Goal: Task Accomplishment & Management: Use online tool/utility

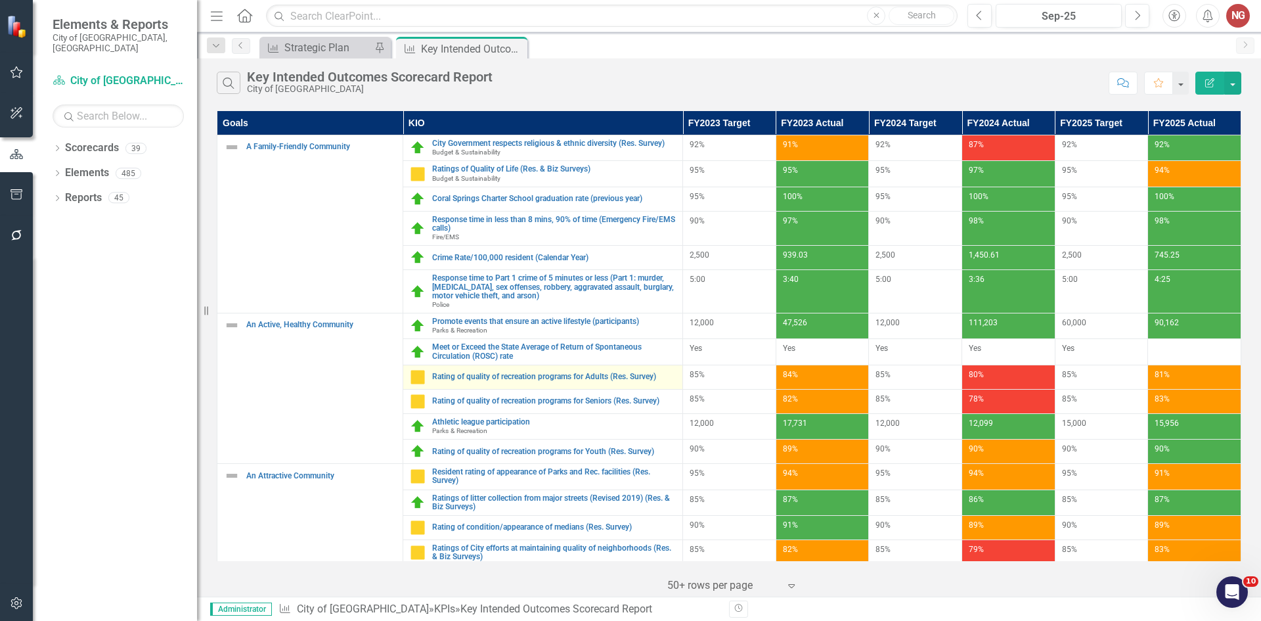
click at [499, 383] on div "Rating of quality of recreation programs for Adults (Res. Survey)" at bounding box center [543, 377] width 266 height 16
click at [498, 372] on link "Rating of quality of recreation programs for Adults (Res. Survey)" at bounding box center [554, 376] width 244 height 9
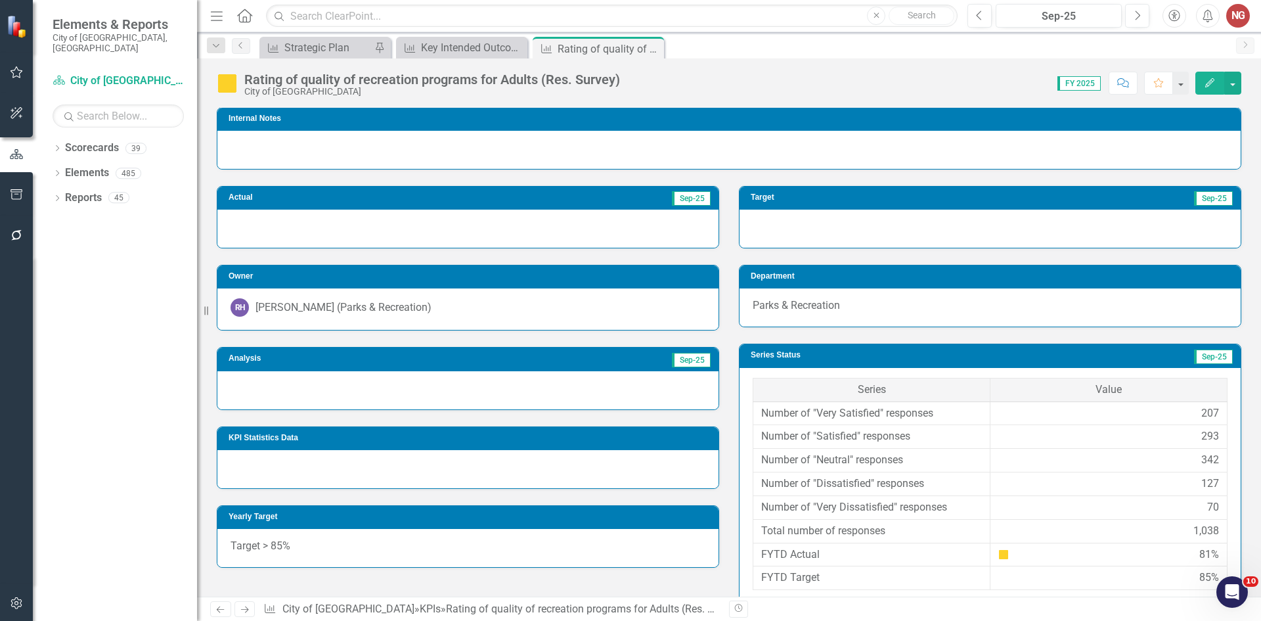
scroll to position [418, 0]
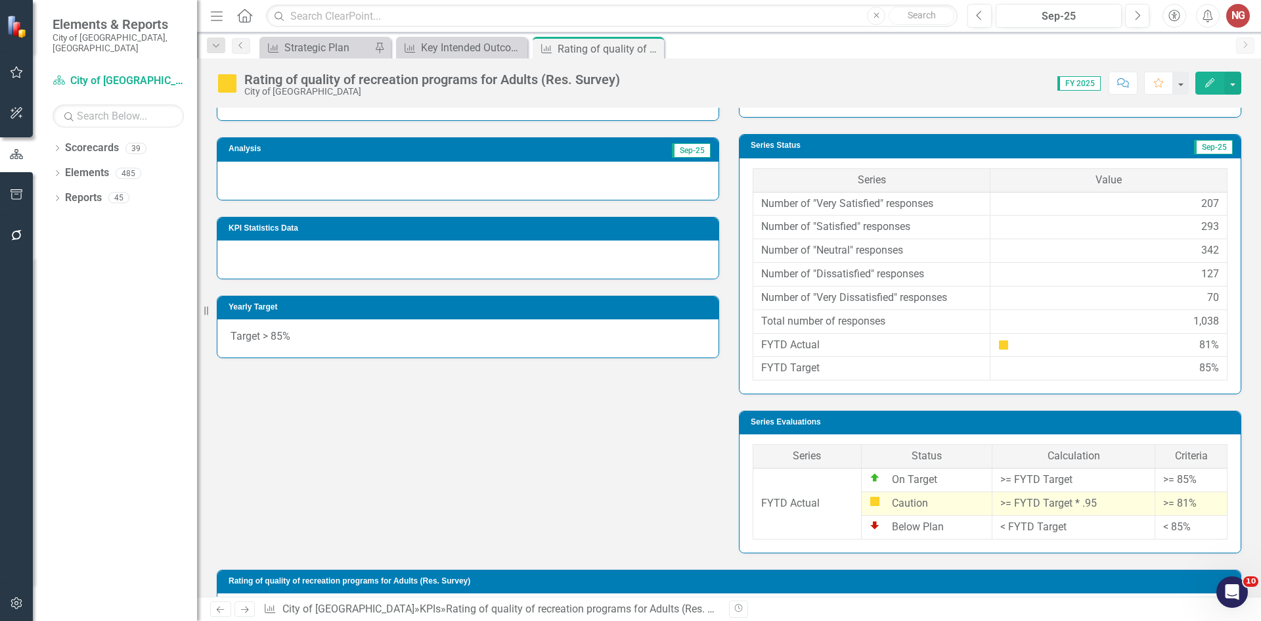
click at [272, 263] on div at bounding box center [467, 259] width 501 height 38
click at [259, 200] on div at bounding box center [467, 181] width 501 height 38
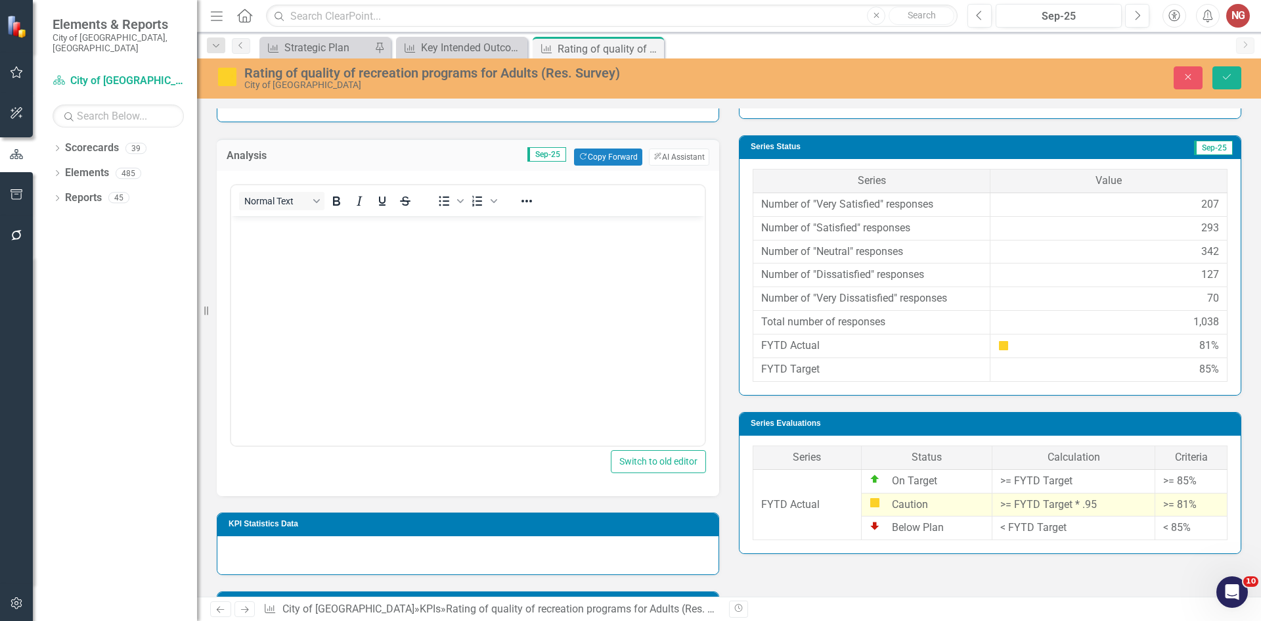
scroll to position [0, 0]
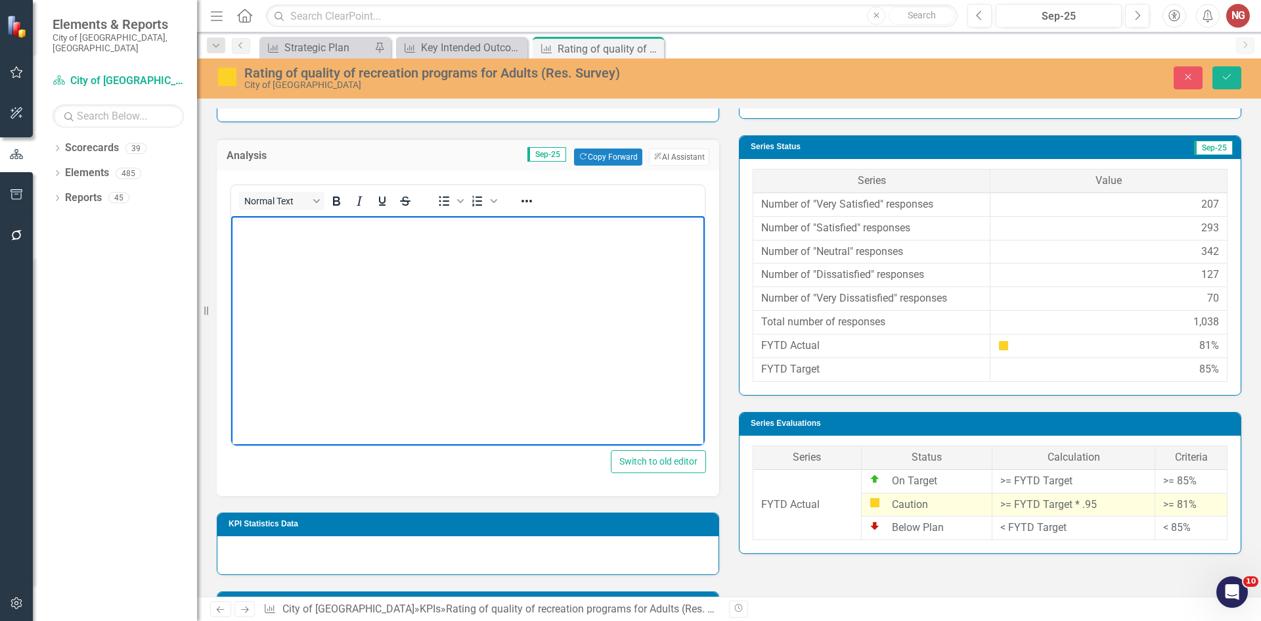
click at [269, 233] on p "Rich Text Area. Press ALT-0 for help." at bounding box center [467, 227] width 467 height 16
click at [657, 162] on div "Analysis Sep-25 Copy Forward Copy Forward ClearPoint AI AI Assistant" at bounding box center [468, 155] width 502 height 32
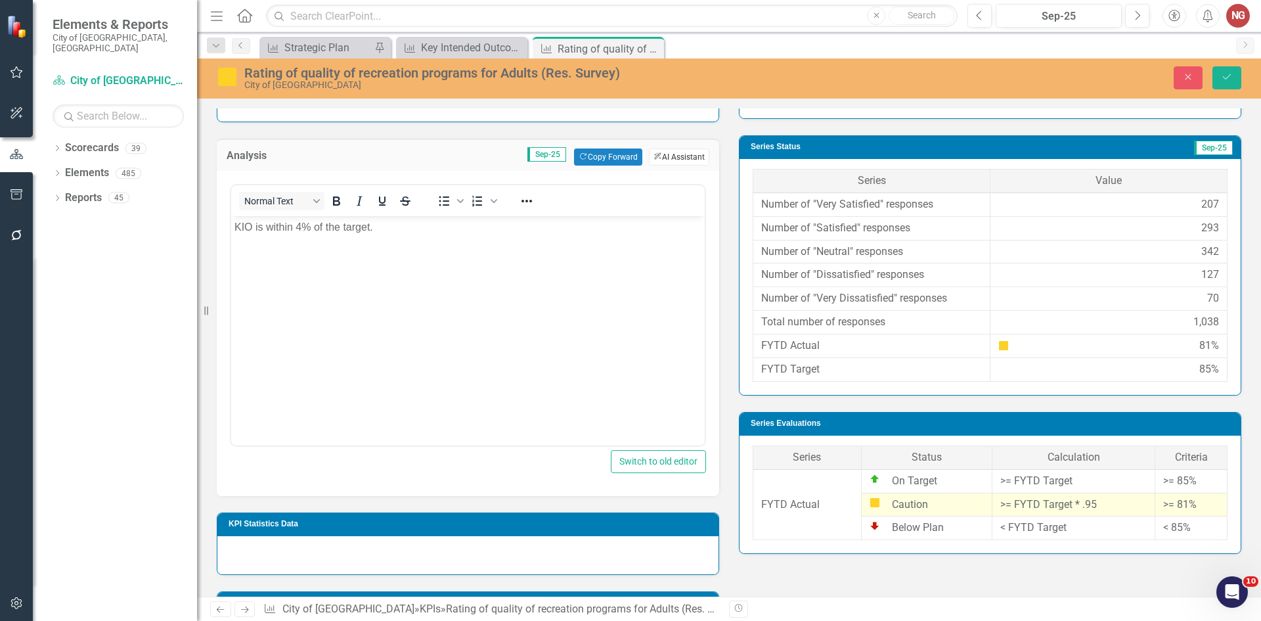
click at [653, 160] on icon "ClearPoint AI" at bounding box center [657, 156] width 9 height 7
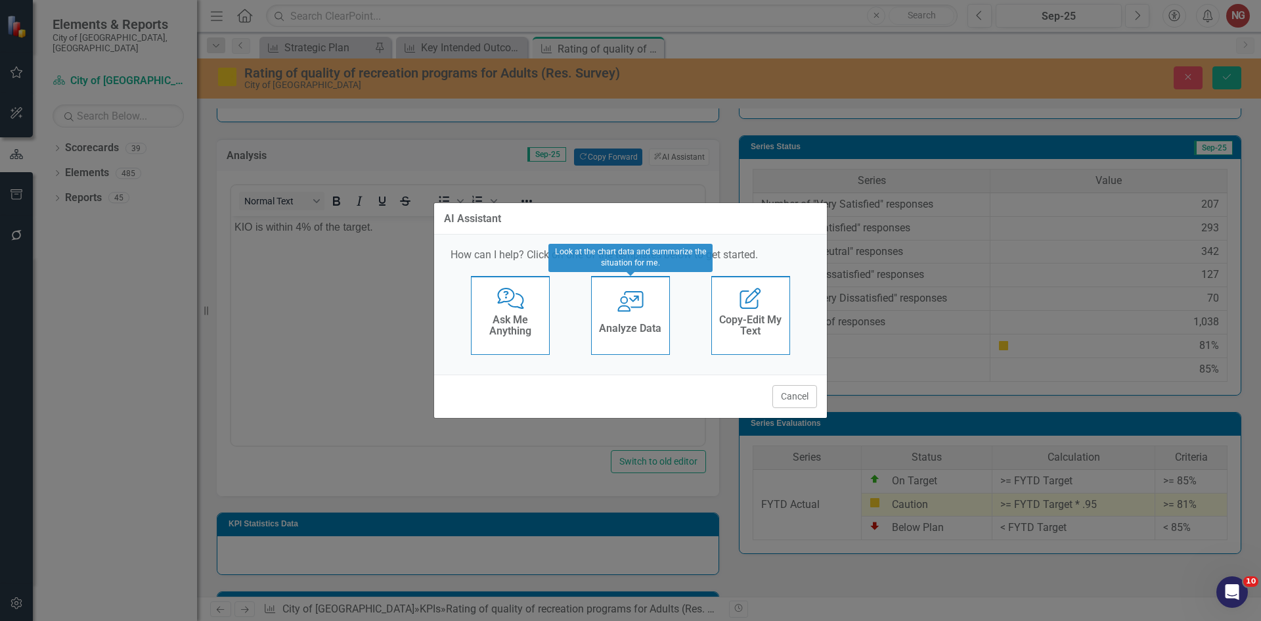
click at [619, 312] on div "User with Chart Analyze Data" at bounding box center [630, 315] width 79 height 79
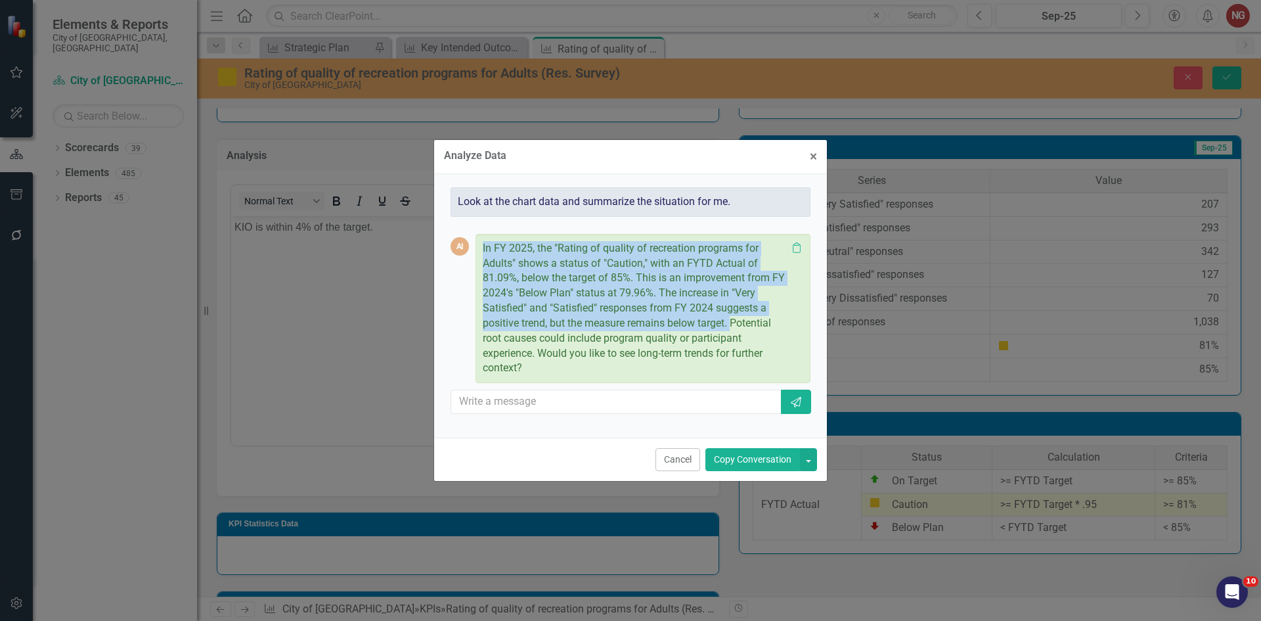
drag, startPoint x: 481, startPoint y: 243, endPoint x: 732, endPoint y: 322, distance: 263.6
click at [732, 322] on div "In FY 2025, the "Rating of quality of recreation programs for Adults" shows a s…" at bounding box center [642, 309] width 335 height 150
copy p "In FY 2025, the "Rating of quality of recreation programs for Adults" shows a s…"
click at [674, 455] on button "Cancel" at bounding box center [677, 459] width 45 height 23
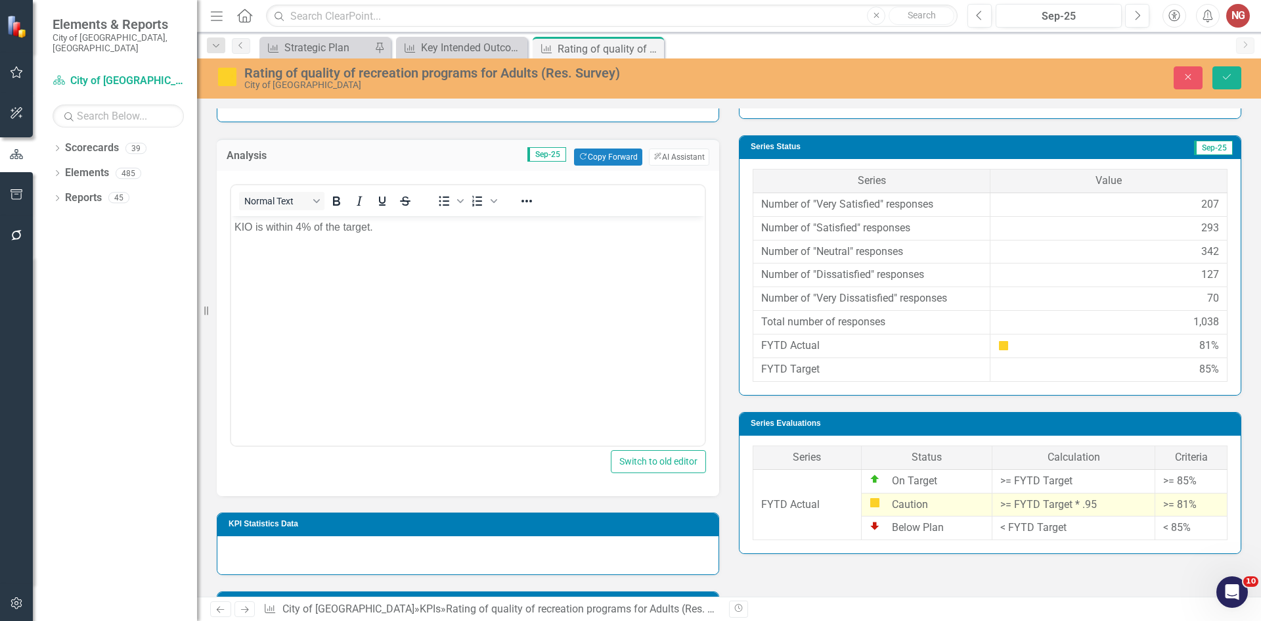
click at [464, 235] on body "KIO is within 4% of the target." at bounding box center [467, 313] width 473 height 197
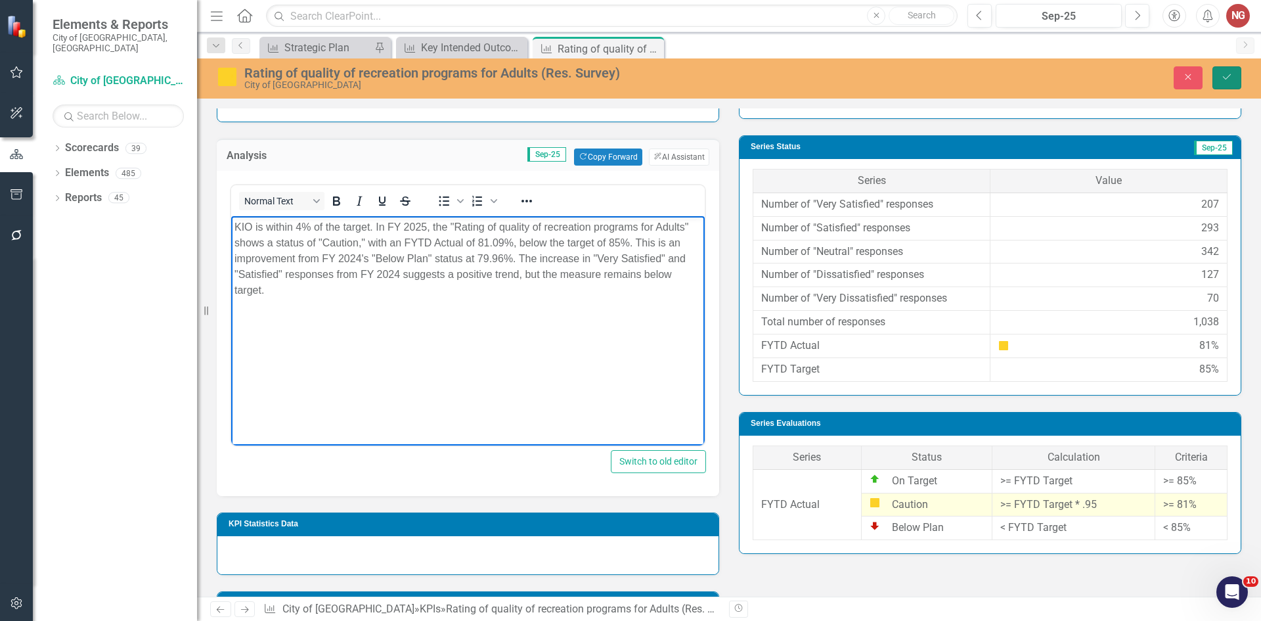
click at [1229, 81] on icon "Save" at bounding box center [1227, 76] width 12 height 9
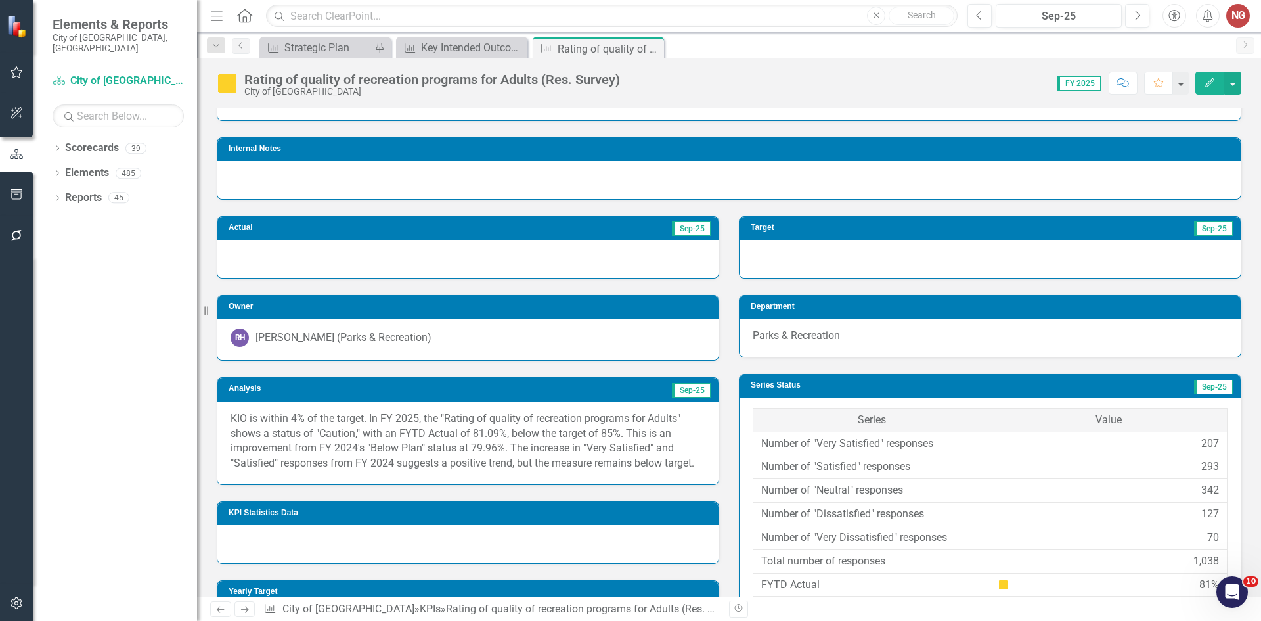
scroll to position [328, 0]
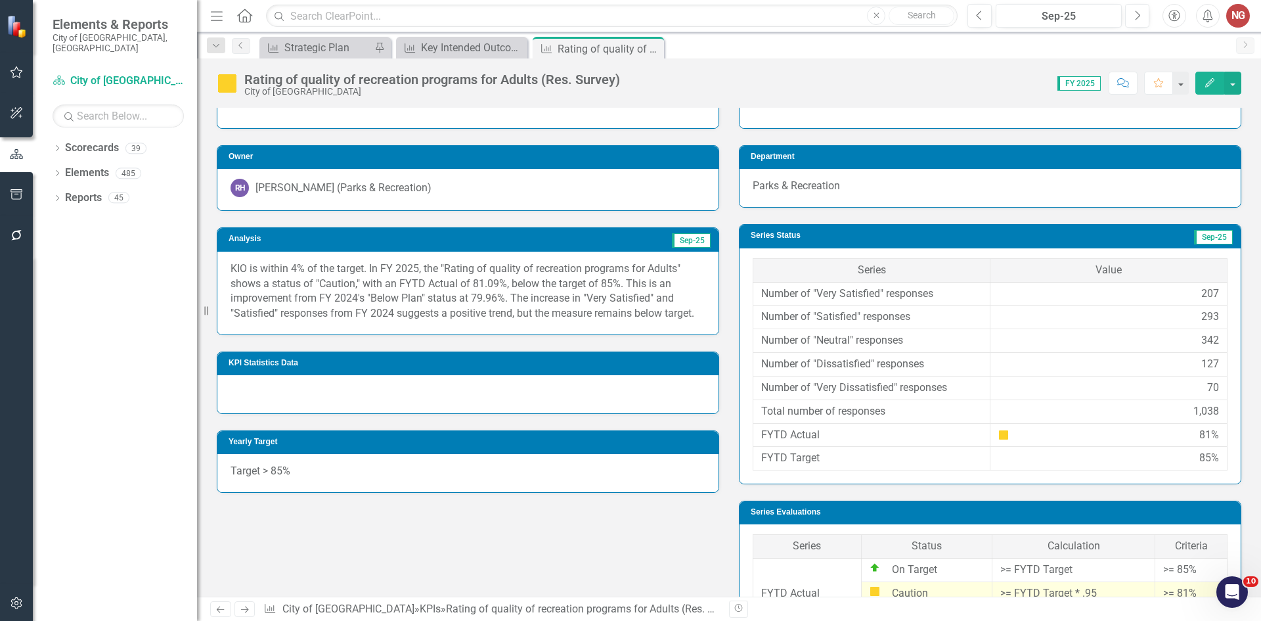
click at [355, 321] on p "KIO is within 4% of the target. In FY 2025, the "Rating of quality of recreatio…" at bounding box center [467, 291] width 475 height 60
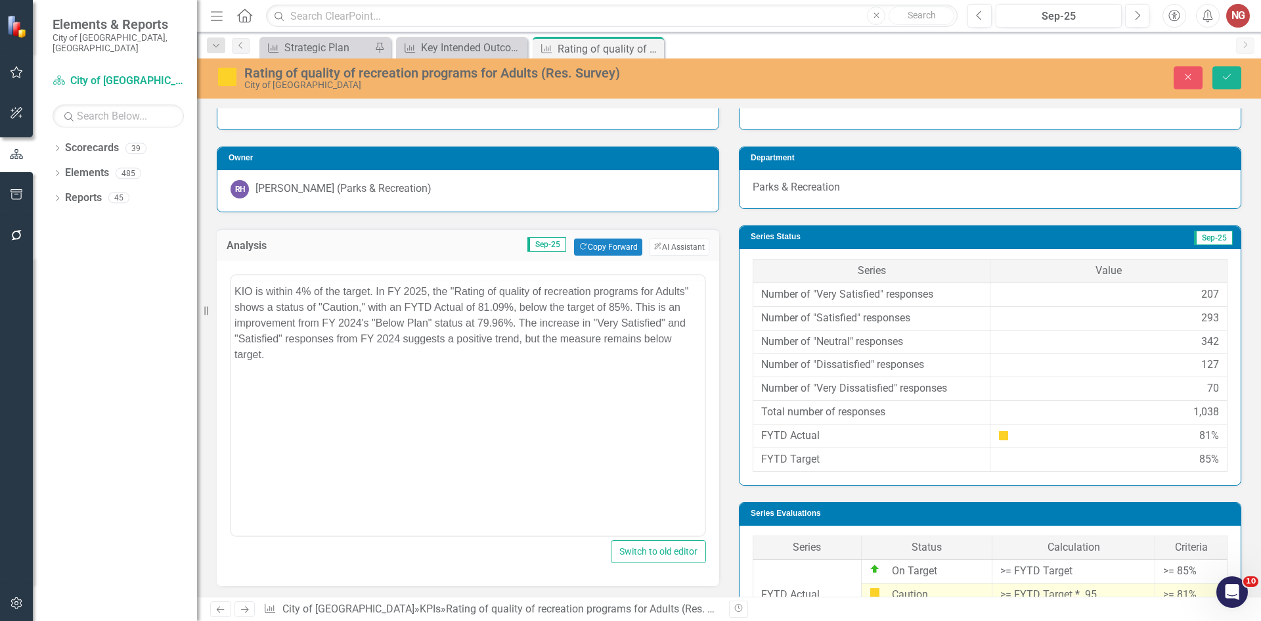
scroll to position [0, 0]
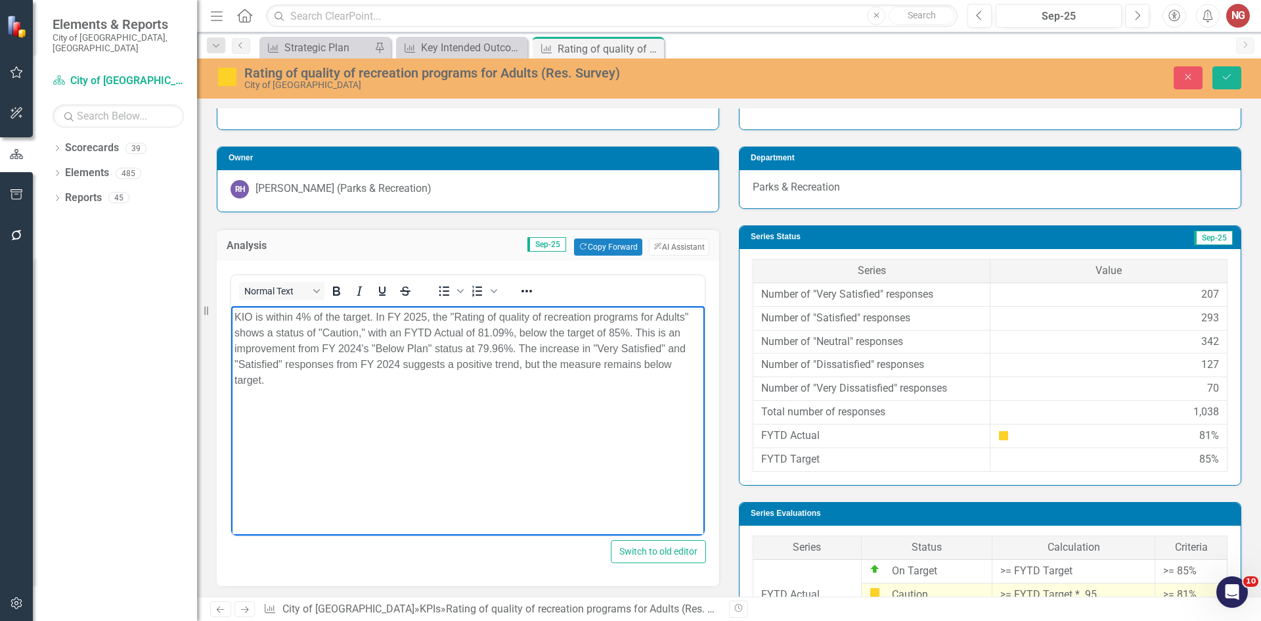
drag, startPoint x: 231, startPoint y: 311, endPoint x: 267, endPoint y: 411, distance: 105.9
click at [315, 427] on body "KIO is within 4% of the target. In FY 2025, the "Rating of quality of recreatio…" at bounding box center [467, 403] width 473 height 197
copy p "KIO is within 4% of the target. In FY 2025, the "Rating of quality of recreatio…"
click at [1213, 81] on button "Save" at bounding box center [1226, 77] width 29 height 23
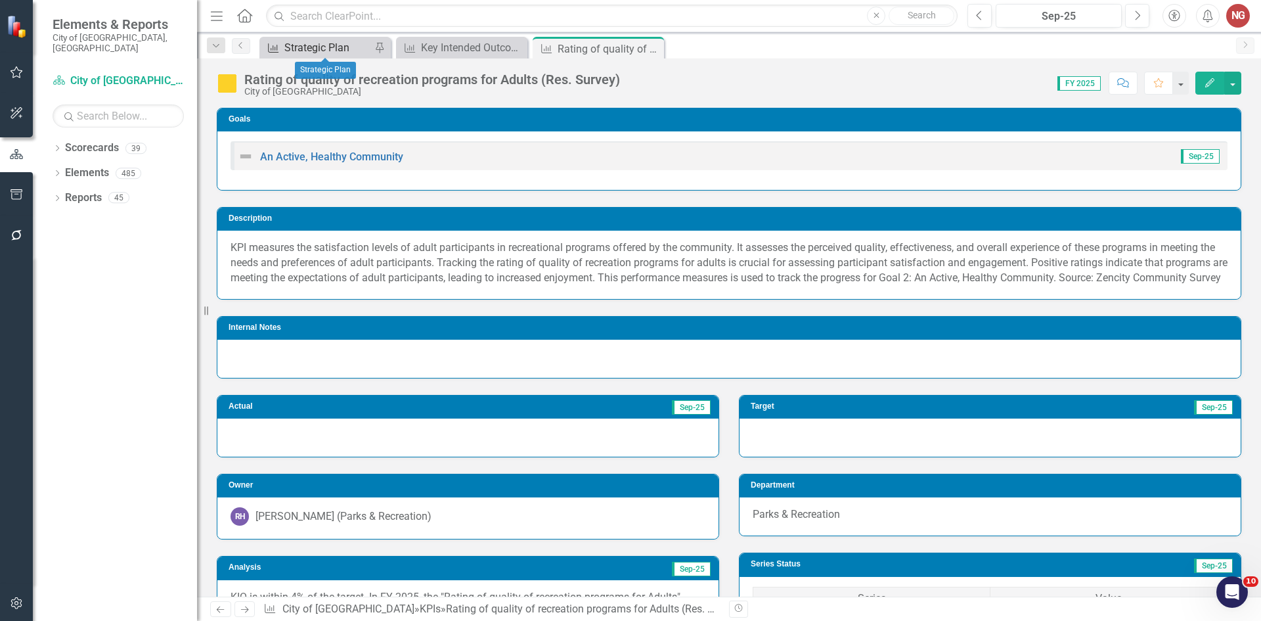
click at [315, 47] on div "Strategic Plan" at bounding box center [327, 47] width 87 height 16
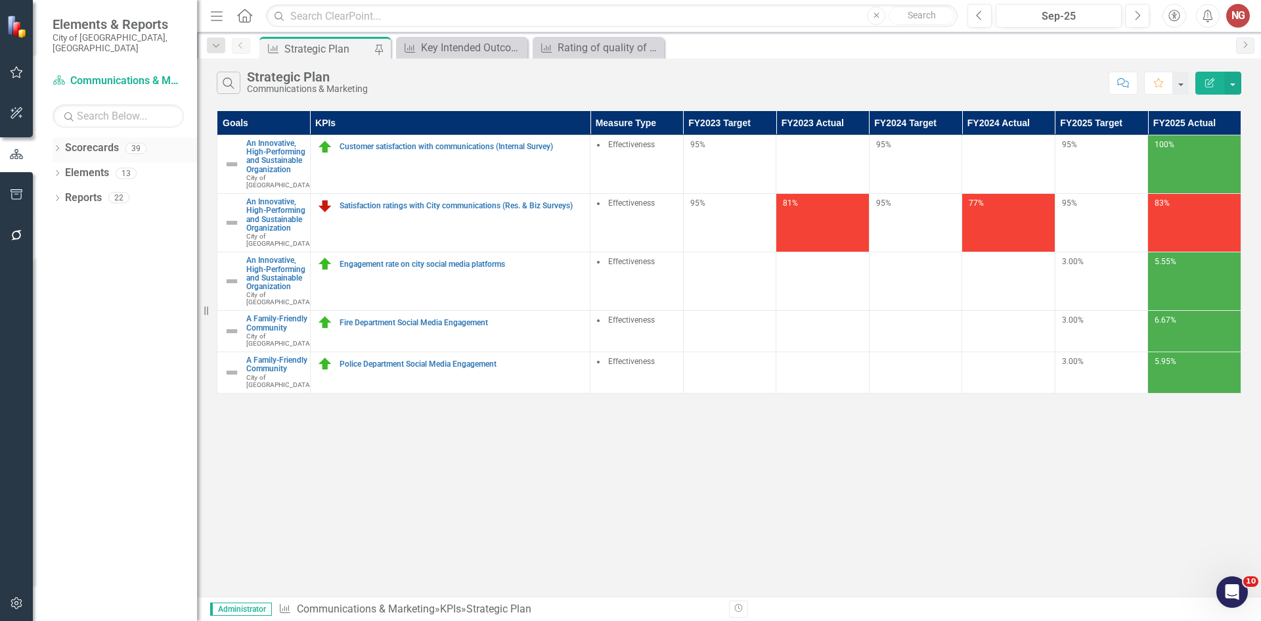
click at [56, 146] on icon "Dropdown" at bounding box center [57, 149] width 9 height 7
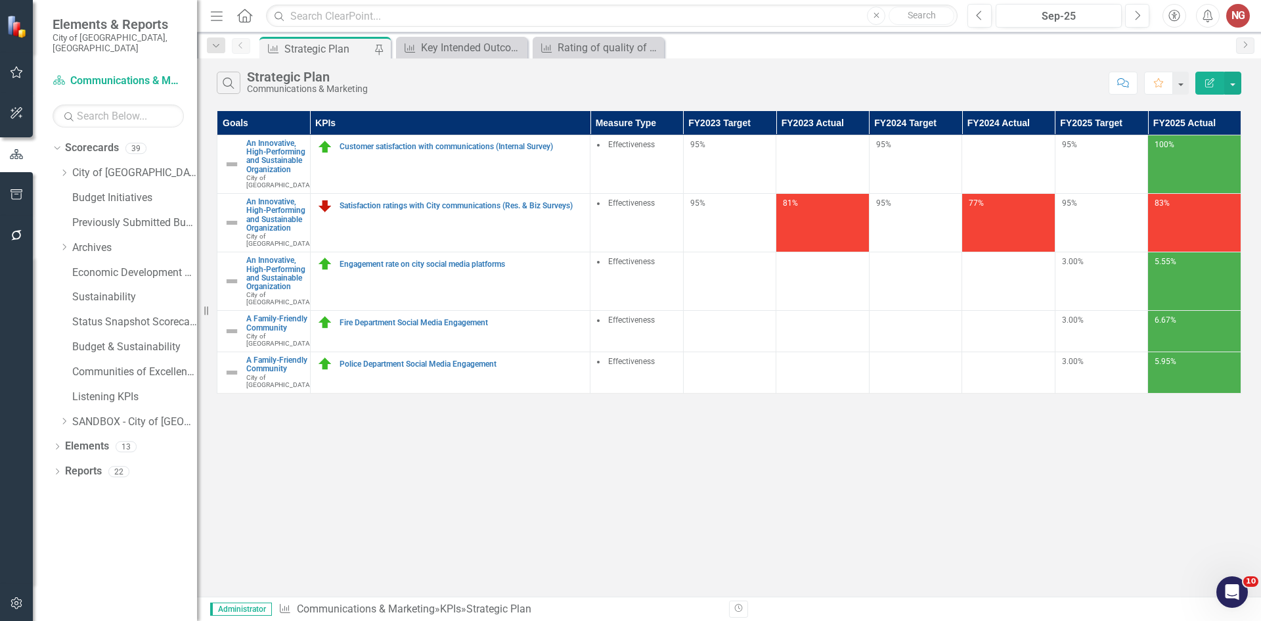
click at [58, 160] on div "Dropdown Scorecards 39 Dropdown City of Coral Springs Budget & Sustainability B…" at bounding box center [125, 286] width 144 height 298
click at [70, 167] on div "Dropdown" at bounding box center [65, 172] width 13 height 11
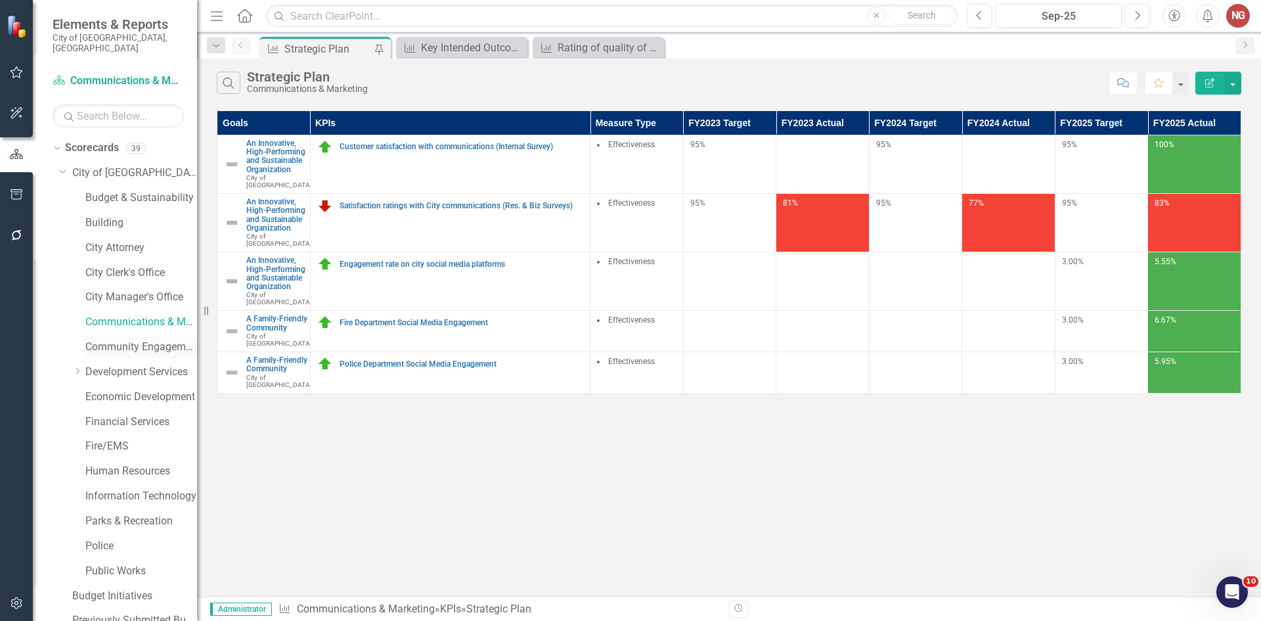
click at [112, 339] on link "Community Engagement & Emergency Preparedness" at bounding box center [141, 346] width 112 height 15
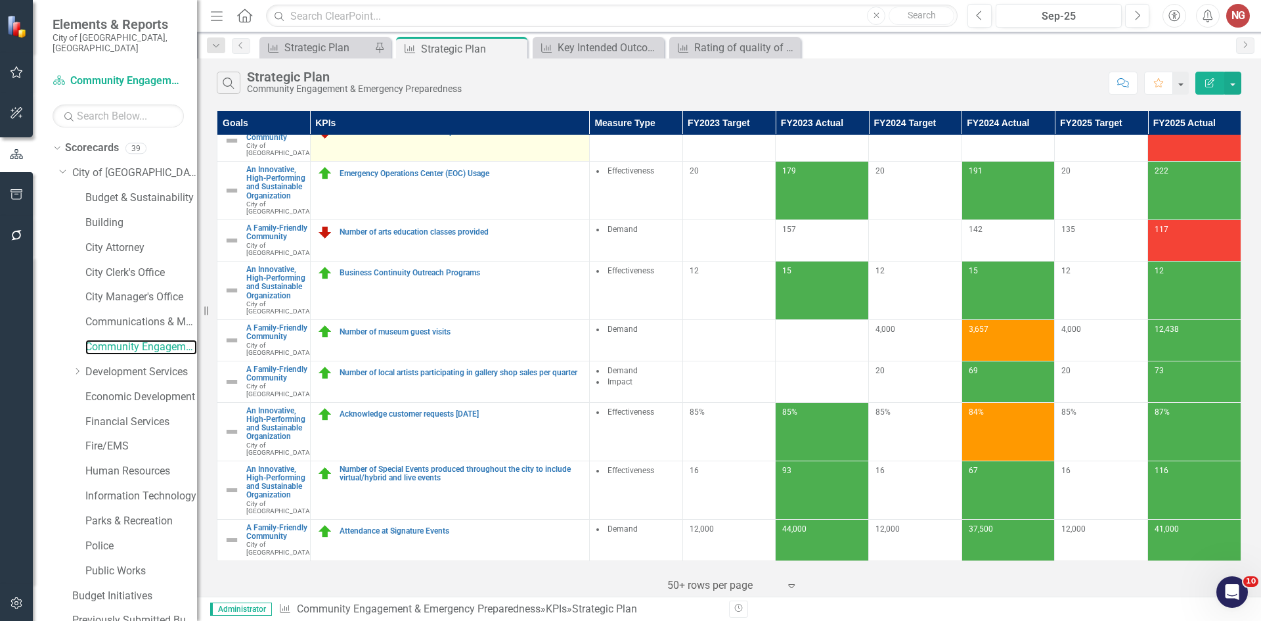
scroll to position [237, 0]
click at [382, 18] on input "text" at bounding box center [611, 16] width 691 height 23
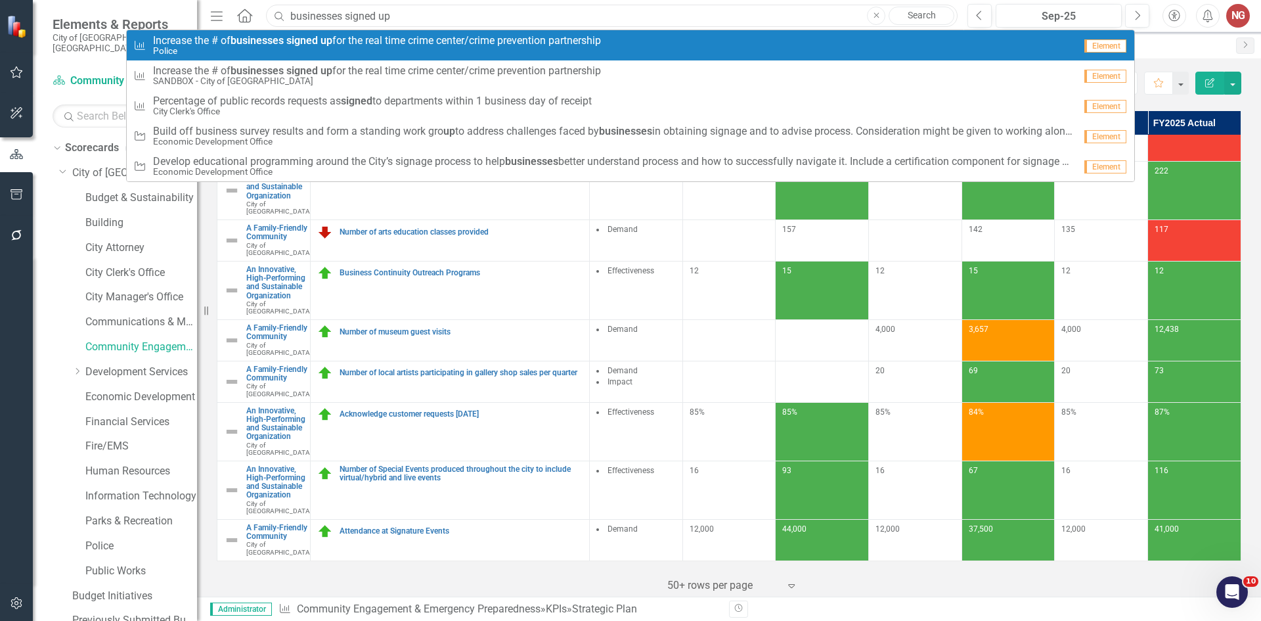
type input "businesses signed up"
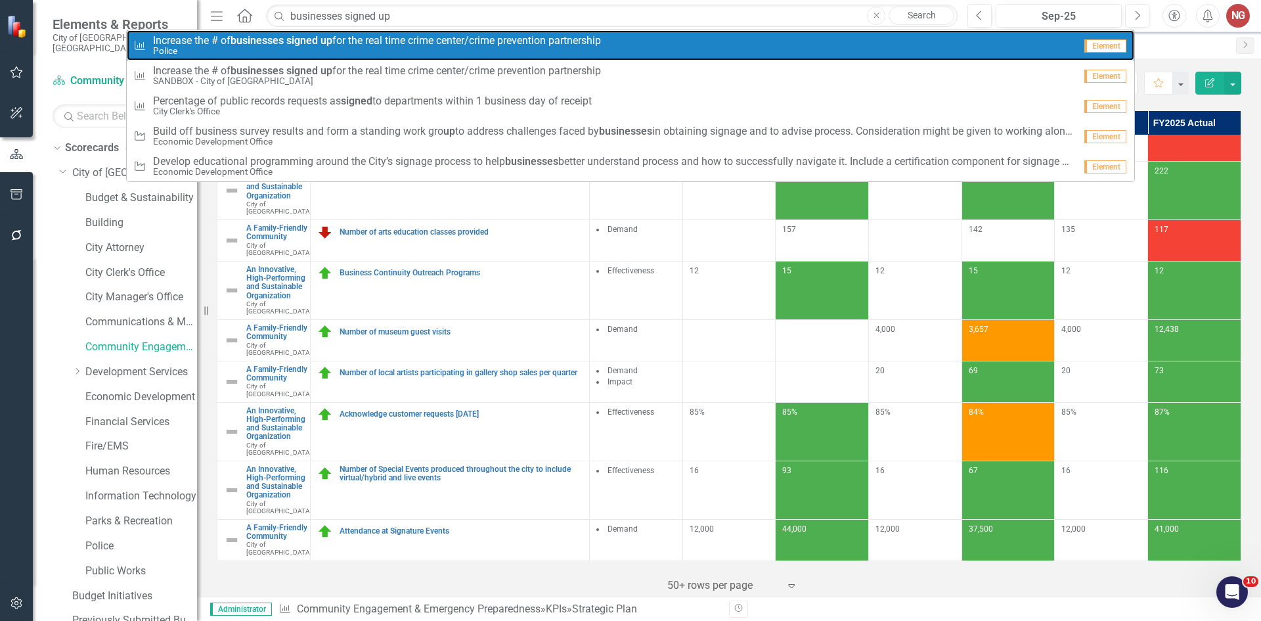
click at [331, 47] on small "Police" at bounding box center [377, 51] width 448 height 10
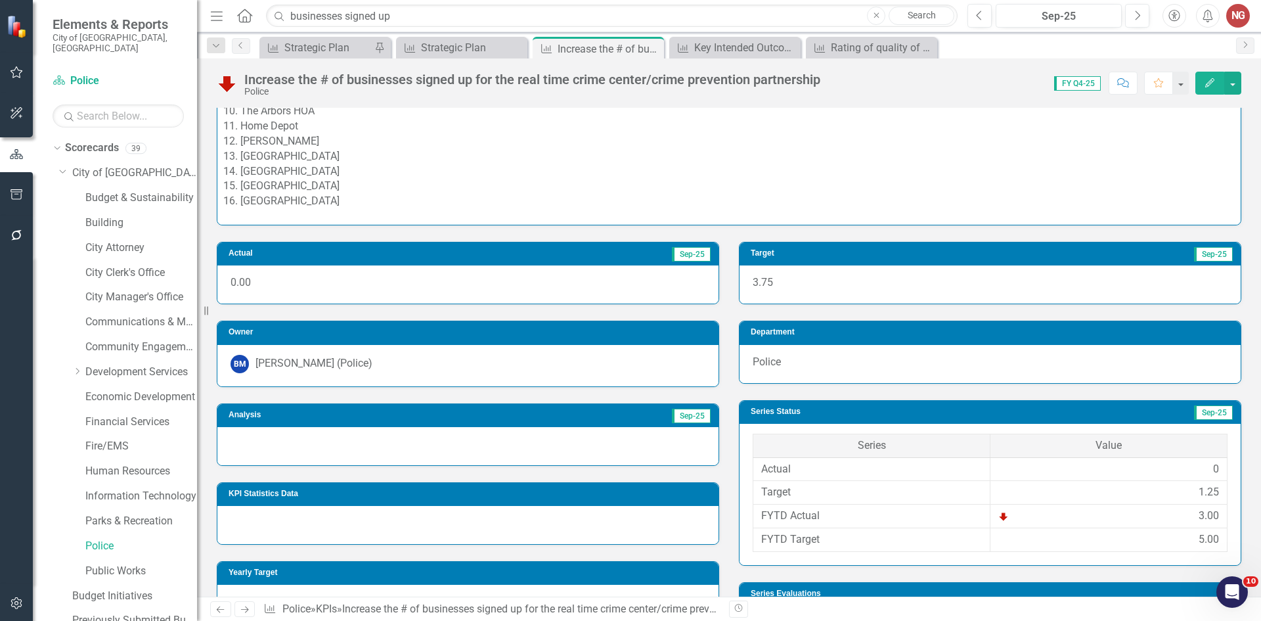
scroll to position [496, 0]
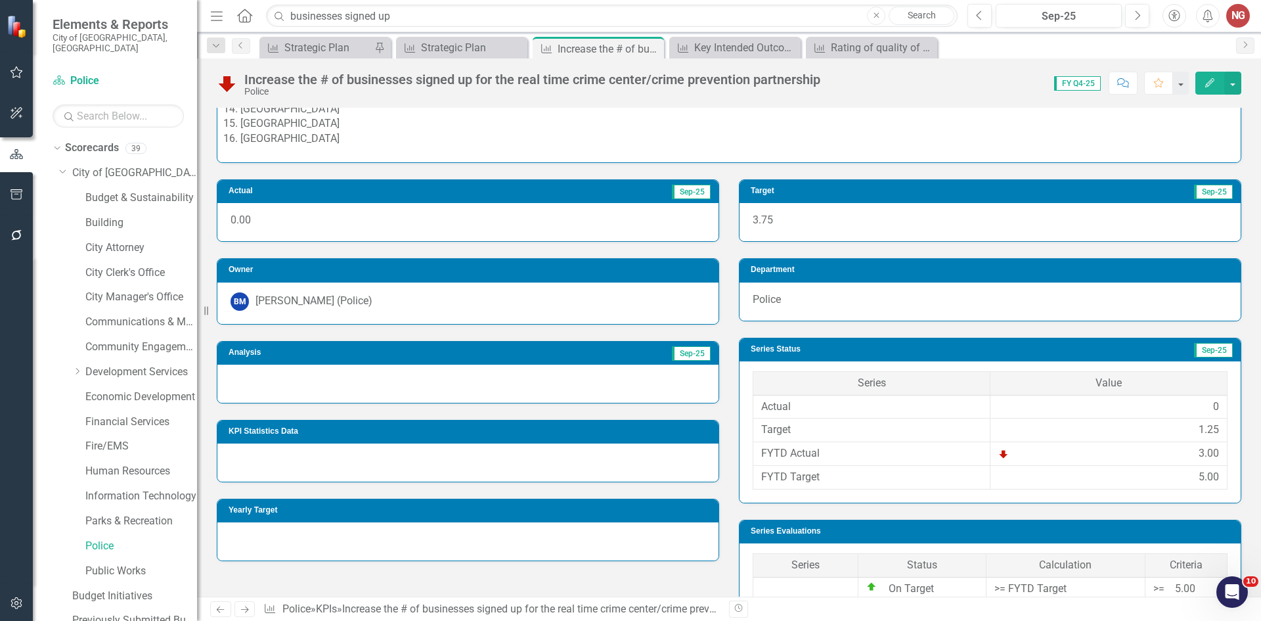
click at [250, 388] on div at bounding box center [467, 383] width 501 height 38
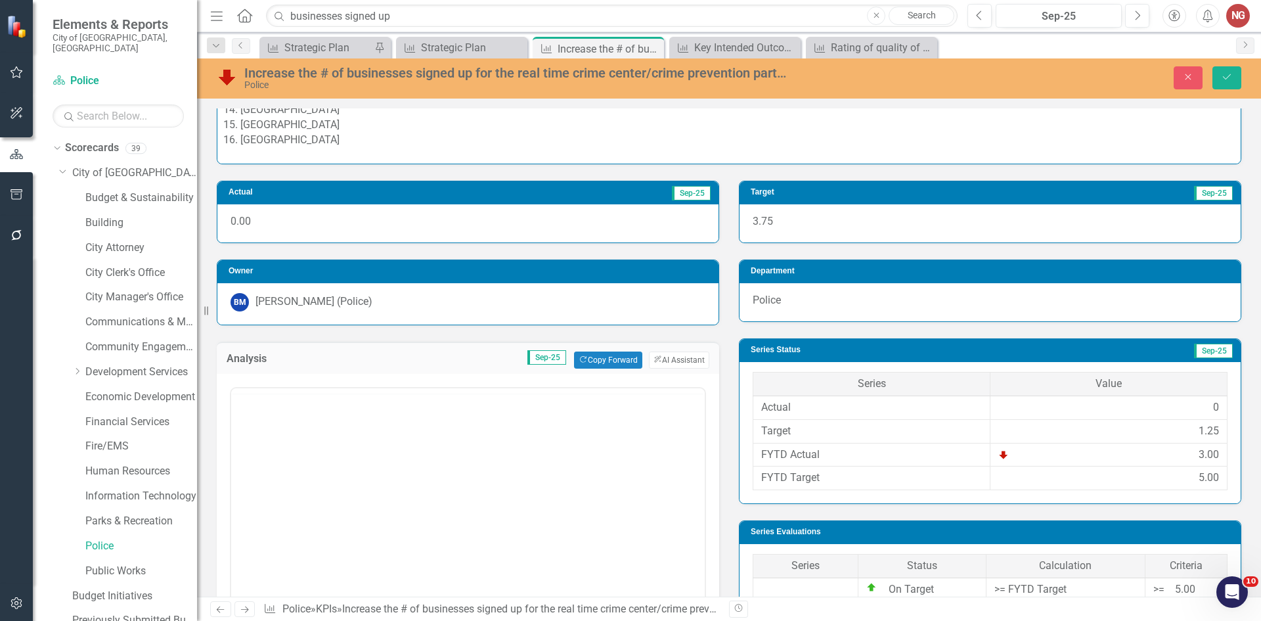
scroll to position [0, 0]
click at [531, 456] on body "Rich Text Area. Press ALT-0 for help." at bounding box center [467, 516] width 473 height 197
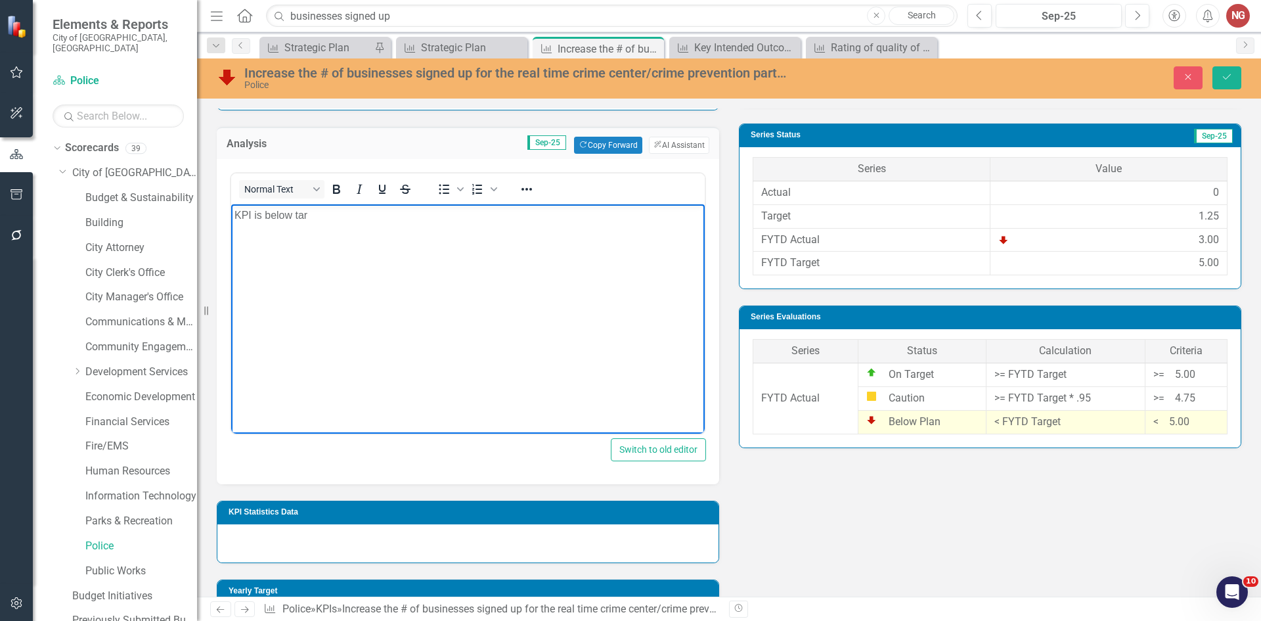
scroll to position [493, 0]
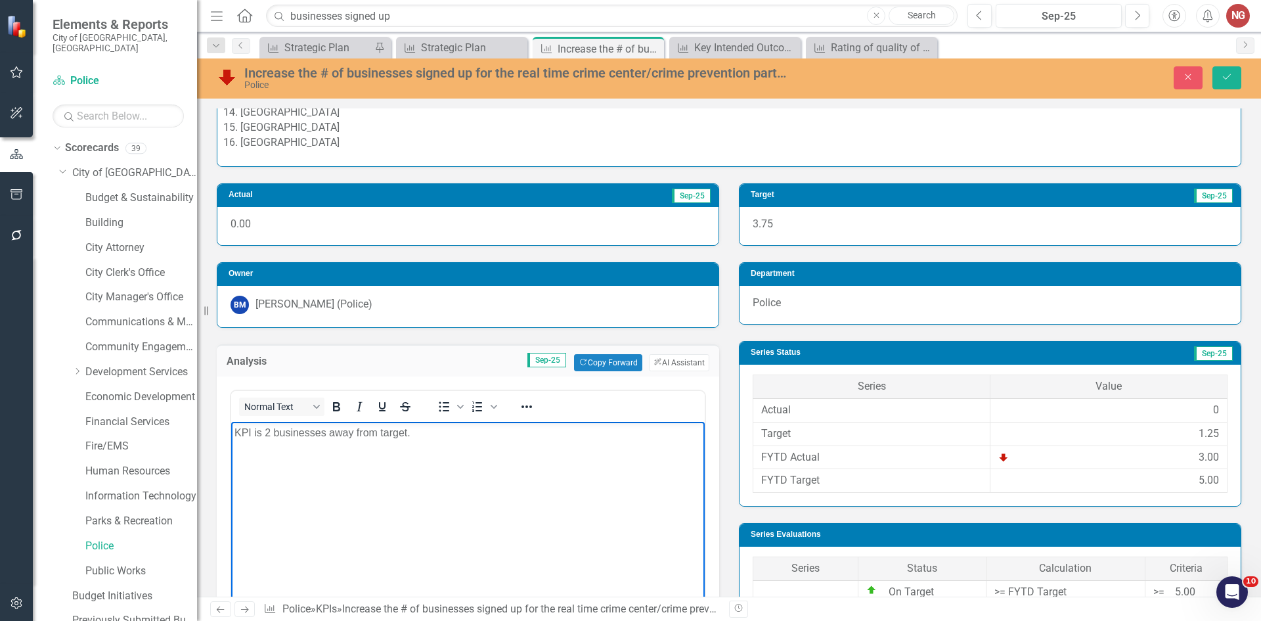
click at [687, 350] on div "Analysis Sep-25 Copy Forward Copy Forward ClearPoint AI AI Assistant" at bounding box center [468, 360] width 502 height 32
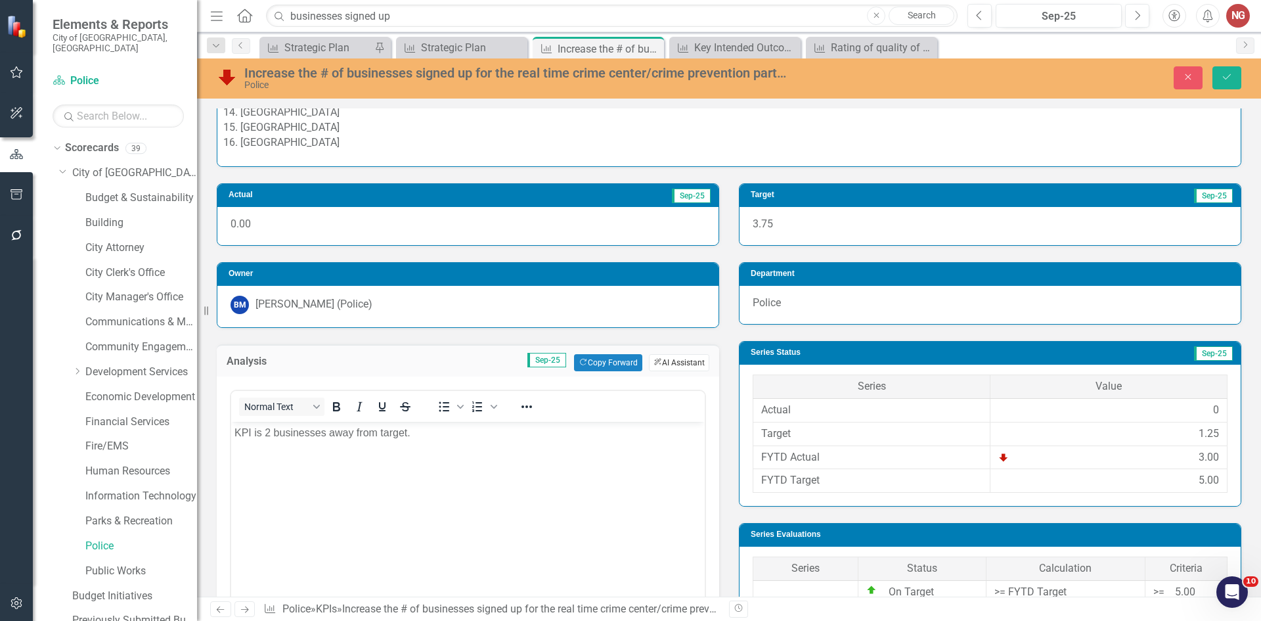
click at [677, 366] on button "ClearPoint AI AI Assistant" at bounding box center [679, 362] width 60 height 17
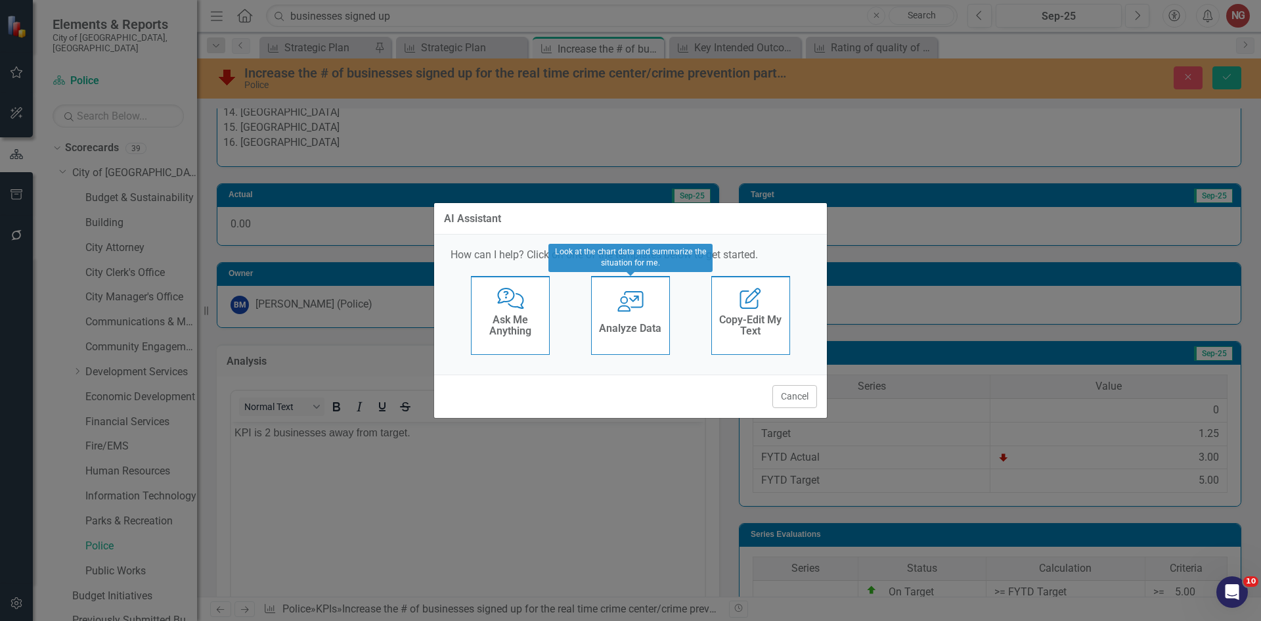
click at [638, 316] on div "User with Chart Analyze Data" at bounding box center [630, 315] width 79 height 79
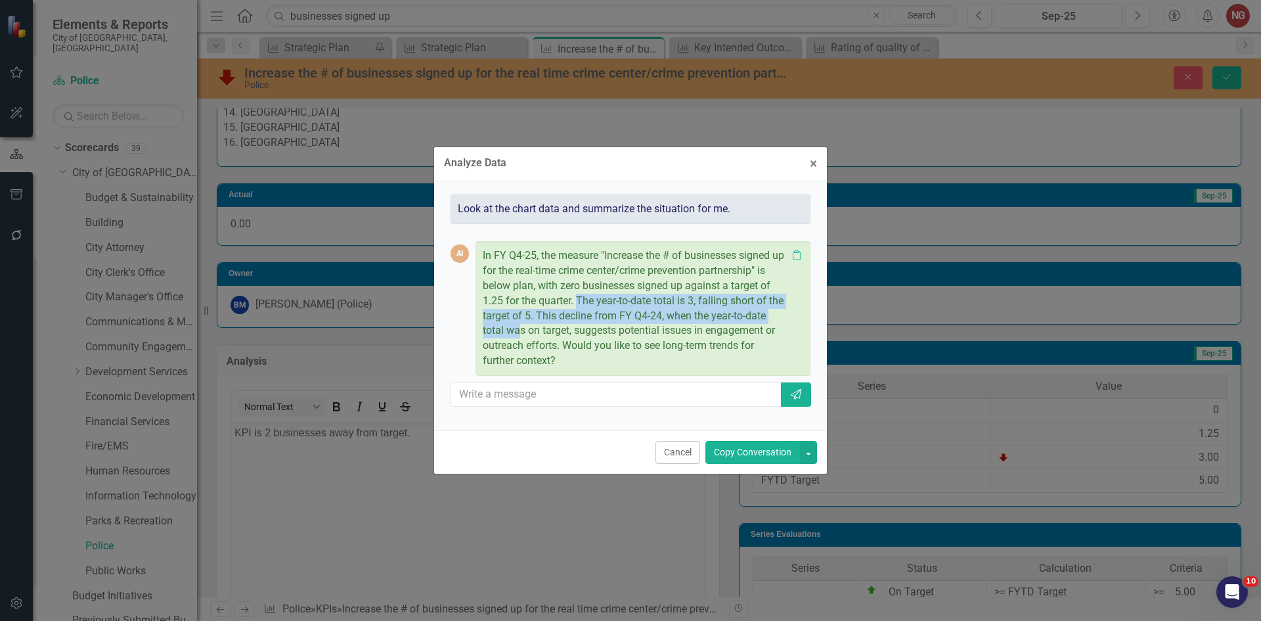
drag, startPoint x: 579, startPoint y: 299, endPoint x: 519, endPoint y: 334, distance: 68.3
click at [519, 334] on p "In FY Q4-25, the measure "Increase the # of businesses signed up for the real-t…" at bounding box center [635, 308] width 304 height 120
drag, startPoint x: 661, startPoint y: 452, endPoint x: 427, endPoint y: 29, distance: 483.5
click at [661, 452] on button "Cancel" at bounding box center [677, 452] width 45 height 23
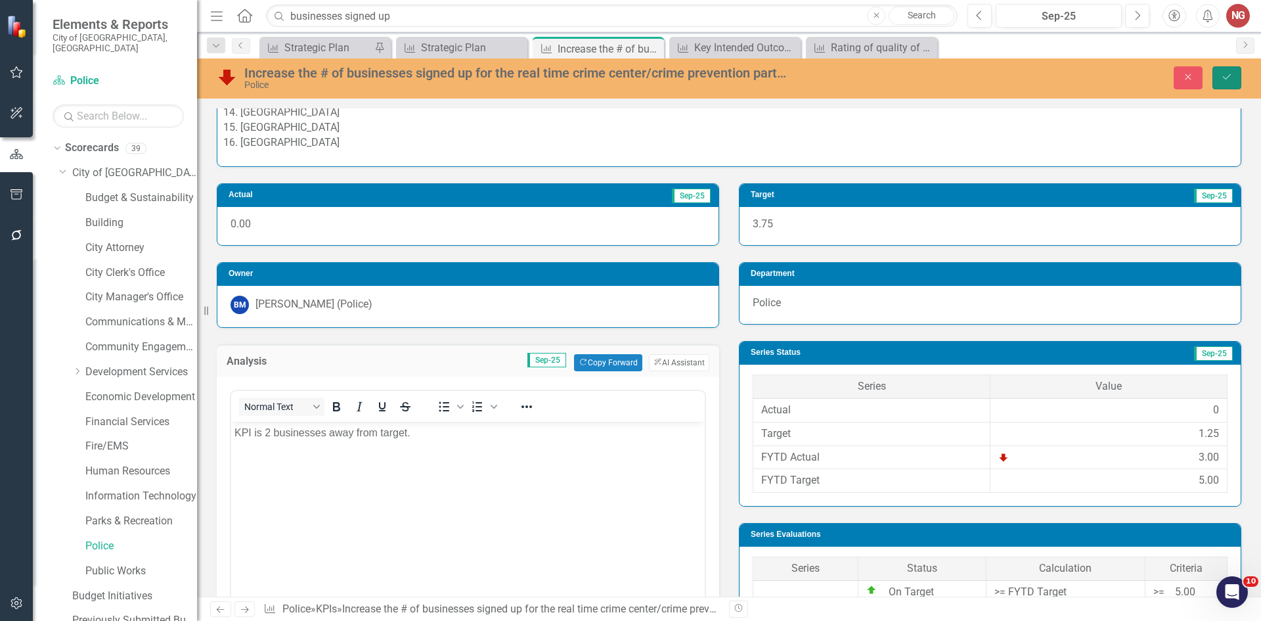
click at [1218, 76] on button "Save" at bounding box center [1226, 77] width 29 height 23
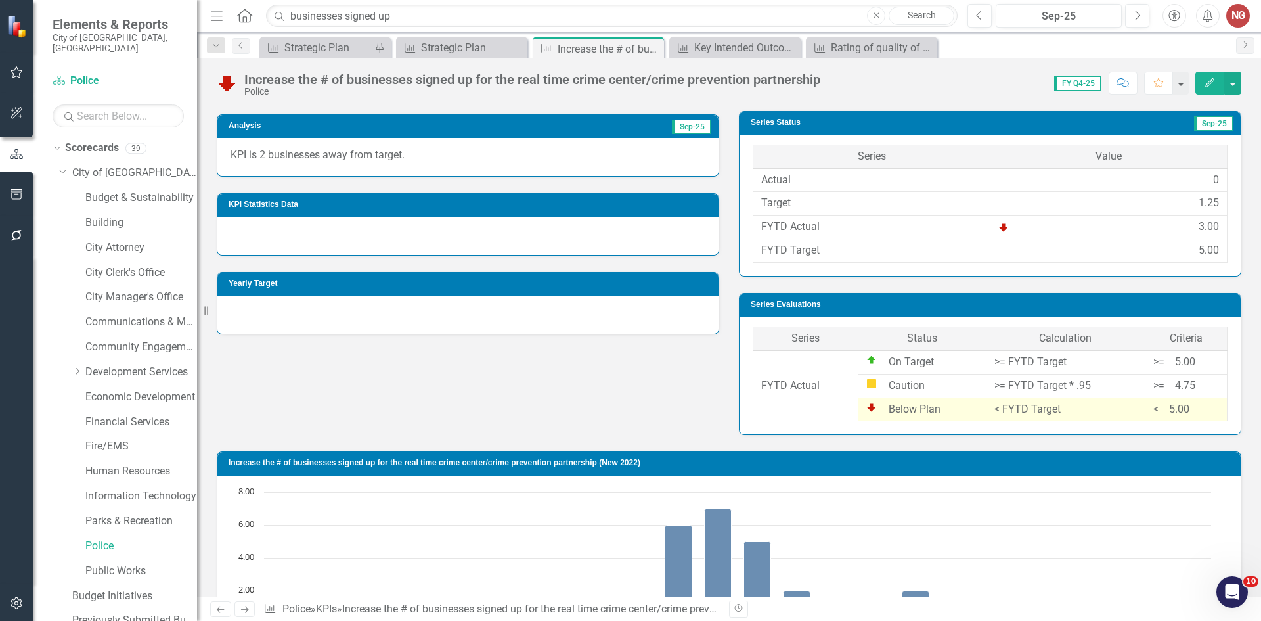
scroll to position [591, 0]
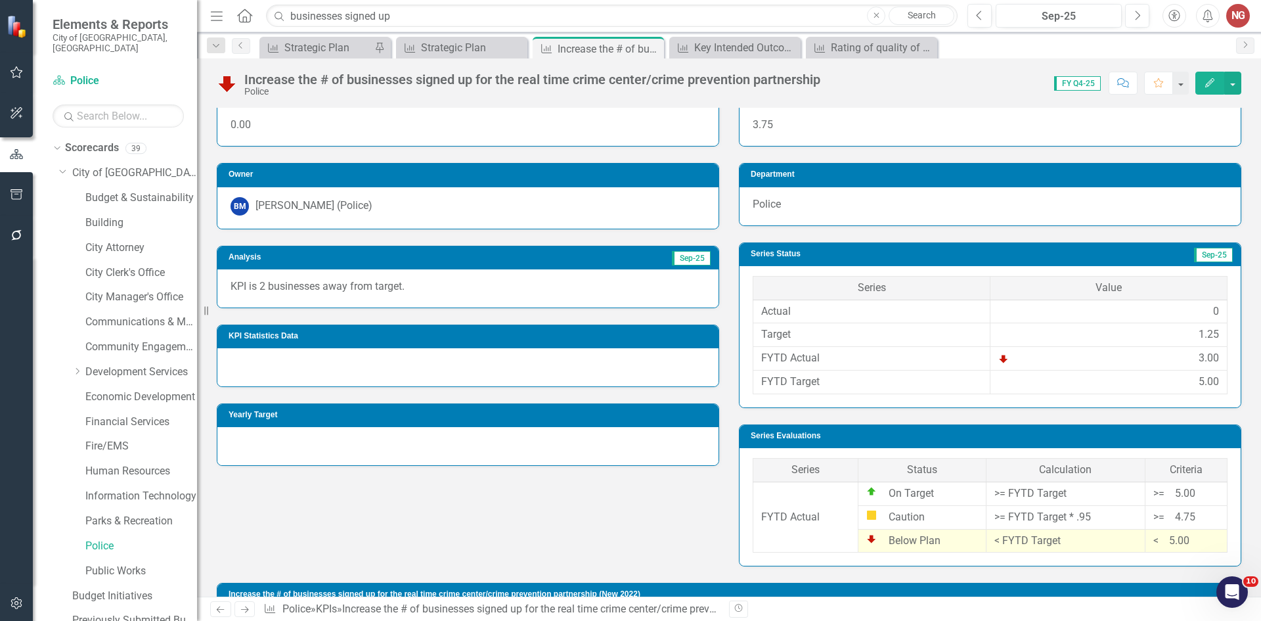
click at [394, 284] on p "KPI is 2 businesses away from target." at bounding box center [467, 286] width 475 height 15
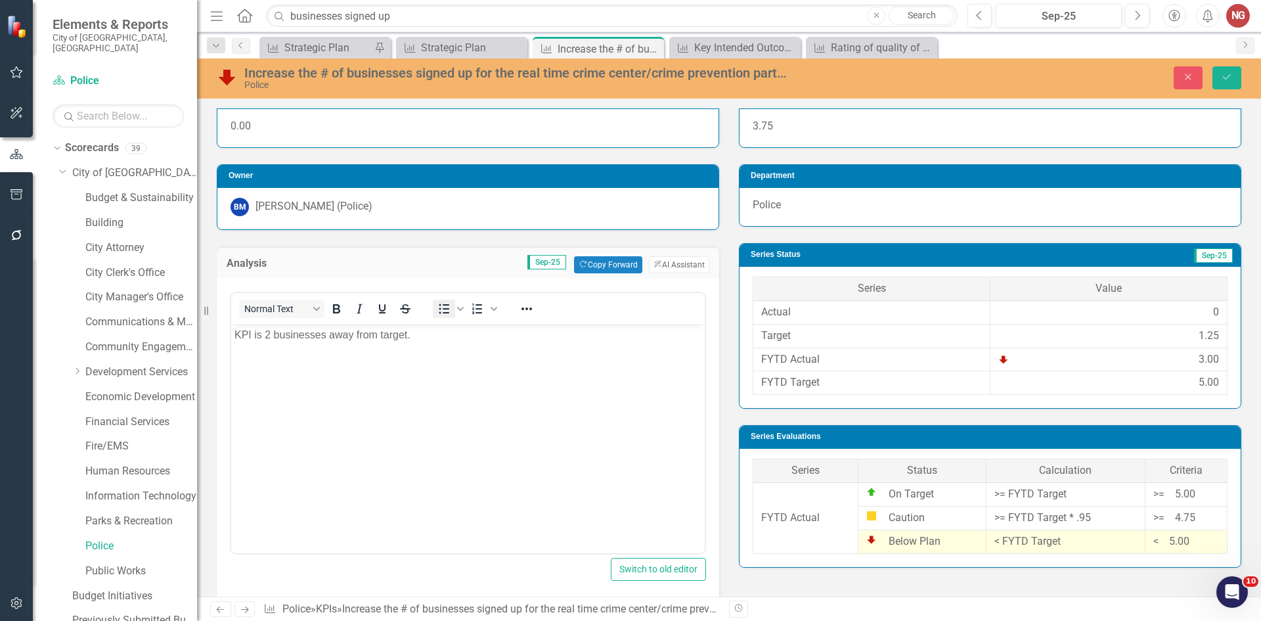
scroll to position [0, 0]
click at [450, 343] on body "KPI is 2 businesses away from target." at bounding box center [467, 421] width 473 height 197
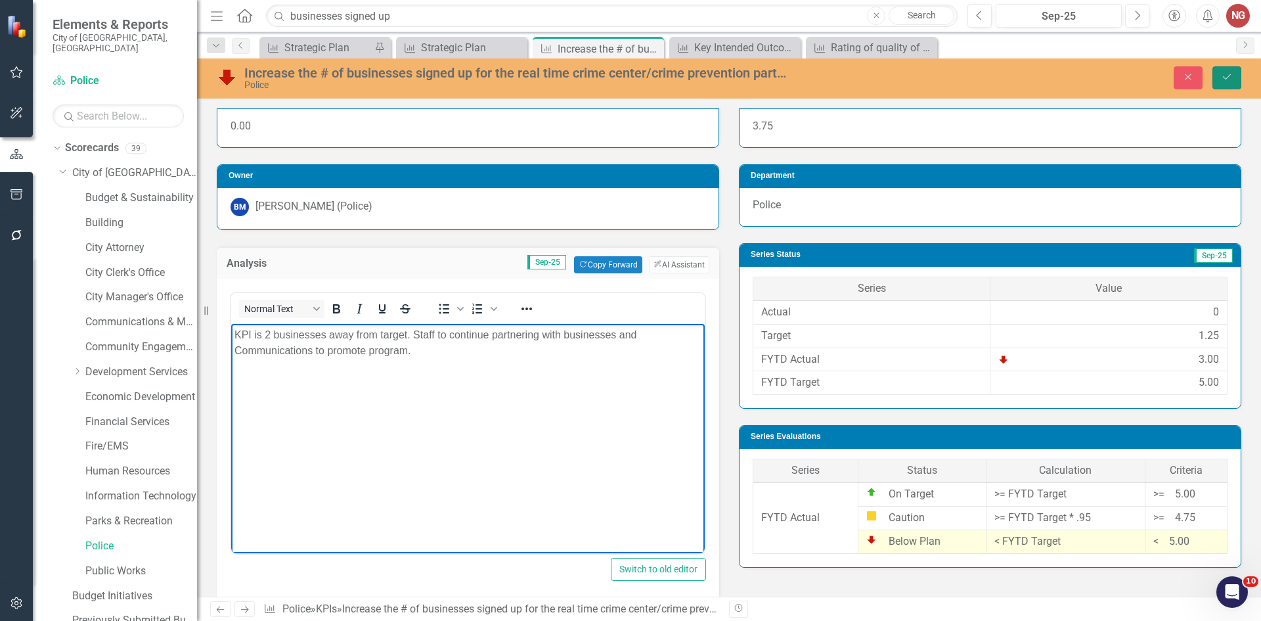
click at [1225, 73] on icon "Save" at bounding box center [1227, 76] width 12 height 9
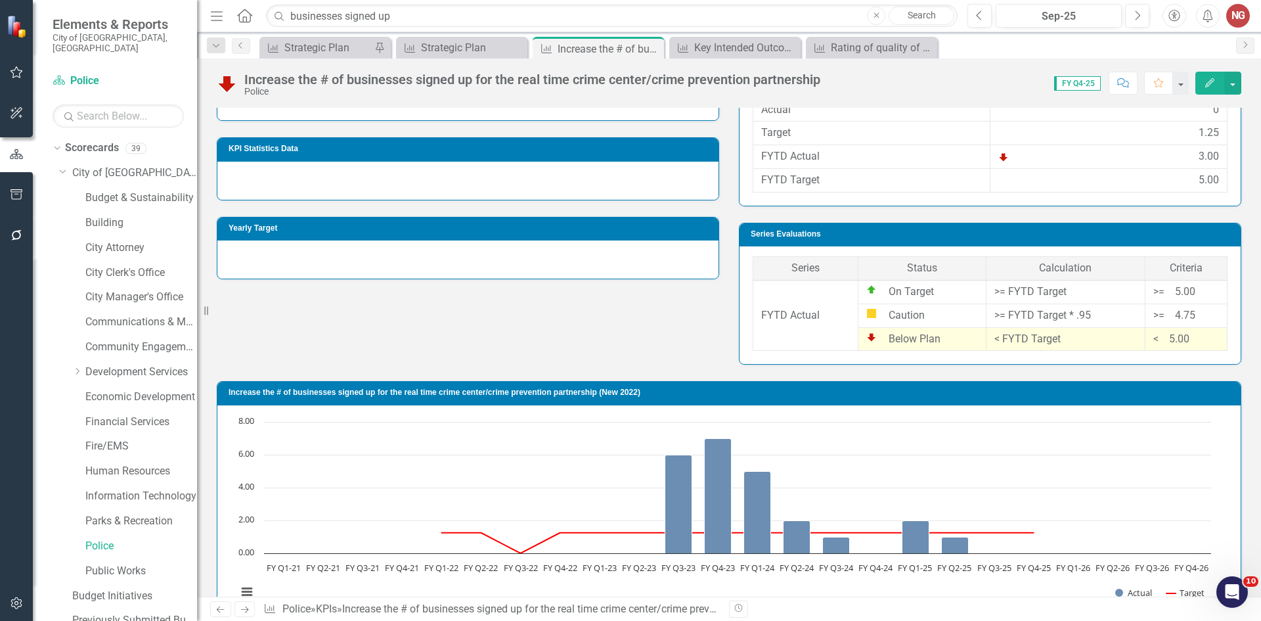
scroll to position [591, 0]
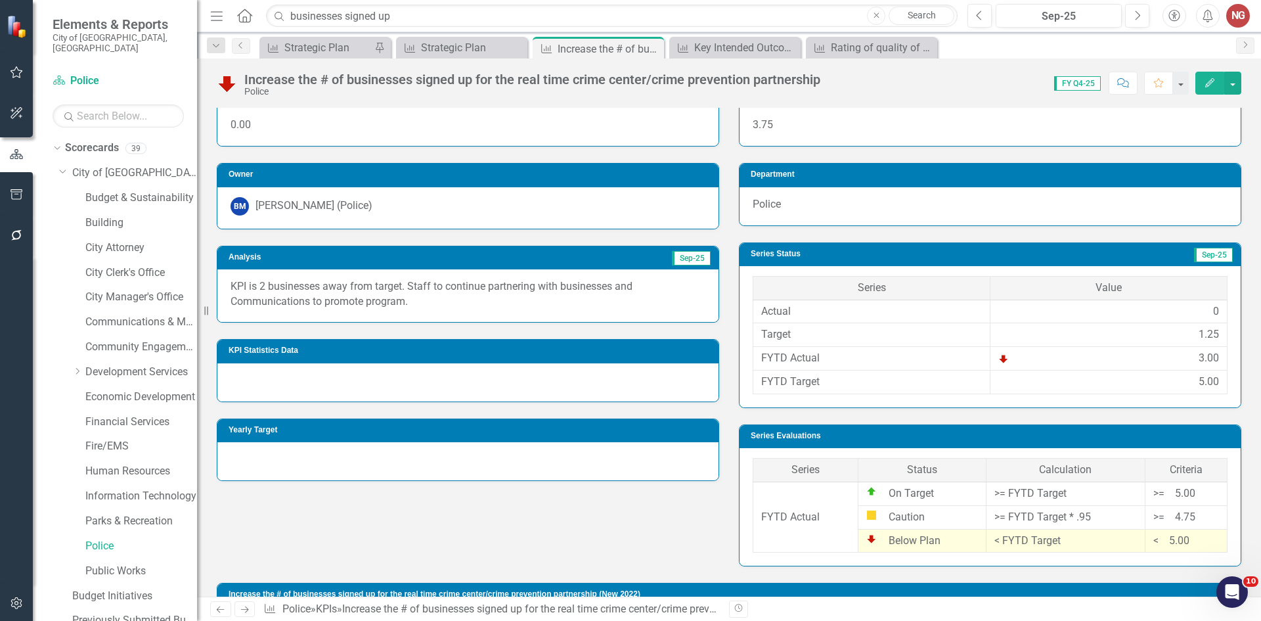
click at [294, 294] on p "KPI is 2 businesses away from target. Staff to continue partnering with busines…" at bounding box center [467, 294] width 475 height 30
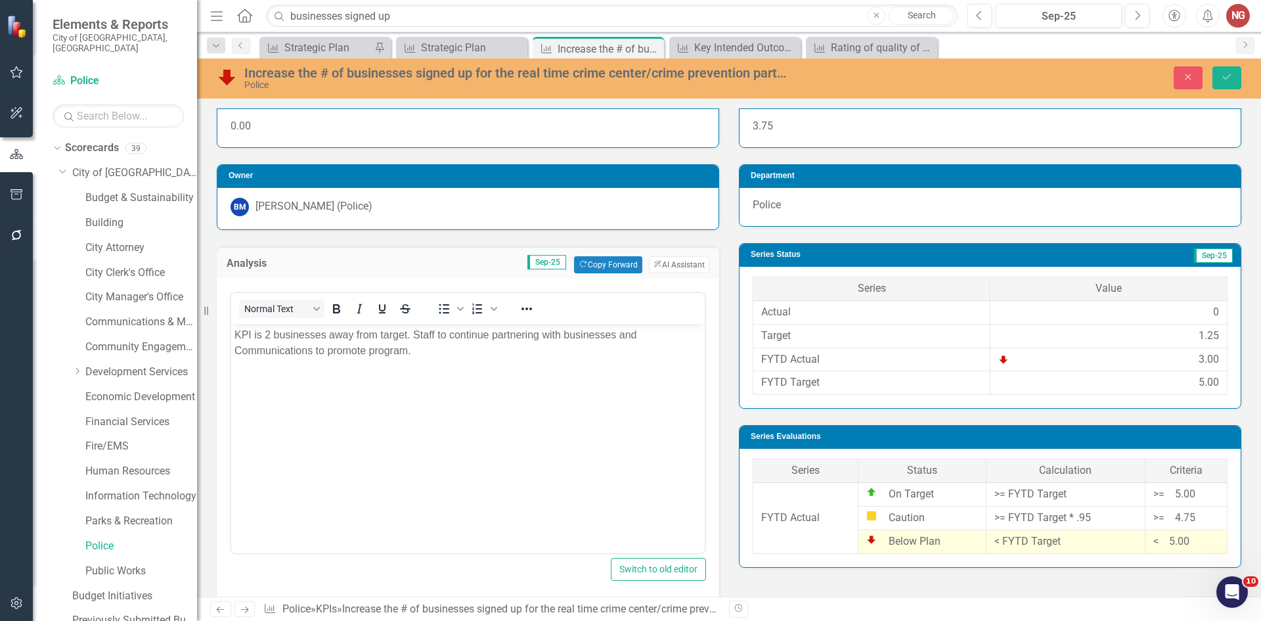
scroll to position [0, 0]
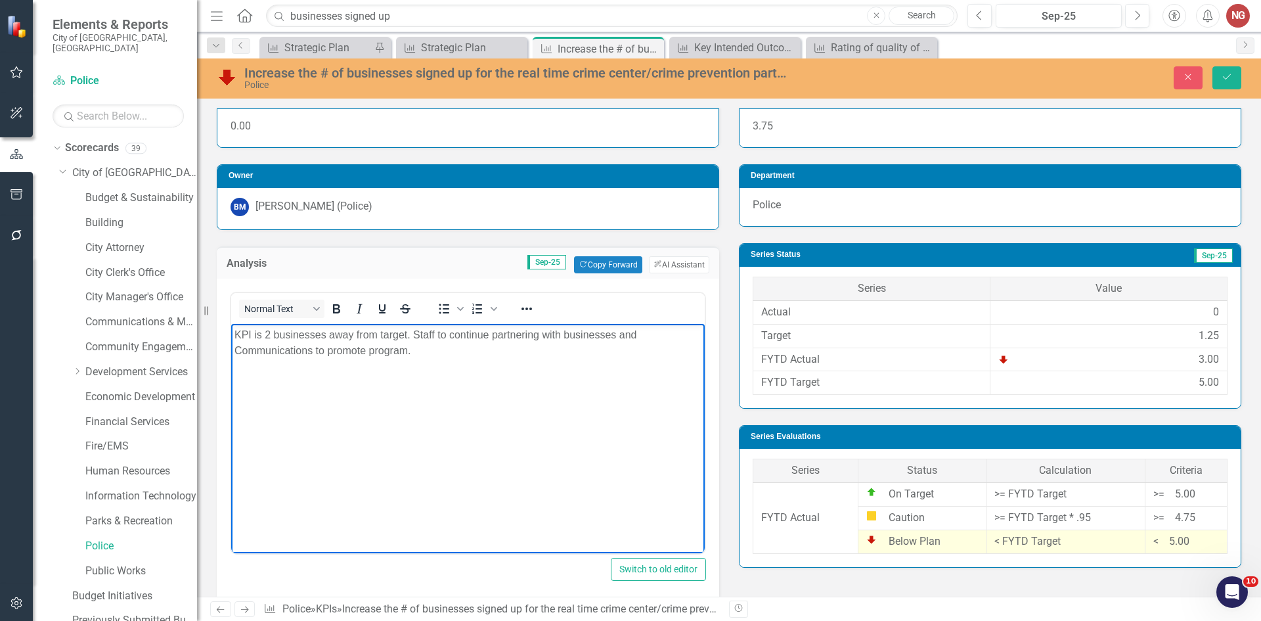
click at [270, 327] on p "KPI is 2 businesses away from target. Staff to continue partnering with busines…" at bounding box center [467, 342] width 467 height 32
copy p "KPI is 2 businesses away from target. Staff to continue partnering with busines…"
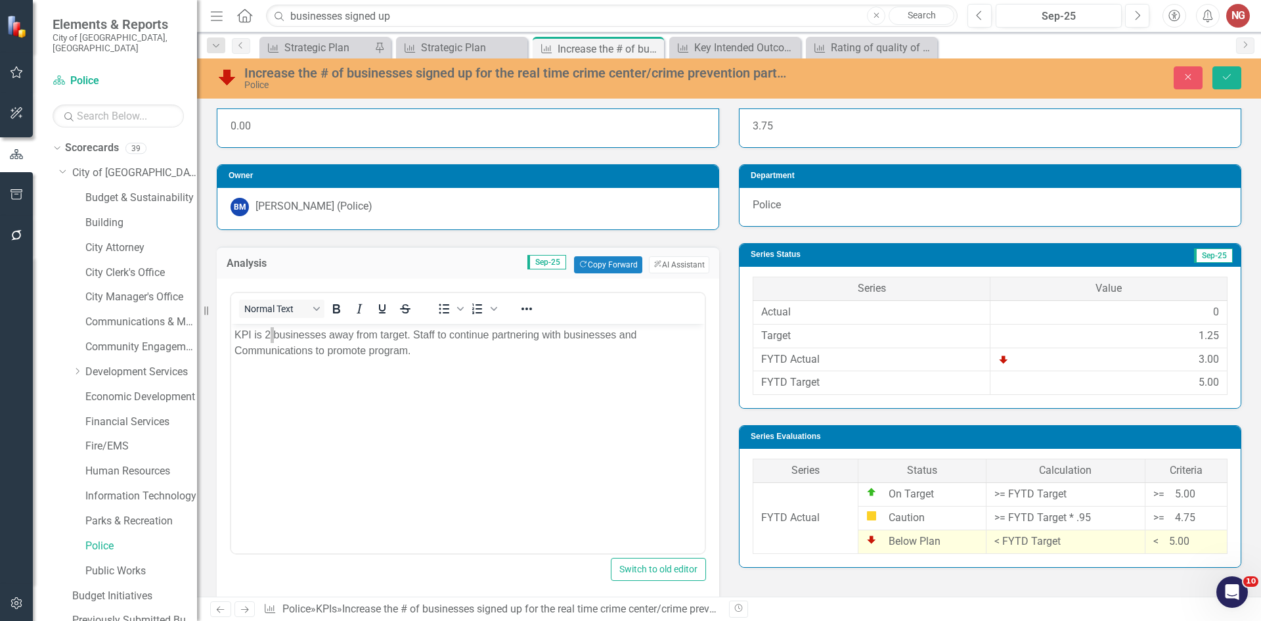
click at [1231, 91] on div "Increase the # of businesses signed up for the real time crime center/crime pre…" at bounding box center [729, 78] width 1064 height 40
click at [1227, 85] on button "Save" at bounding box center [1226, 77] width 29 height 23
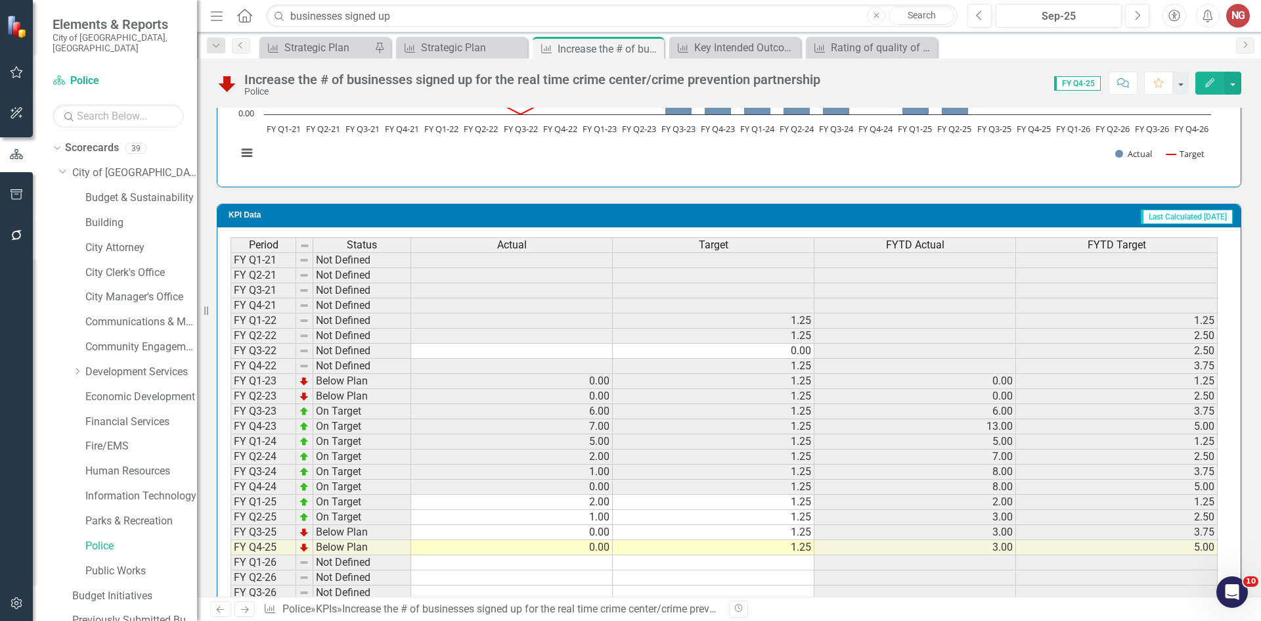
scroll to position [1284, 0]
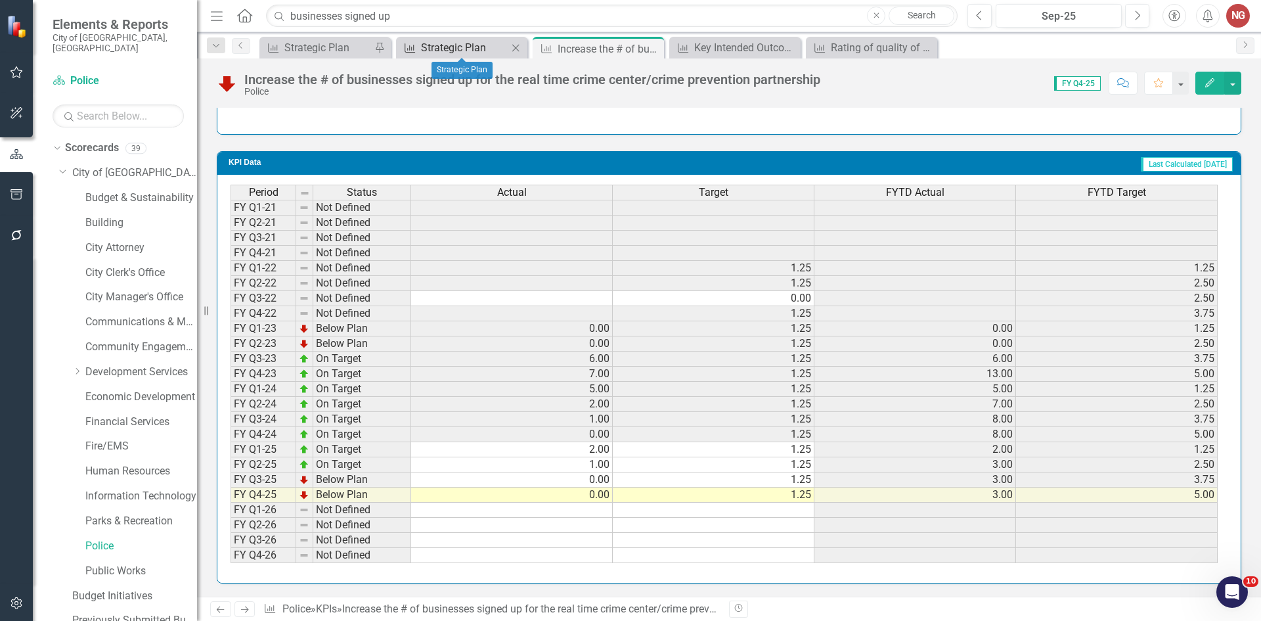
click at [478, 41] on div "Strategic Plan" at bounding box center [464, 47] width 87 height 16
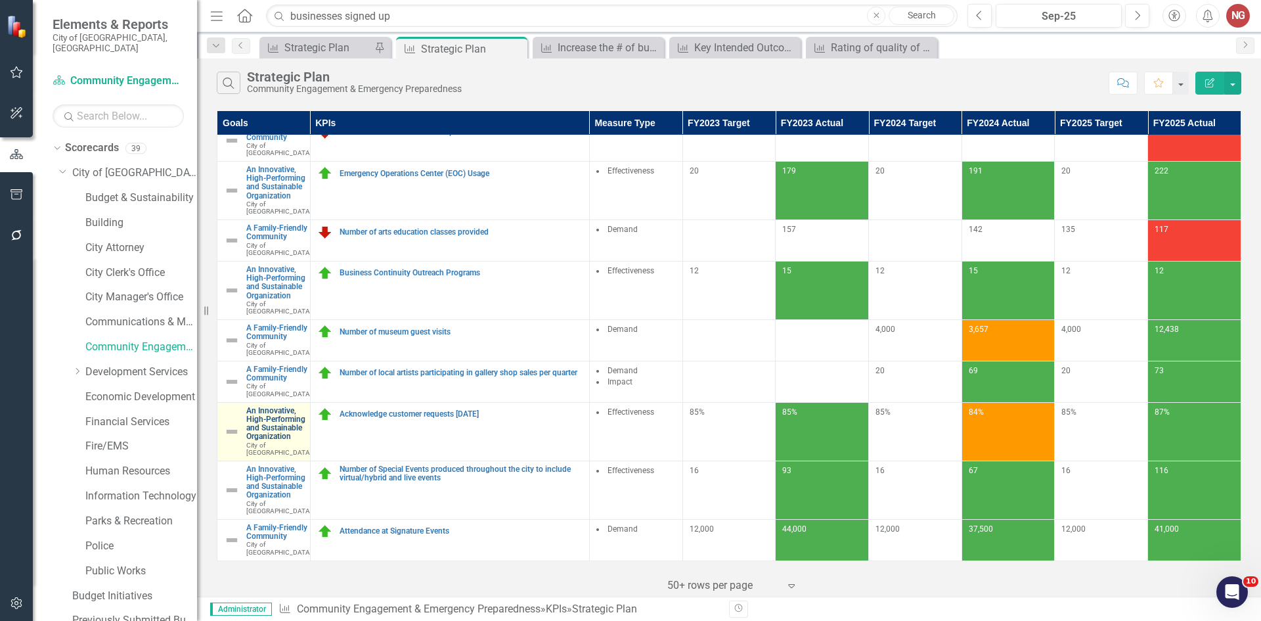
scroll to position [237, 0]
drag, startPoint x: 139, startPoint y: 509, endPoint x: 167, endPoint y: 517, distance: 30.1
click at [139, 513] on link "Parks & Recreation" at bounding box center [141, 520] width 112 height 15
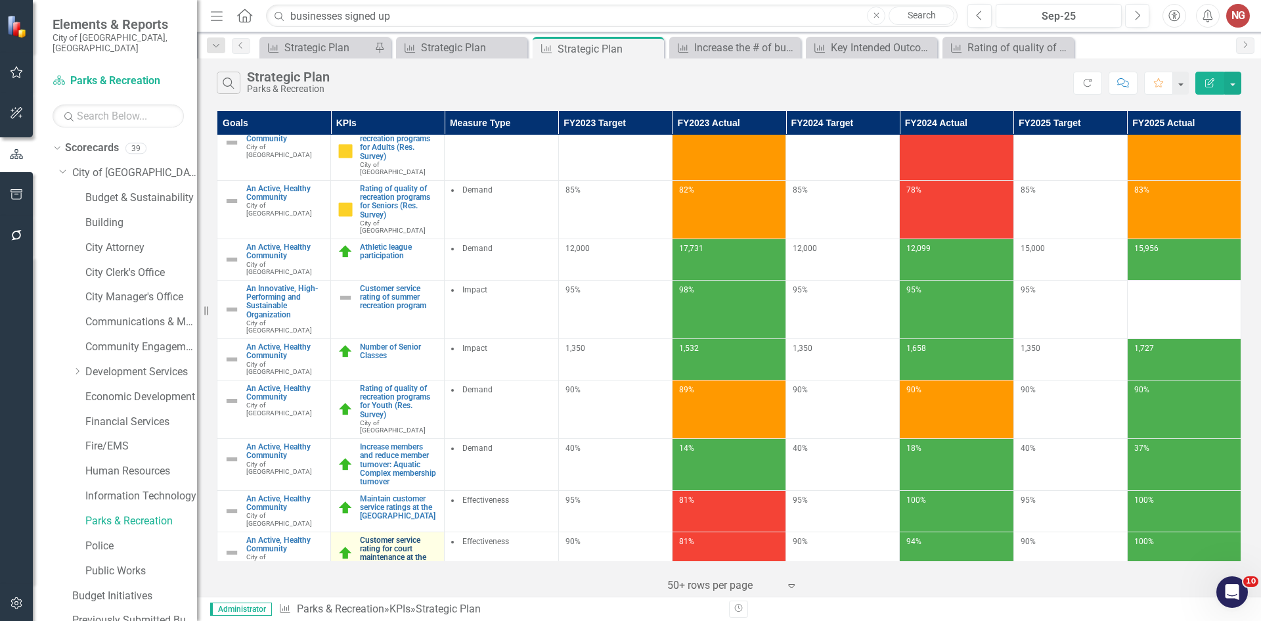
scroll to position [206, 0]
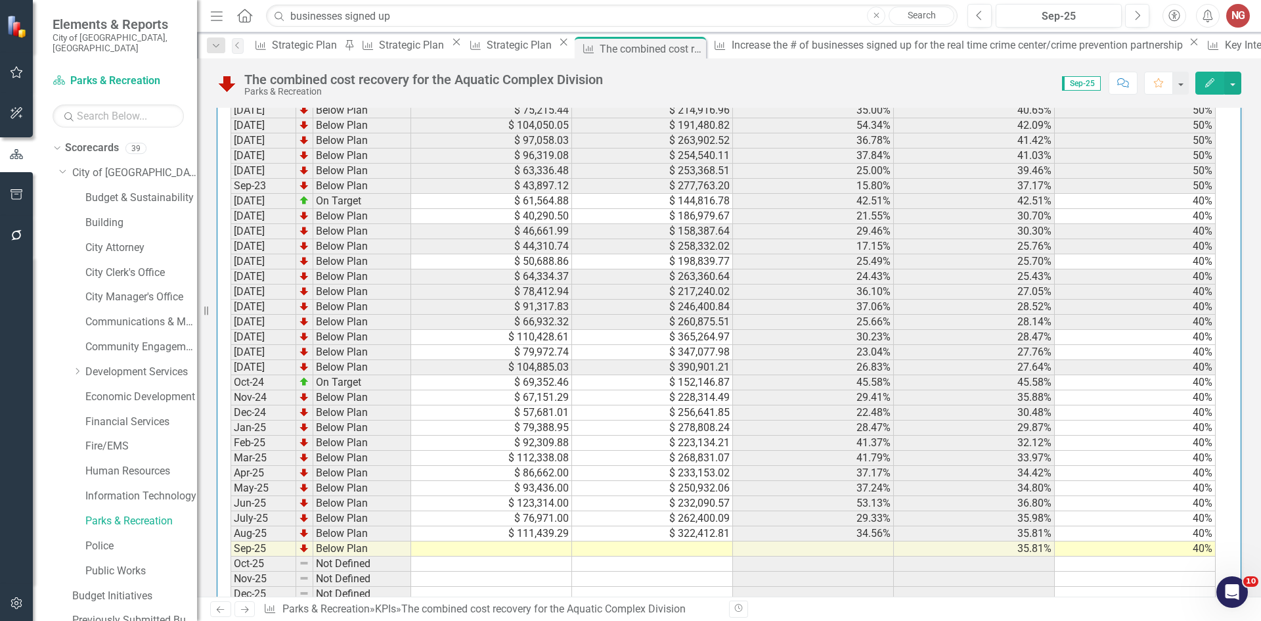
scroll to position [1430, 0]
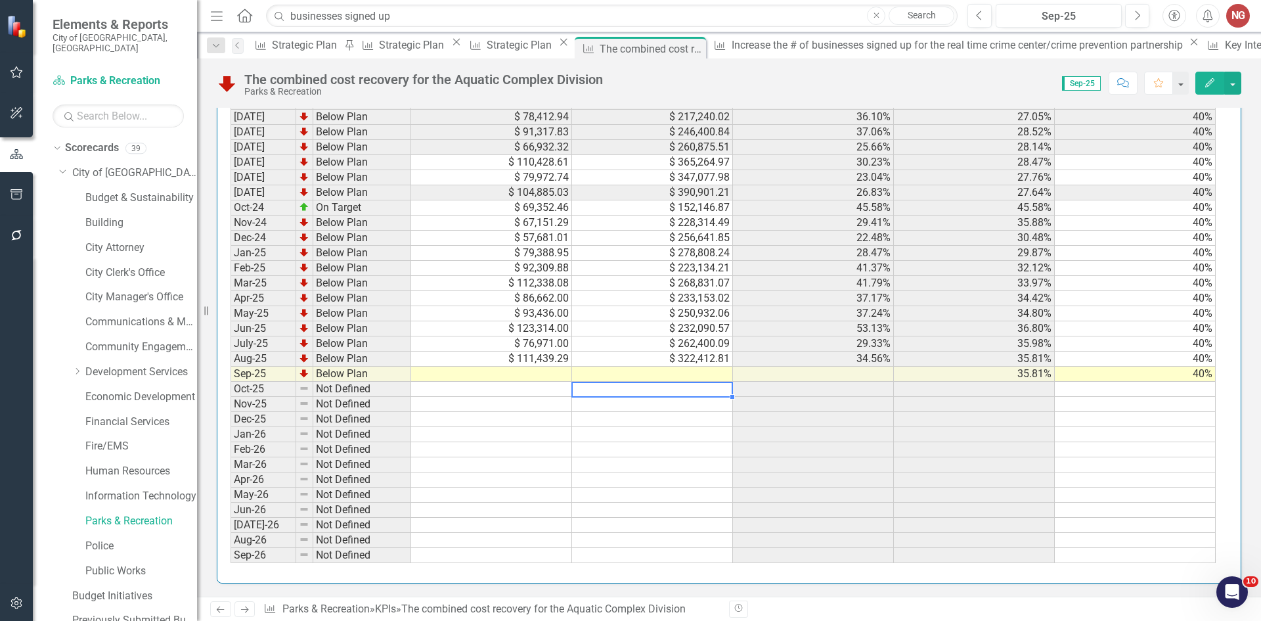
click at [634, 385] on td at bounding box center [652, 389] width 161 height 15
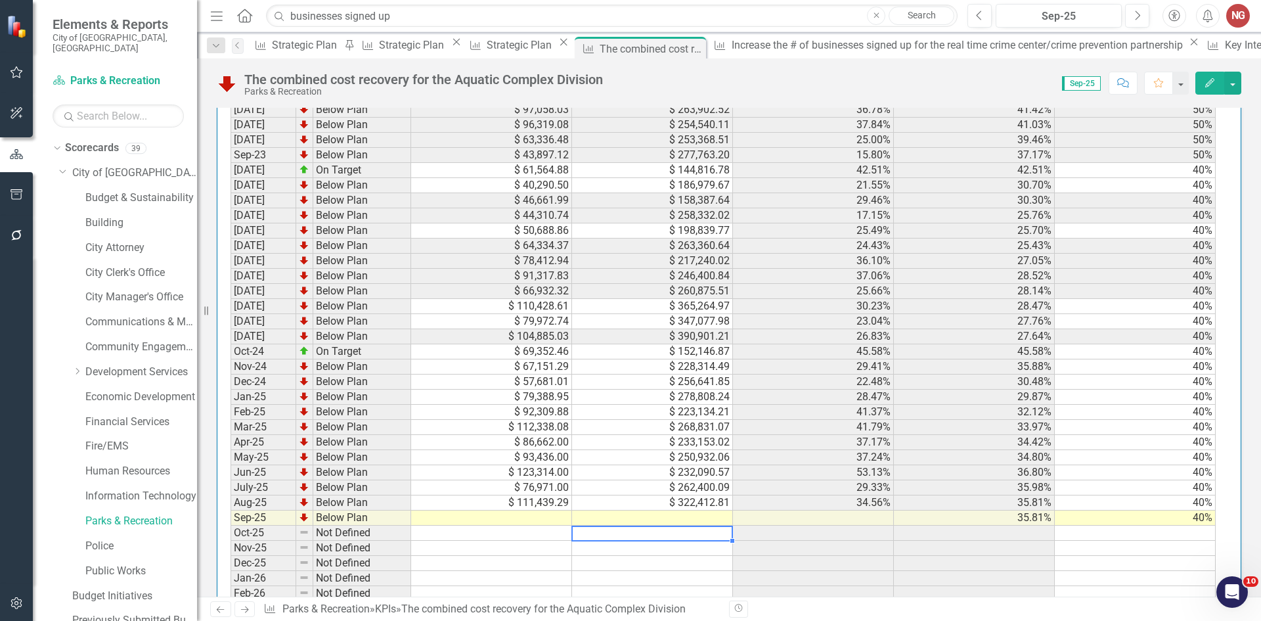
scroll to position [1299, 0]
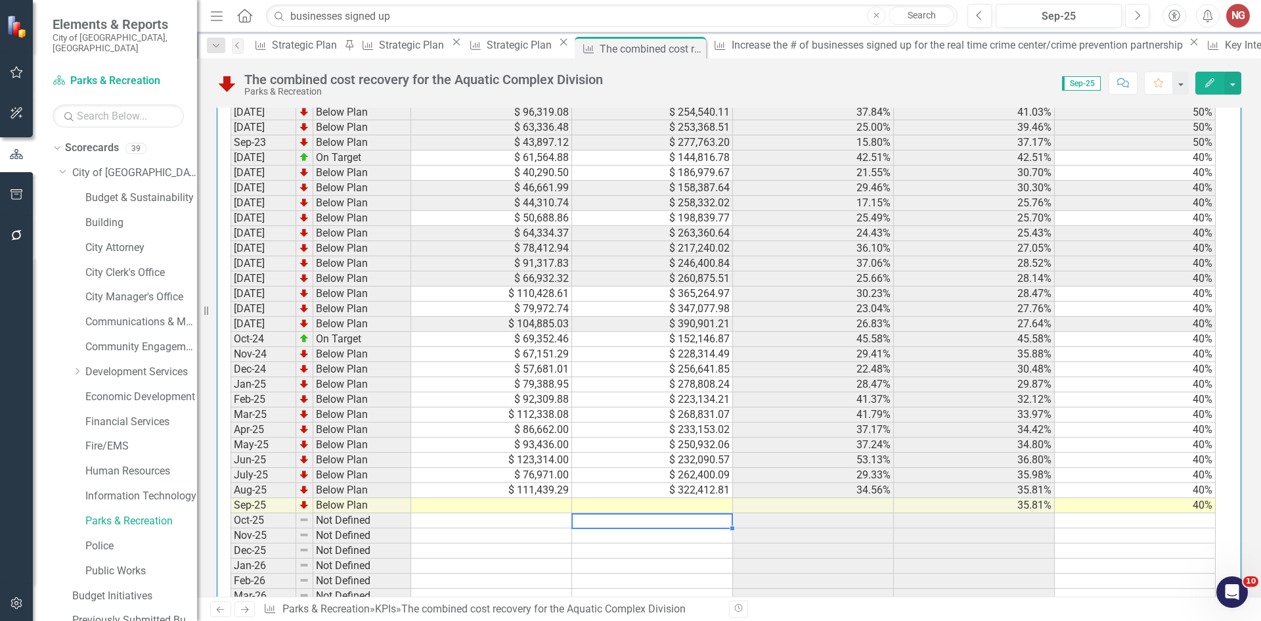
click at [519, 504] on td at bounding box center [491, 505] width 161 height 15
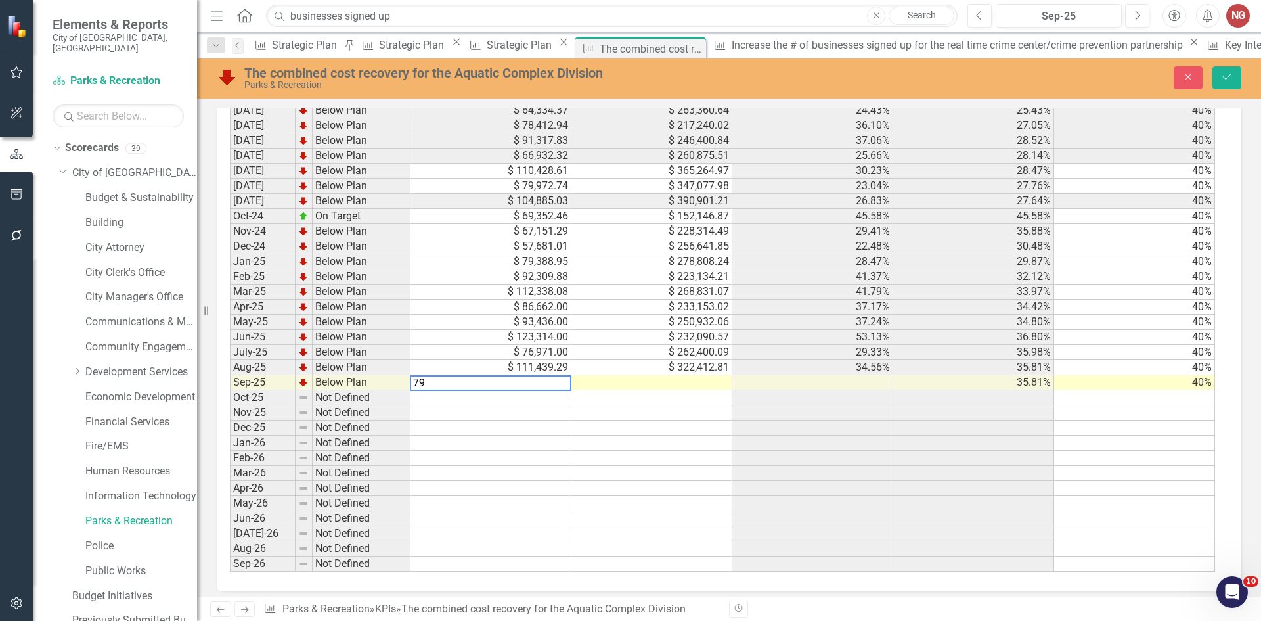
scroll to position [1438, 0]
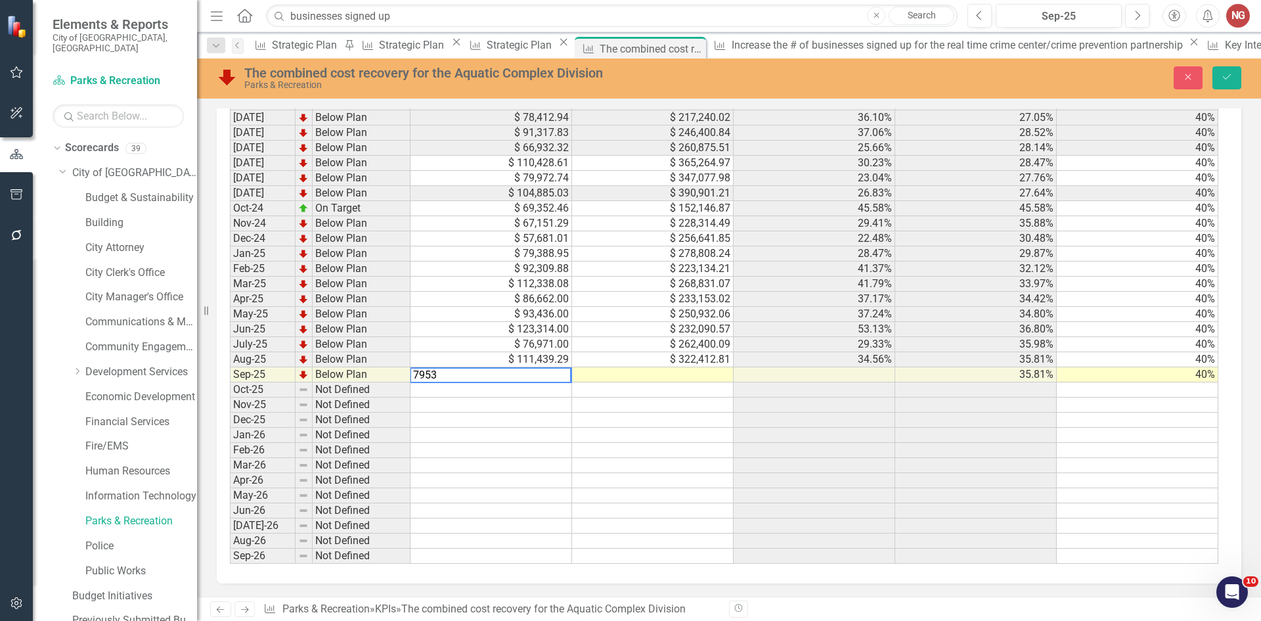
type textarea "79533"
click at [645, 373] on td at bounding box center [653, 374] width 162 height 15
type textarea "303463.06"
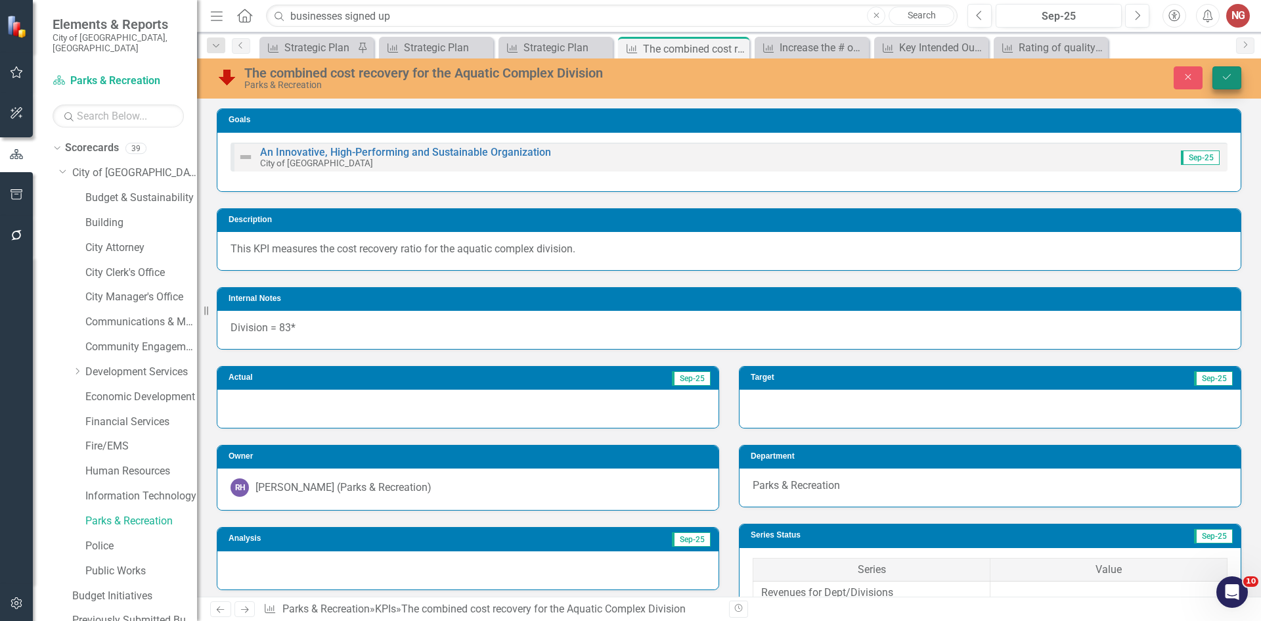
scroll to position [1438, 0]
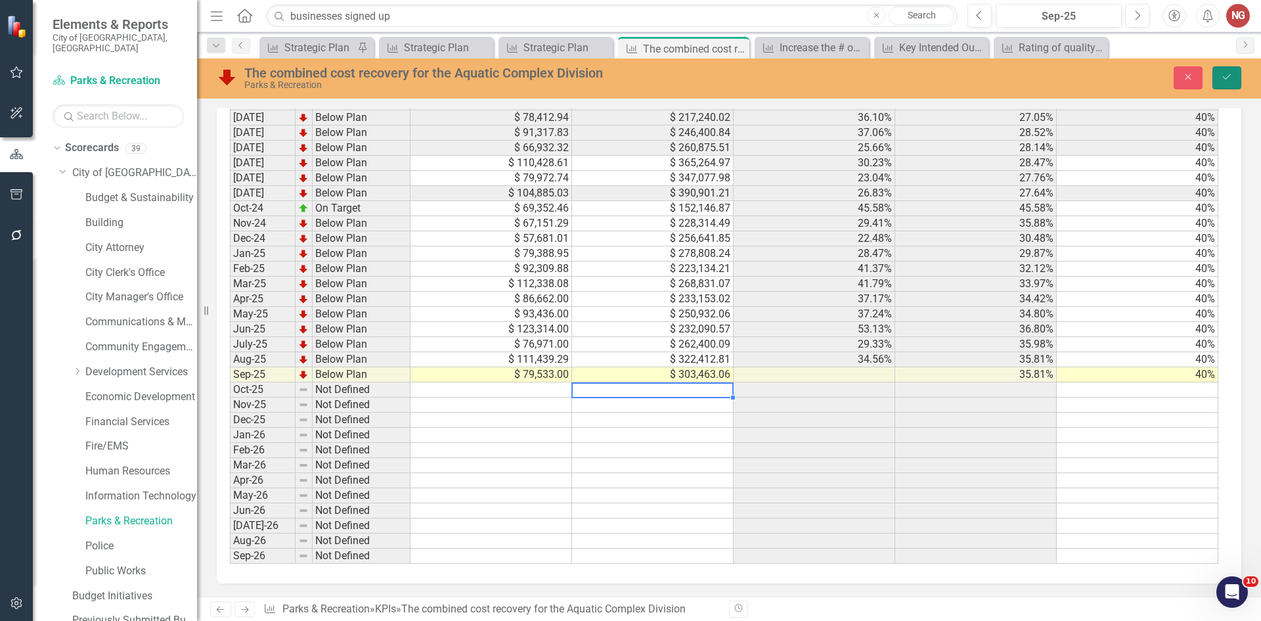
click at [1223, 76] on icon "Save" at bounding box center [1227, 76] width 12 height 9
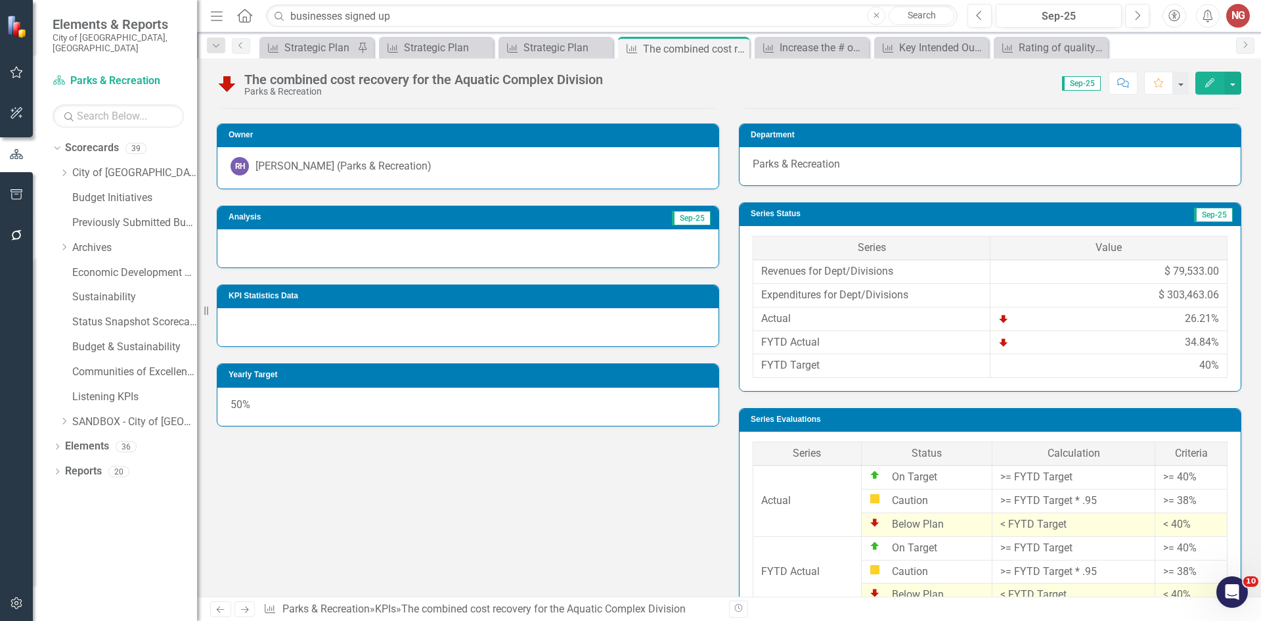
scroll to position [183, 0]
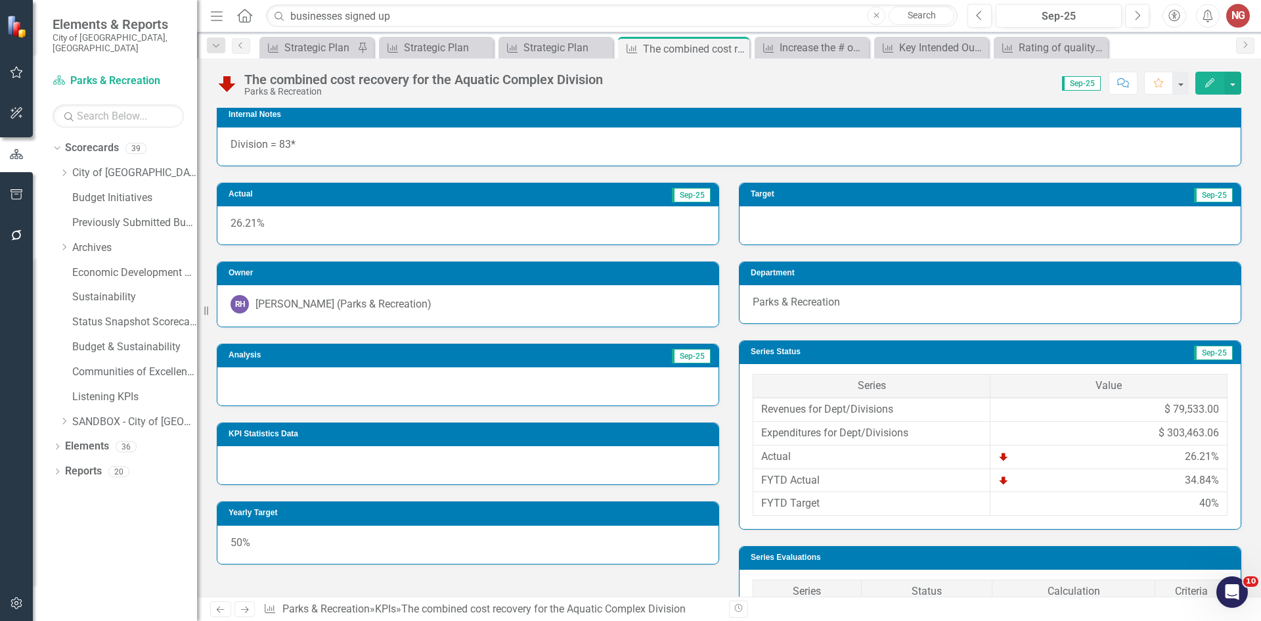
click at [251, 385] on div at bounding box center [467, 386] width 501 height 38
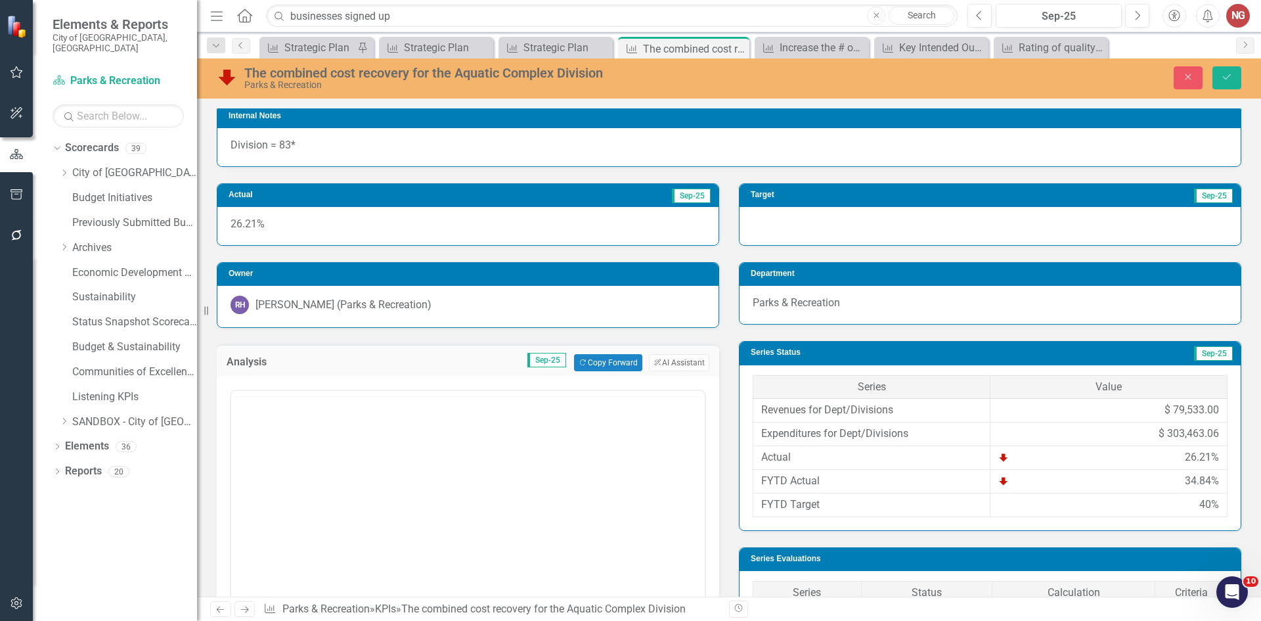
scroll to position [0, 0]
click at [258, 448] on body "Rich Text Area. Press ALT-0 for help." at bounding box center [467, 520] width 473 height 197
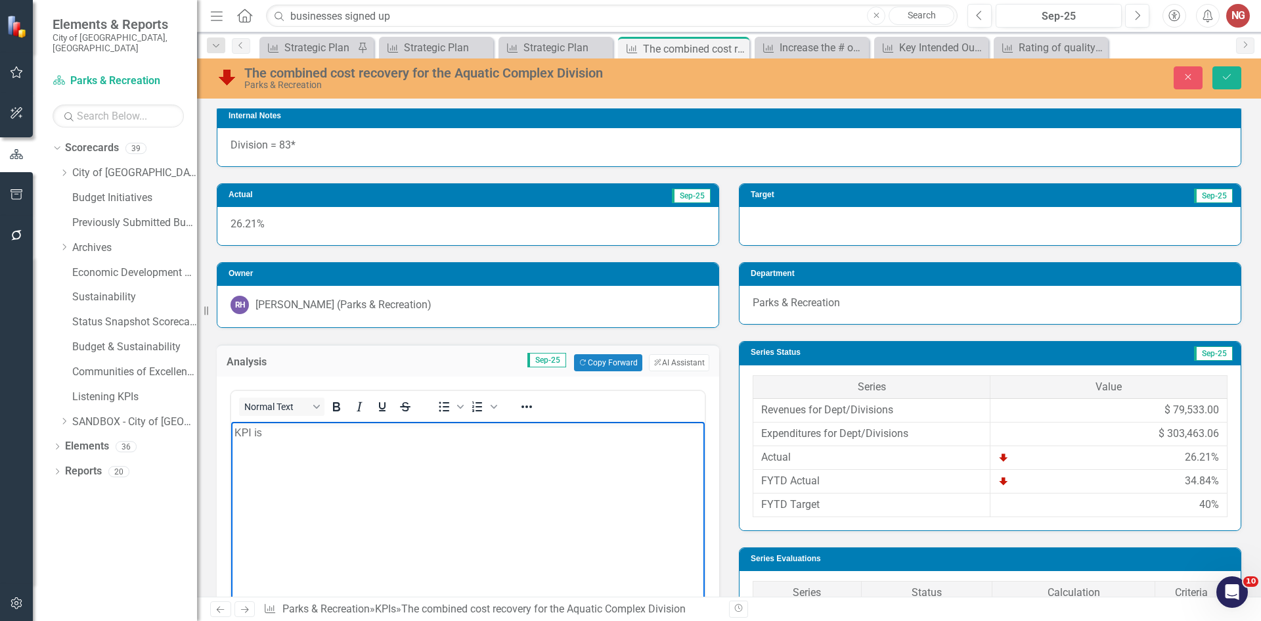
click at [286, 437] on p "KPI is" at bounding box center [467, 433] width 467 height 16
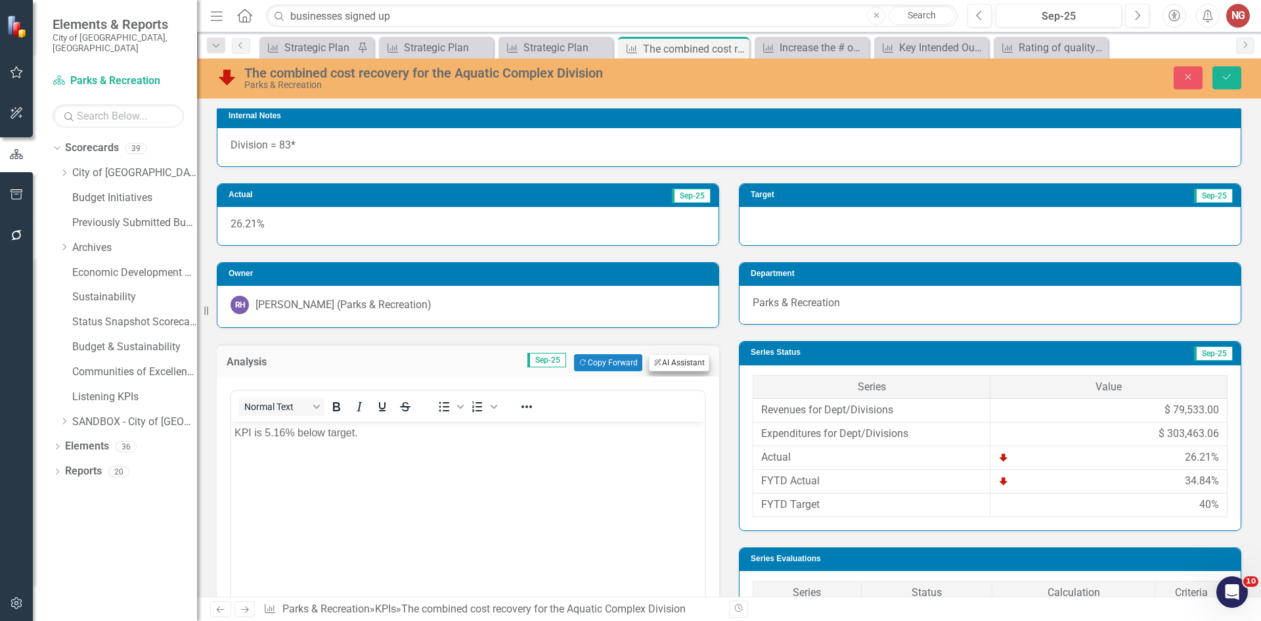
click at [677, 358] on button "ClearPoint AI AI Assistant" at bounding box center [679, 362] width 60 height 17
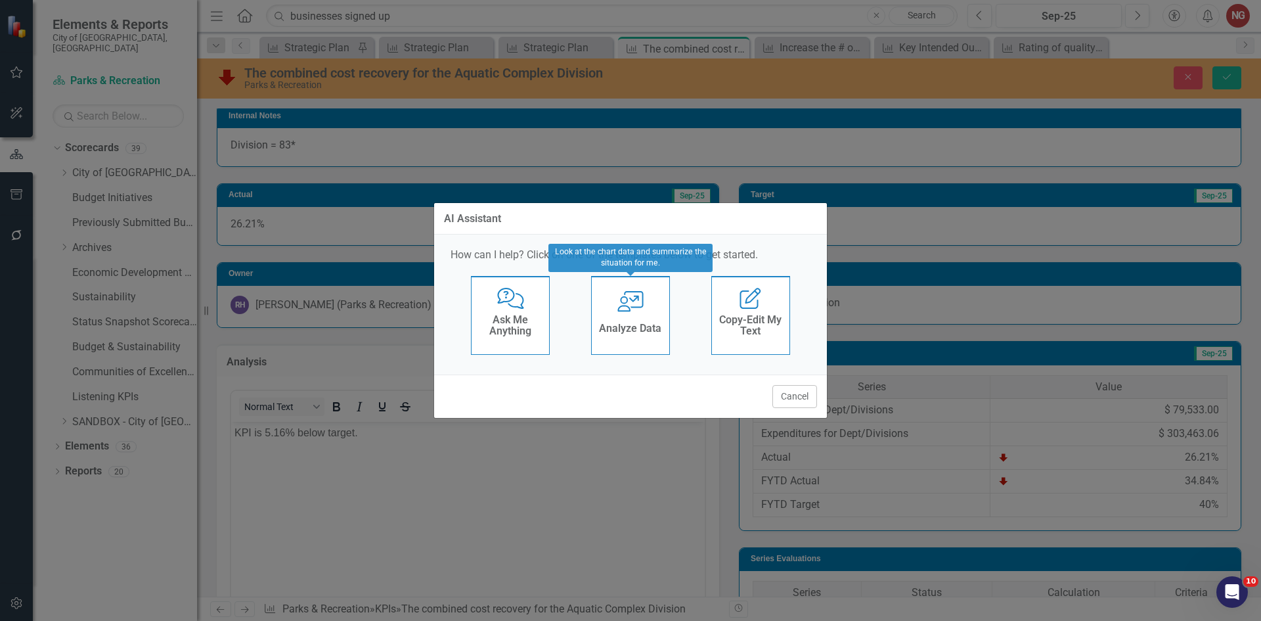
click at [631, 303] on icon "User with Chart" at bounding box center [630, 301] width 27 height 21
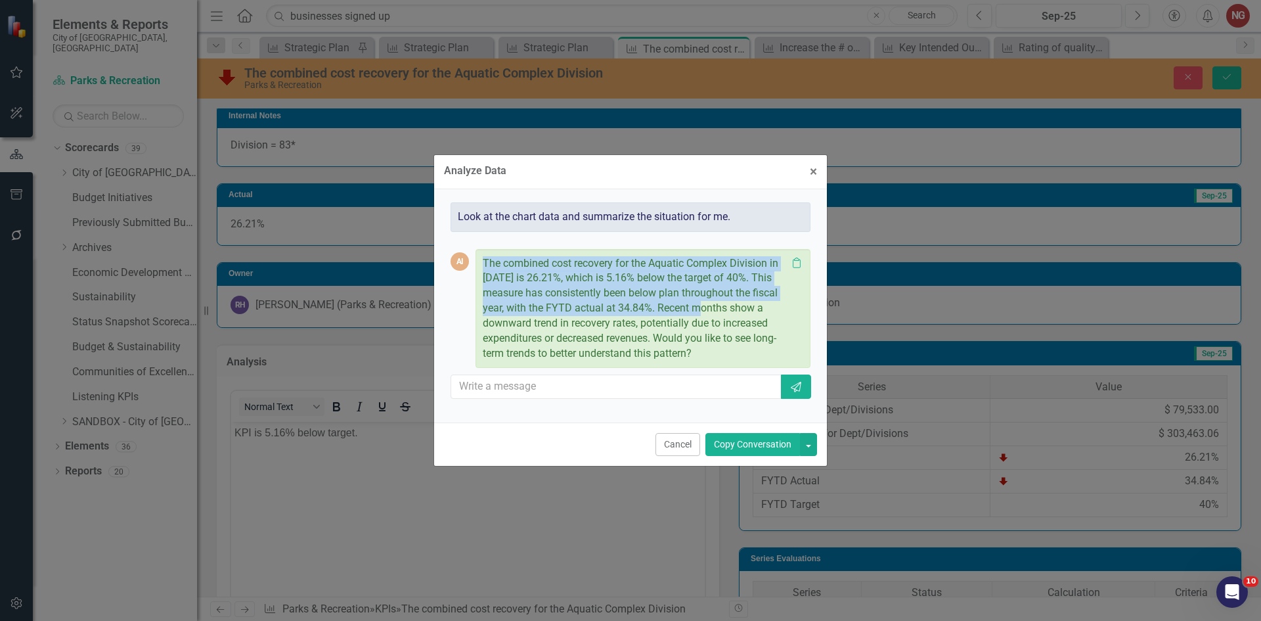
drag, startPoint x: 483, startPoint y: 257, endPoint x: 703, endPoint y: 310, distance: 226.8
click at [703, 310] on p "The combined cost recovery for the Aquatic Complex Division in September 2025 i…" at bounding box center [635, 308] width 304 height 105
copy p "The combined cost recovery for the Aquatic Complex Division in September 2025 i…"
click at [686, 437] on button "Cancel" at bounding box center [677, 444] width 45 height 23
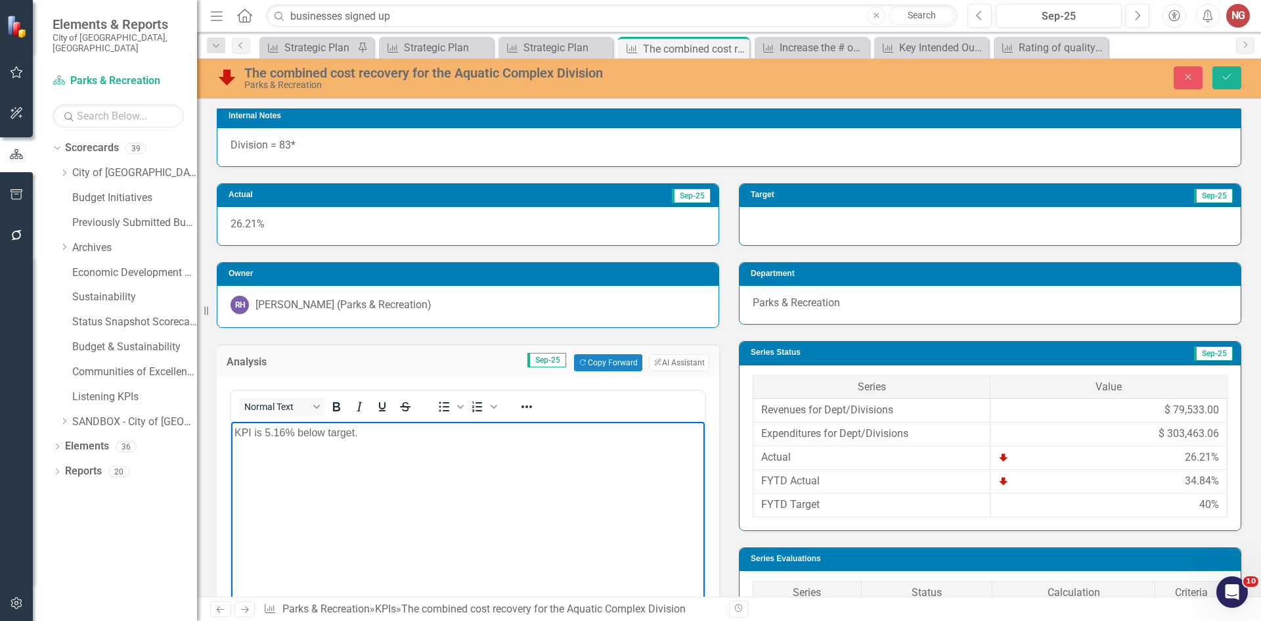
click at [479, 437] on p "KPI is 5.16% below target." at bounding box center [467, 433] width 467 height 16
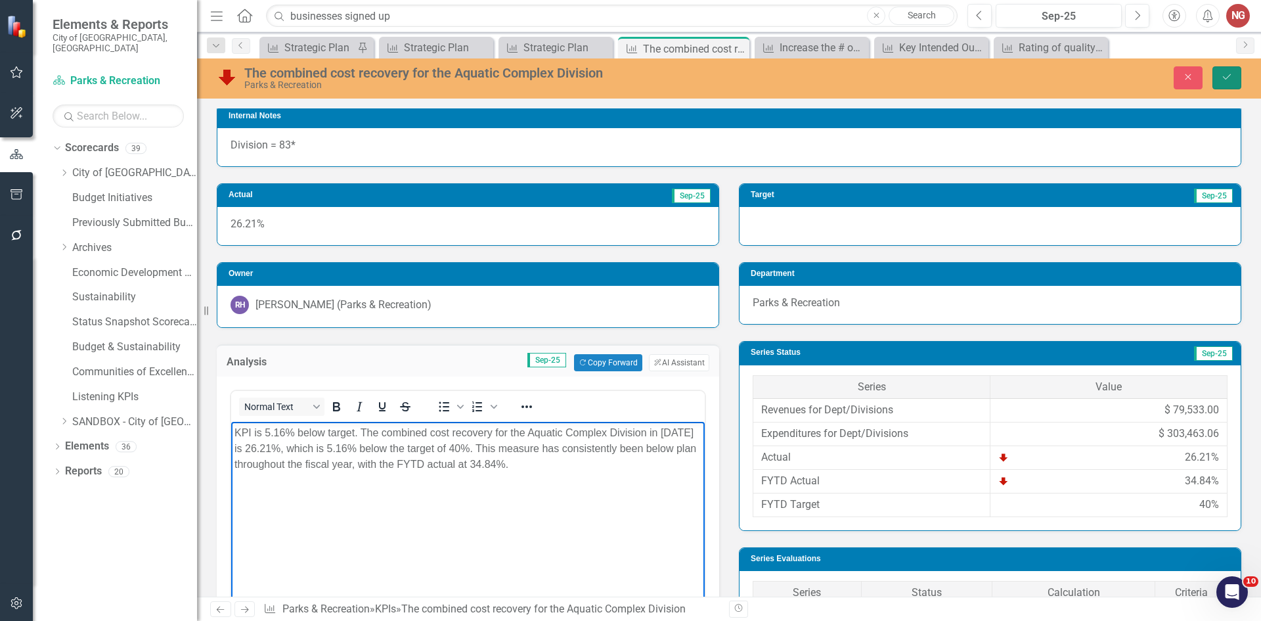
click at [1217, 72] on button "Save" at bounding box center [1226, 77] width 29 height 23
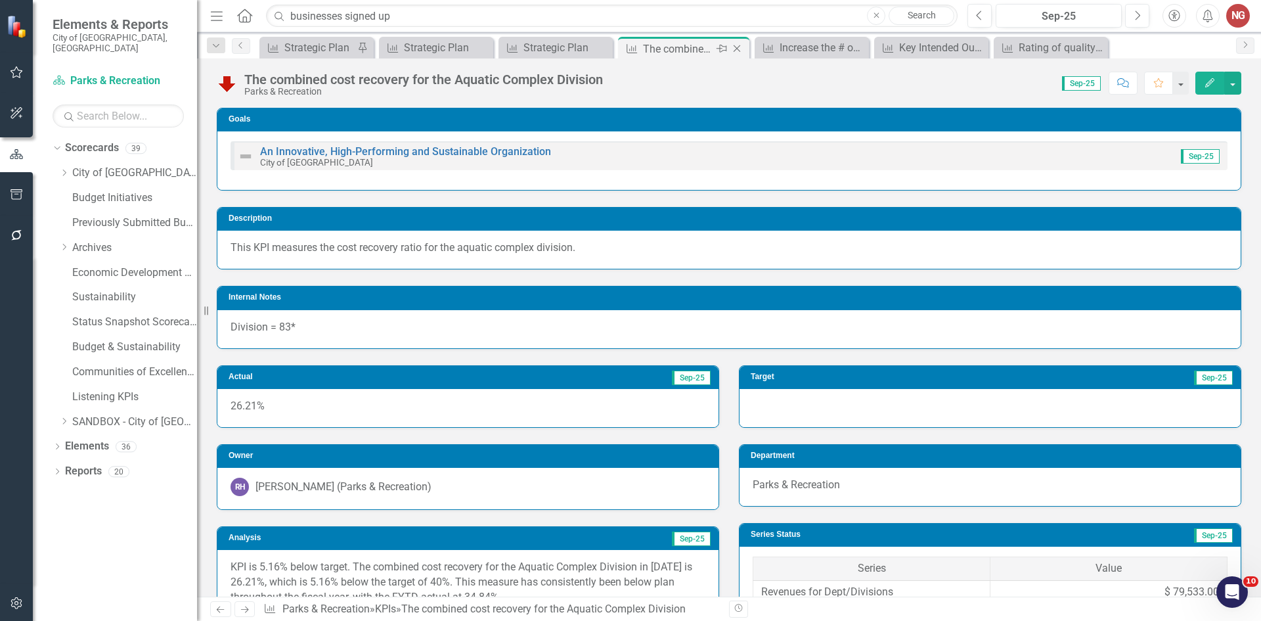
click at [737, 51] on icon "Close" at bounding box center [736, 48] width 13 height 11
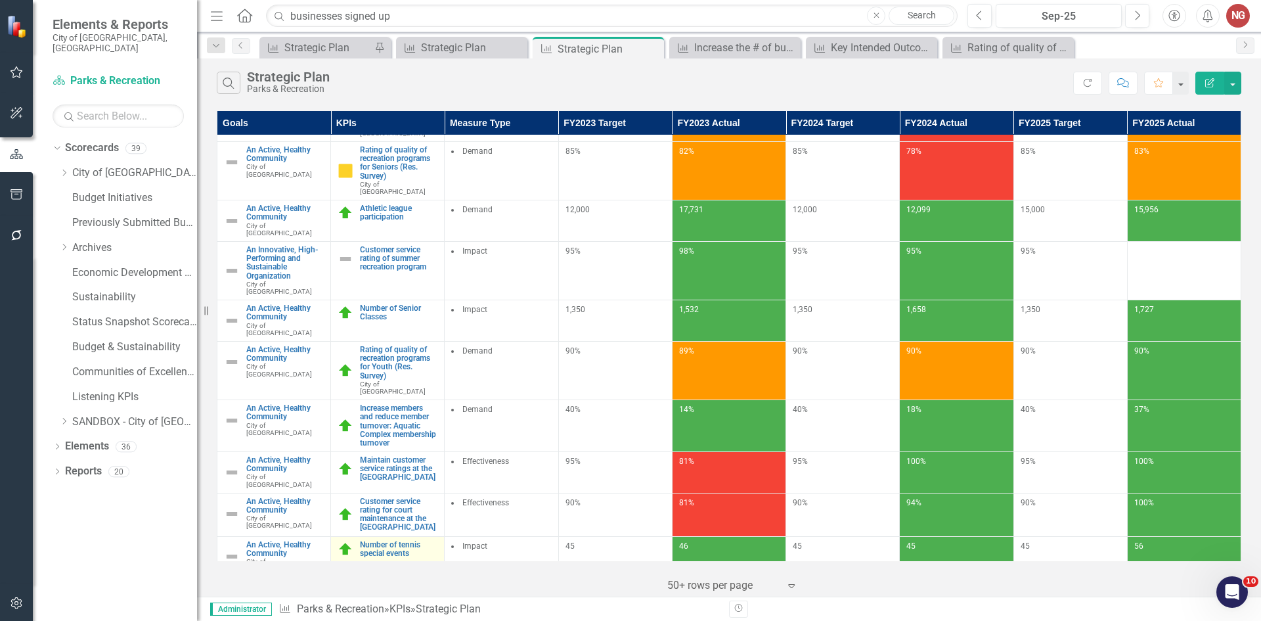
scroll to position [206, 0]
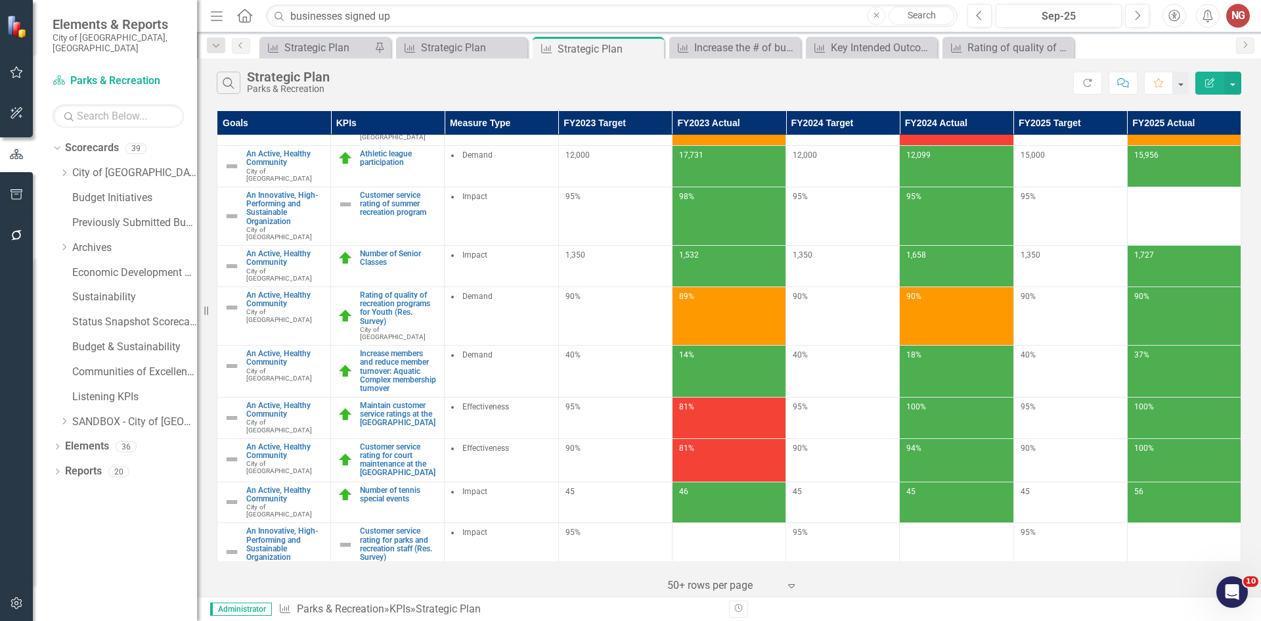
click at [372, 586] on div "Cost recovery ratio for the Recreation Division" at bounding box center [388, 599] width 100 height 26
click at [372, 586] on link "Cost recovery ratio for the Recreation Division" at bounding box center [398, 599] width 77 height 26
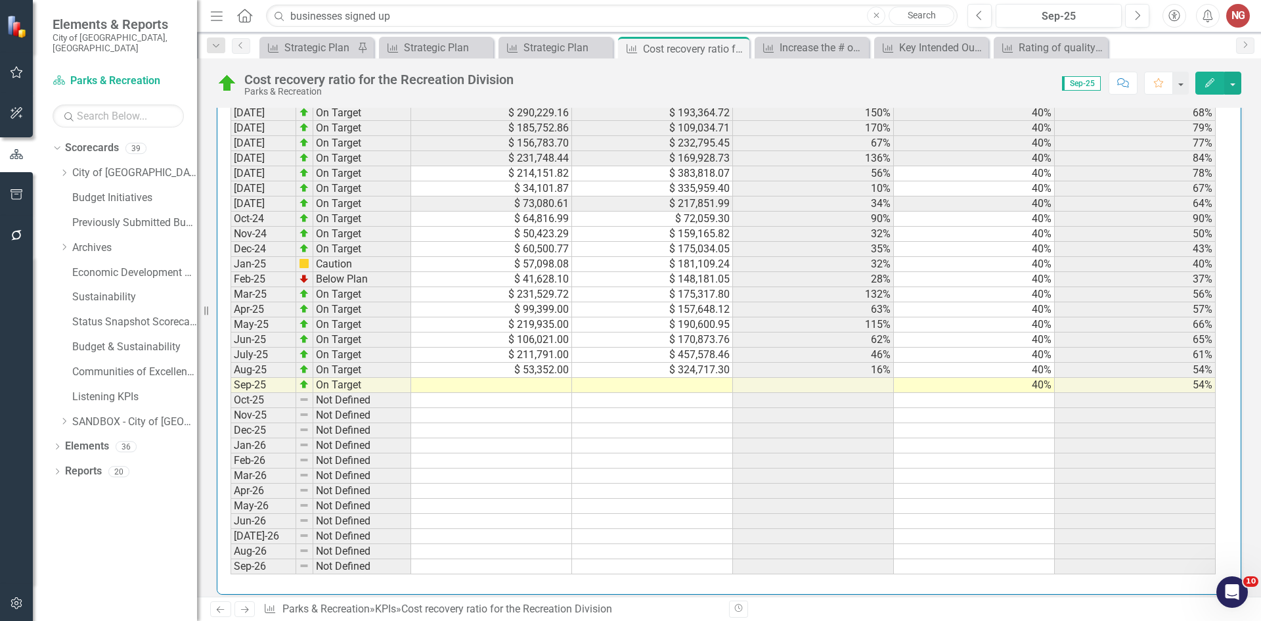
scroll to position [1430, 0]
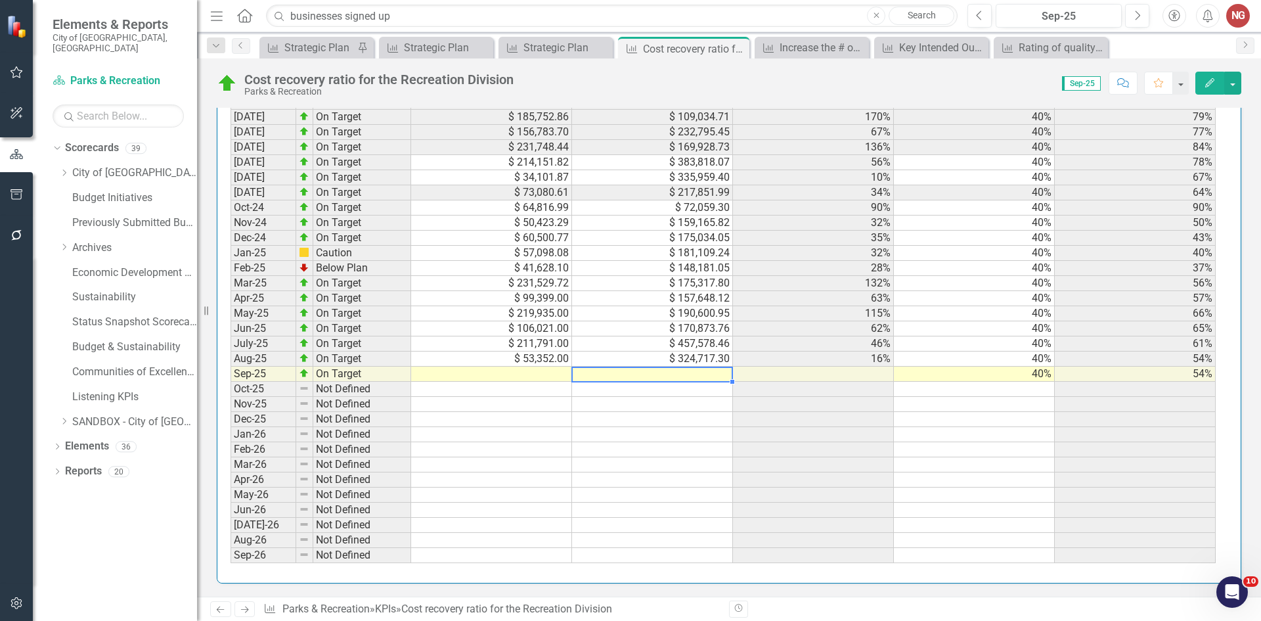
click at [626, 379] on td at bounding box center [652, 373] width 161 height 15
click at [633, 378] on td at bounding box center [652, 373] width 161 height 15
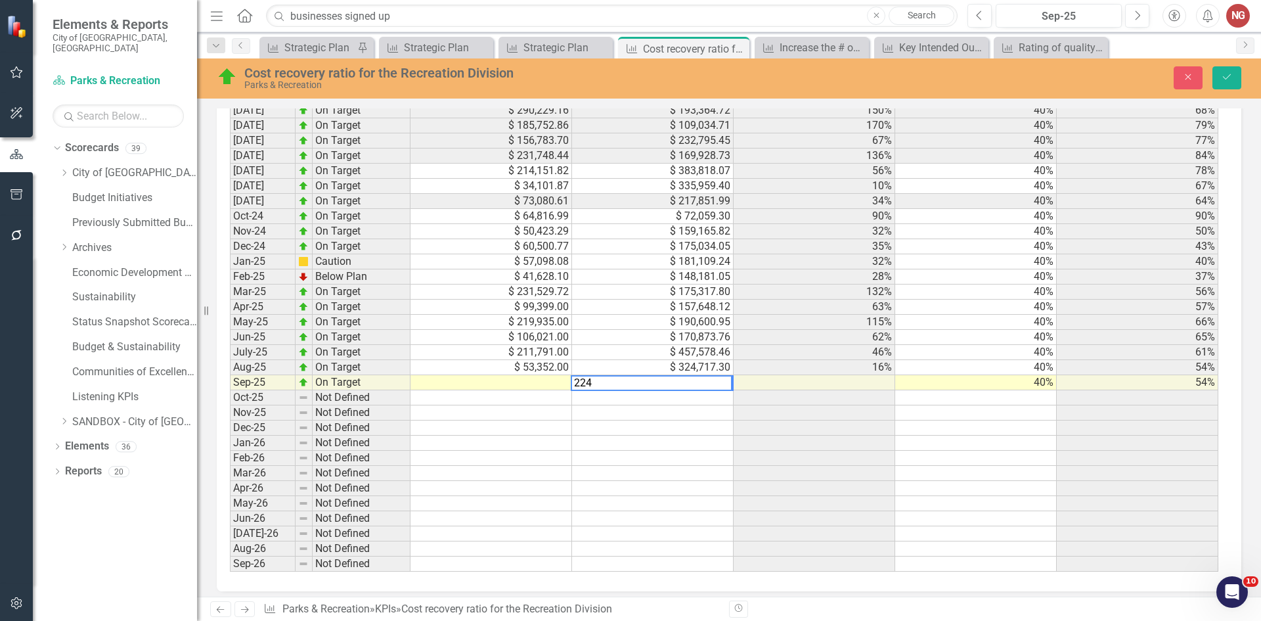
scroll to position [1438, 0]
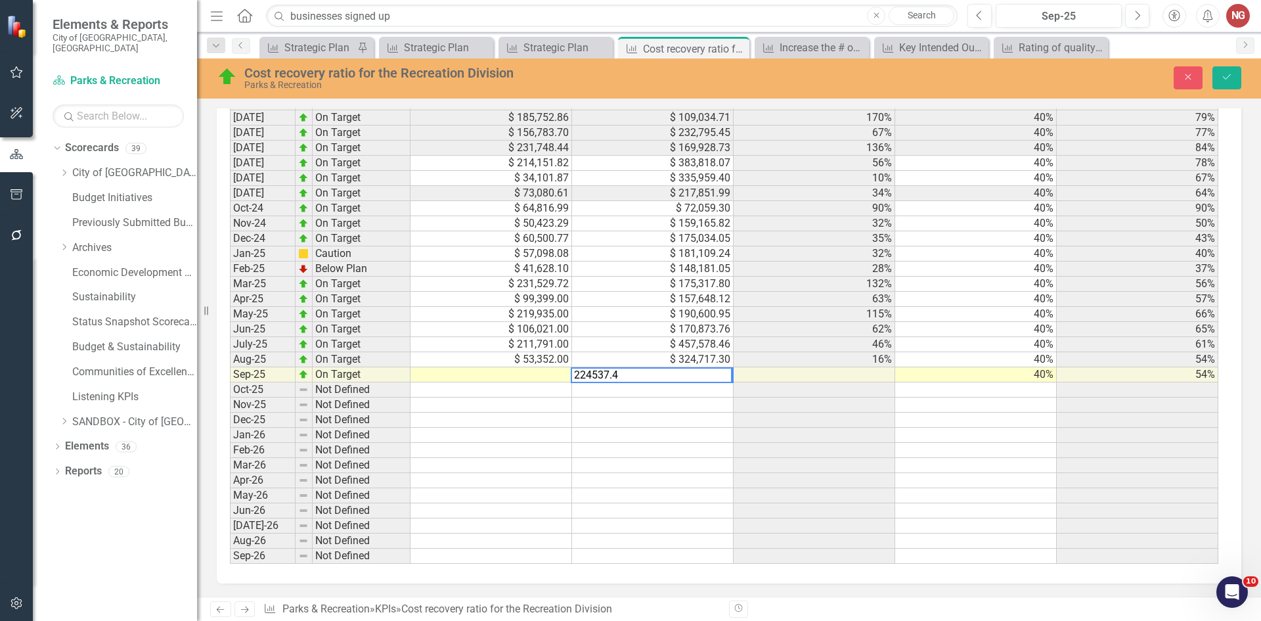
type textarea "224537.49"
click at [552, 371] on td at bounding box center [491, 374] width 162 height 15
type textarea "46941"
click at [1233, 80] on button "Save" at bounding box center [1226, 77] width 29 height 23
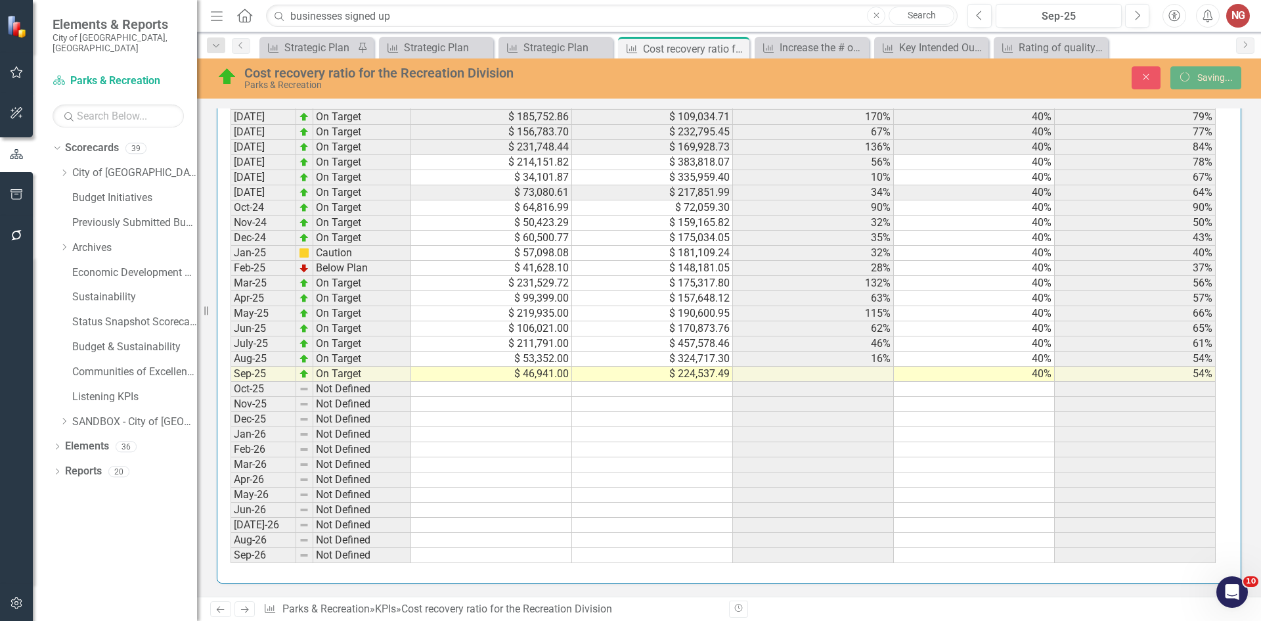
scroll to position [1430, 0]
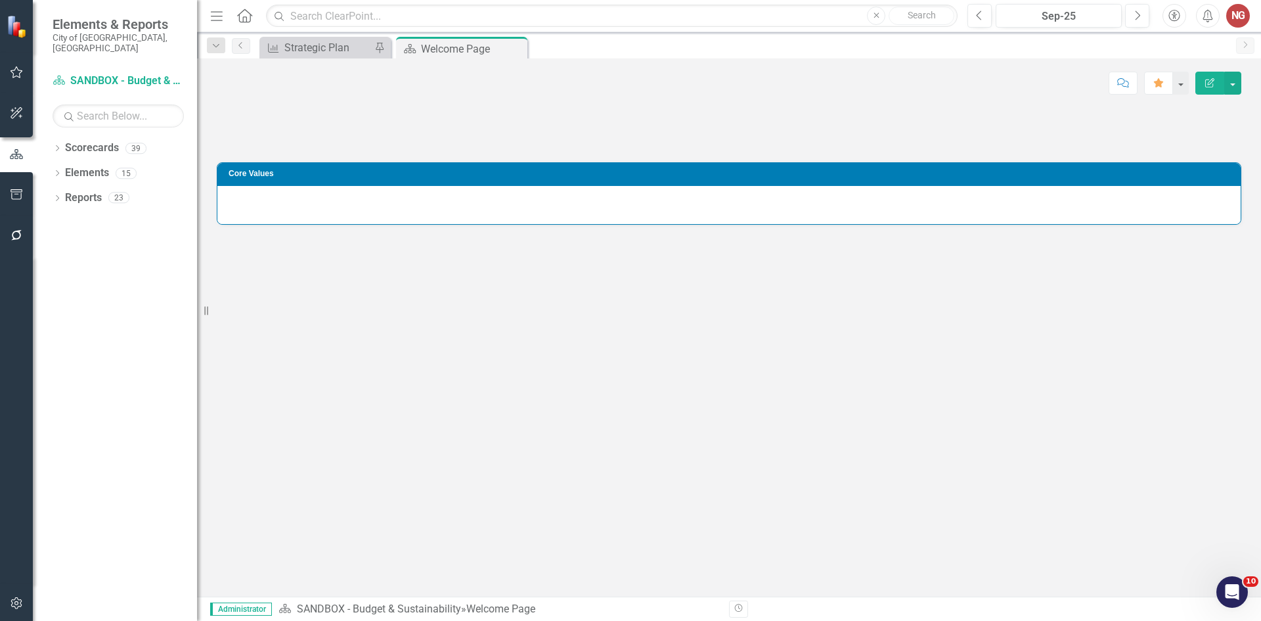
click at [51, 137] on div "Dropdown Scorecards 39 Dropdown City of [GEOGRAPHIC_DATA] Budget & Sustainabili…" at bounding box center [115, 378] width 164 height 483
click at [53, 144] on div "Dropdown" at bounding box center [57, 149] width 9 height 11
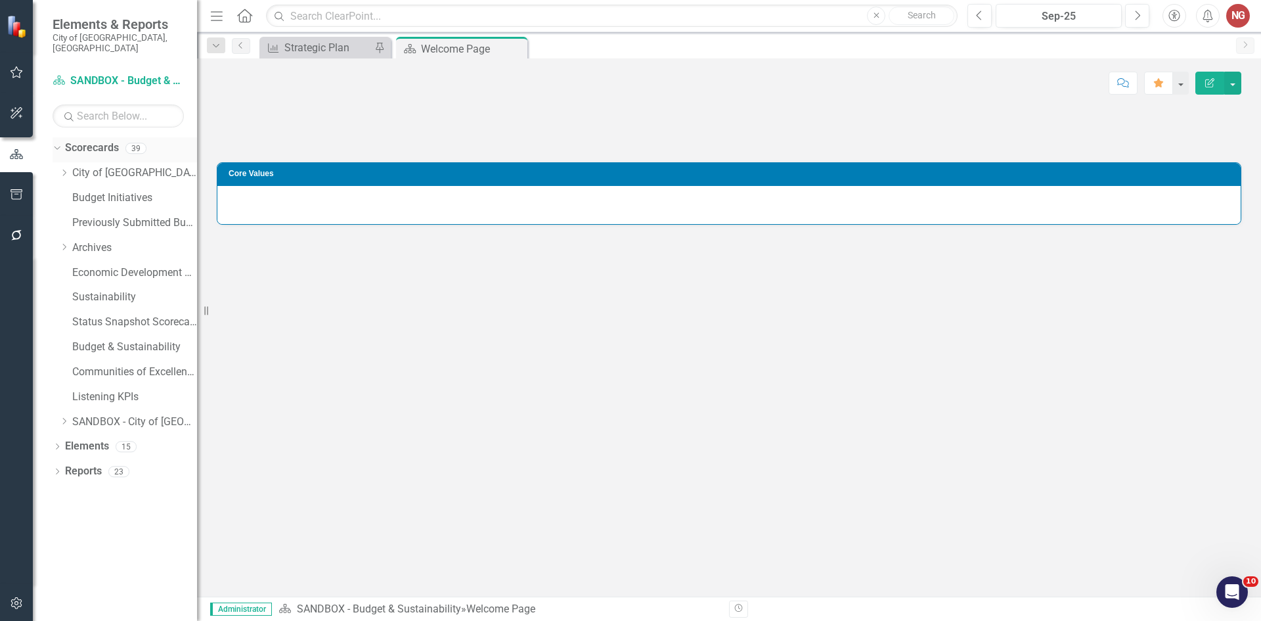
click at [64, 150] on div "Dropdown Scorecards 39" at bounding box center [125, 149] width 144 height 25
click at [60, 169] on icon "Dropdown" at bounding box center [64, 173] width 10 height 8
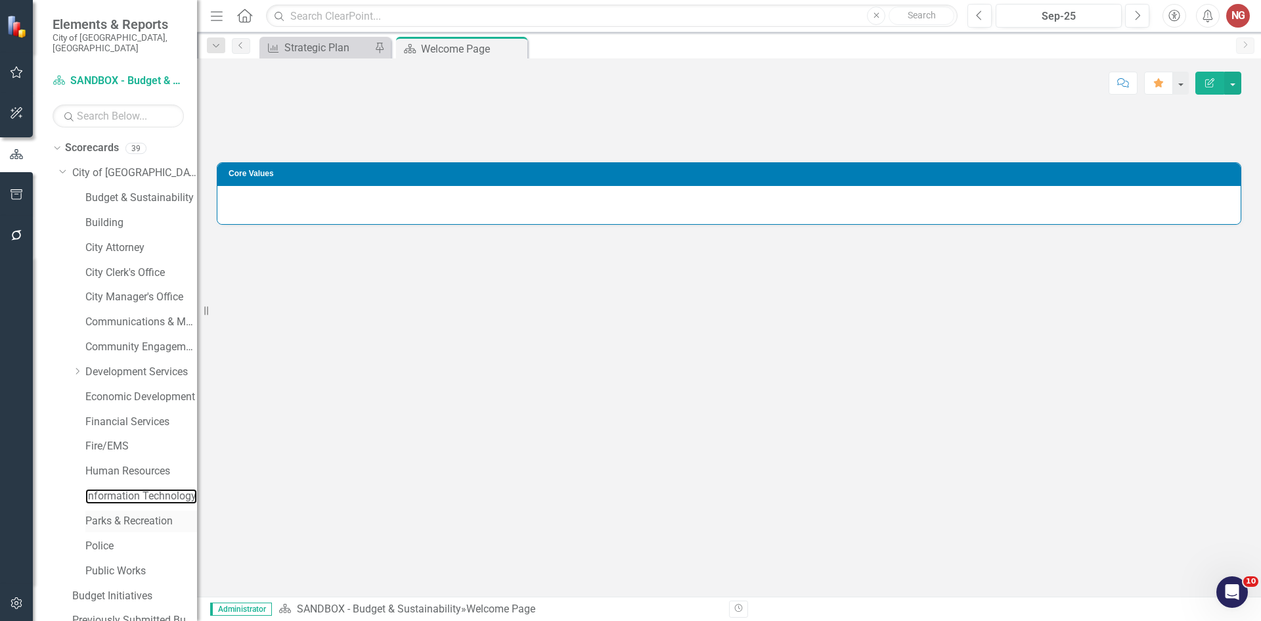
drag, startPoint x: 140, startPoint y: 492, endPoint x: 140, endPoint y: 505, distance: 12.5
click at [140, 494] on div "Information Technology" at bounding box center [141, 496] width 112 height 22
click at [140, 513] on link "Parks & Recreation" at bounding box center [141, 520] width 112 height 15
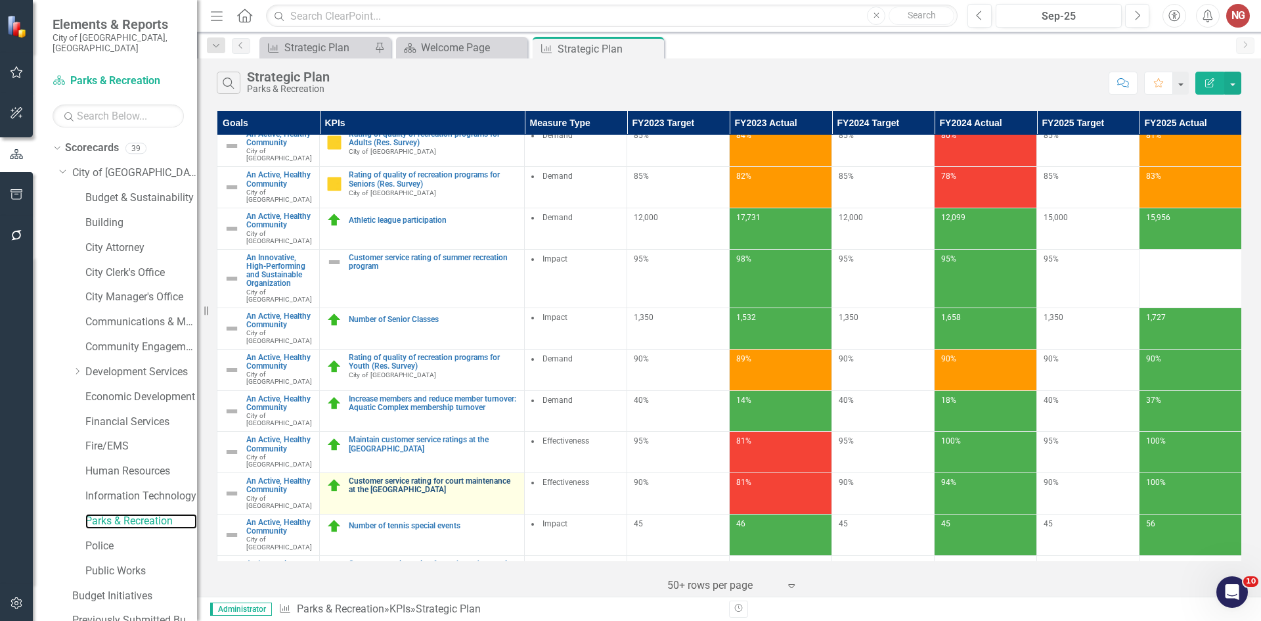
scroll to position [206, 0]
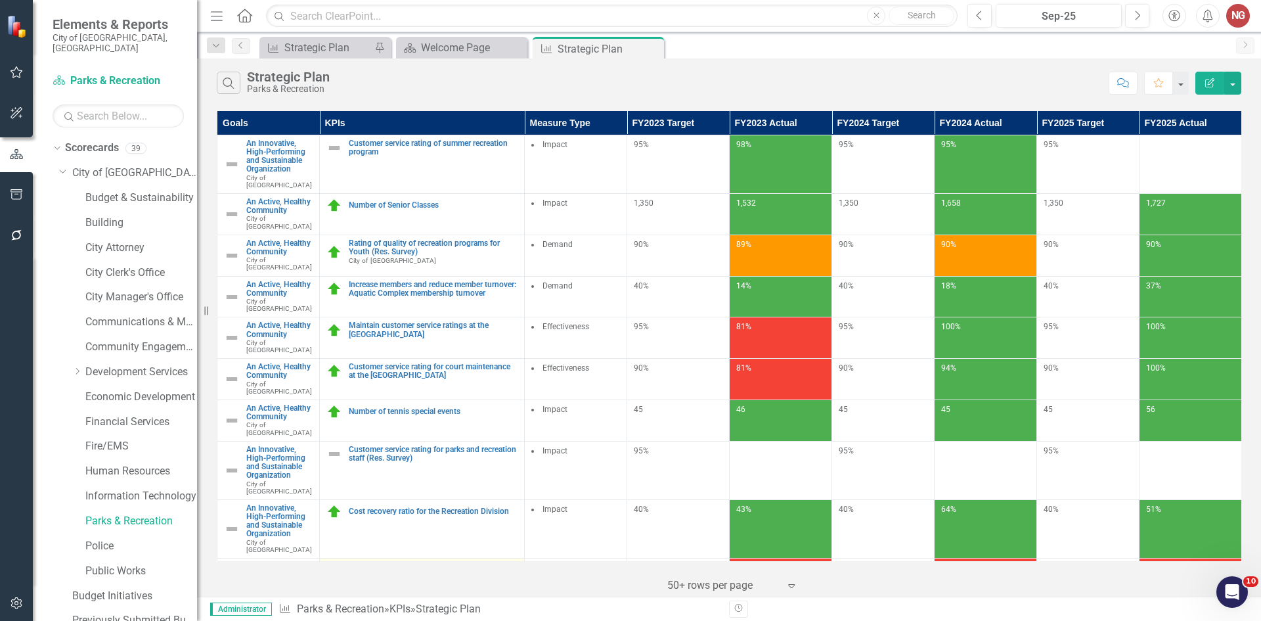
click at [370, 558] on td "The combined cost recovery for the Aquatic Complex Division Link Map View Link …" at bounding box center [422, 587] width 205 height 58
click at [370, 562] on link "The combined cost recovery for the Aquatic Complex Division" at bounding box center [433, 570] width 169 height 17
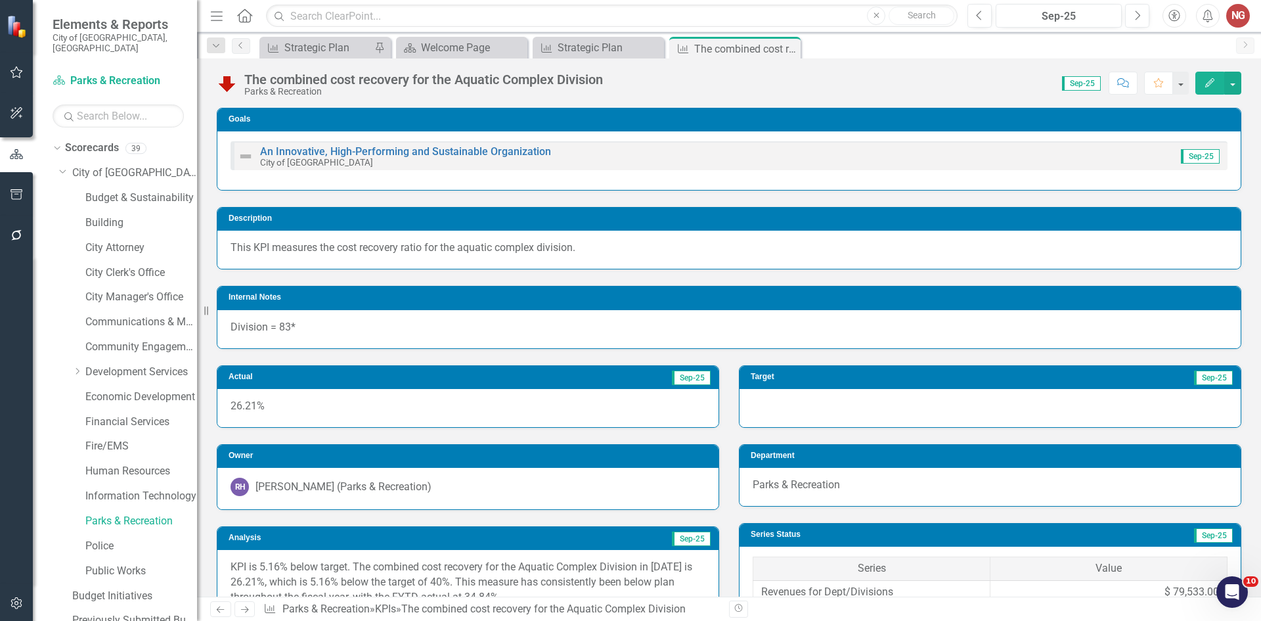
scroll to position [263, 0]
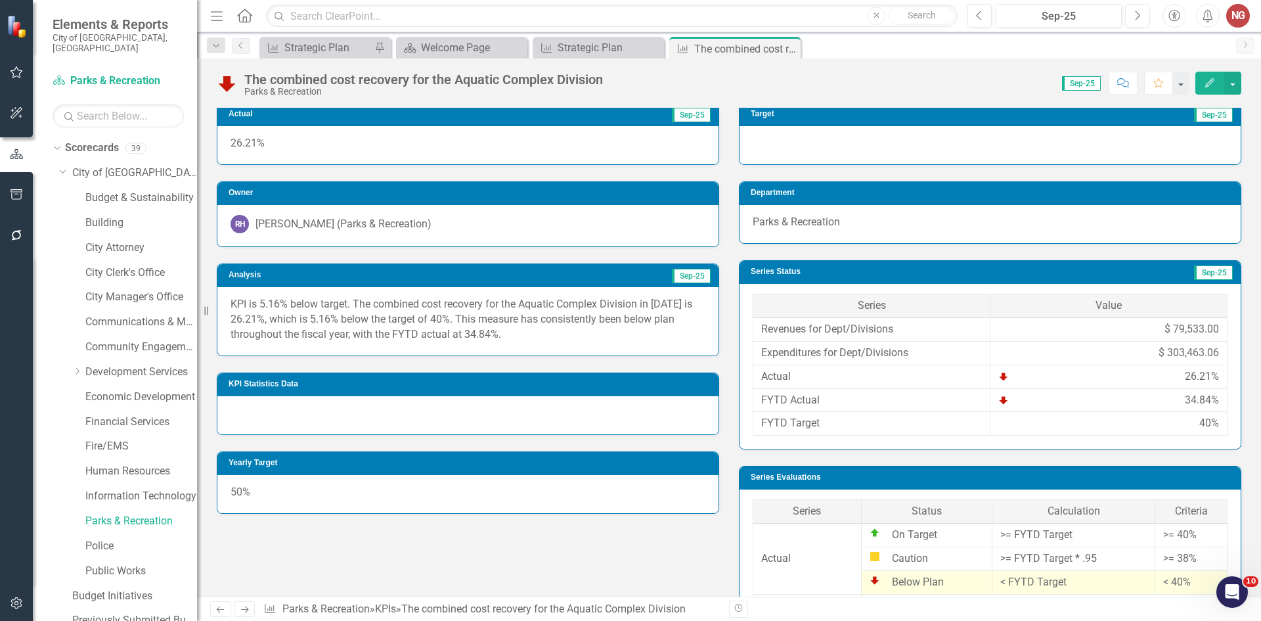
click at [259, 311] on p "KPI is 5.16% below target. The combined cost recovery for the Aquatic Complex D…" at bounding box center [467, 319] width 475 height 45
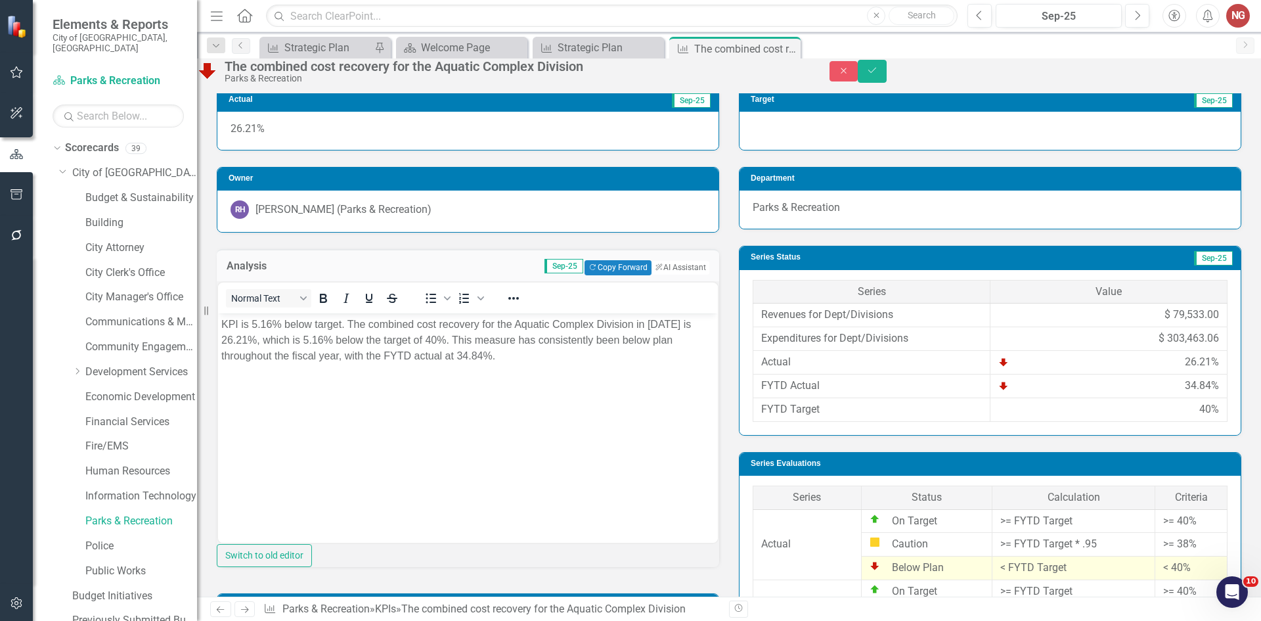
scroll to position [0, 0]
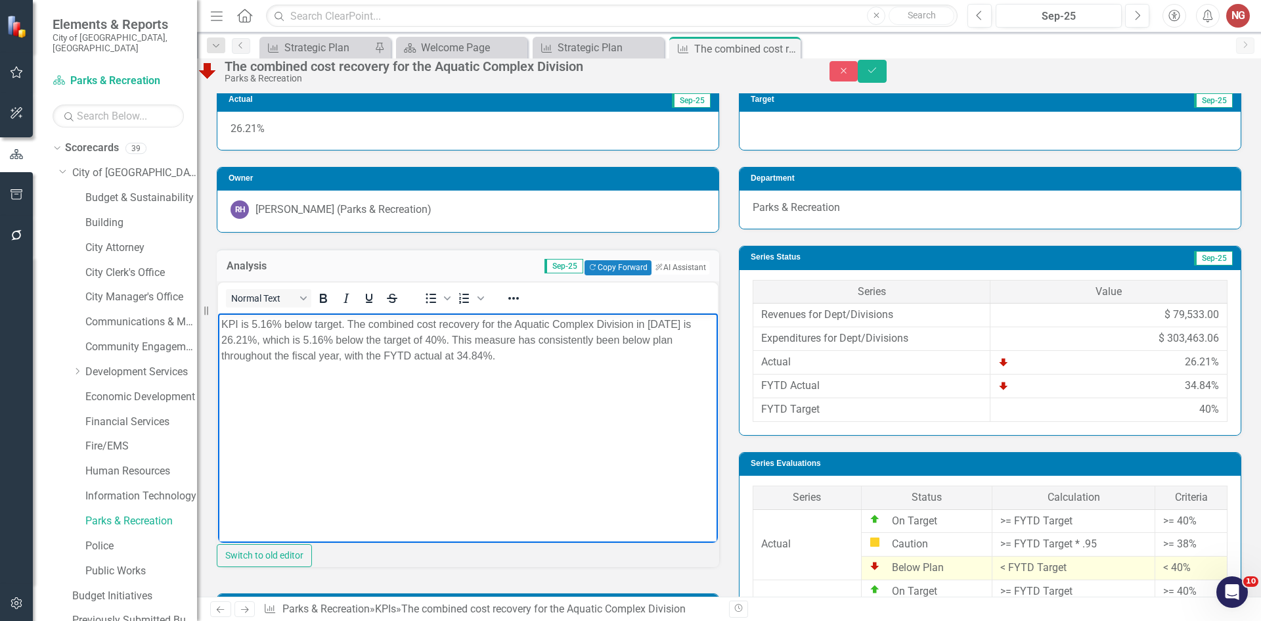
drag, startPoint x: 218, startPoint y: 317, endPoint x: 766, endPoint y: 358, distance: 549.8
click at [718, 358] on html "KPI is 5.16% below target. The combined cost recovery for the Aquatic Complex D…" at bounding box center [468, 411] width 500 height 197
copy p "KPI is 5.16% below target. The combined cost recovery for the Aquatic Complex D…"
drag, startPoint x: 1229, startPoint y: 78, endPoint x: 1206, endPoint y: 89, distance: 25.3
click at [878, 75] on icon "Save" at bounding box center [872, 70] width 12 height 9
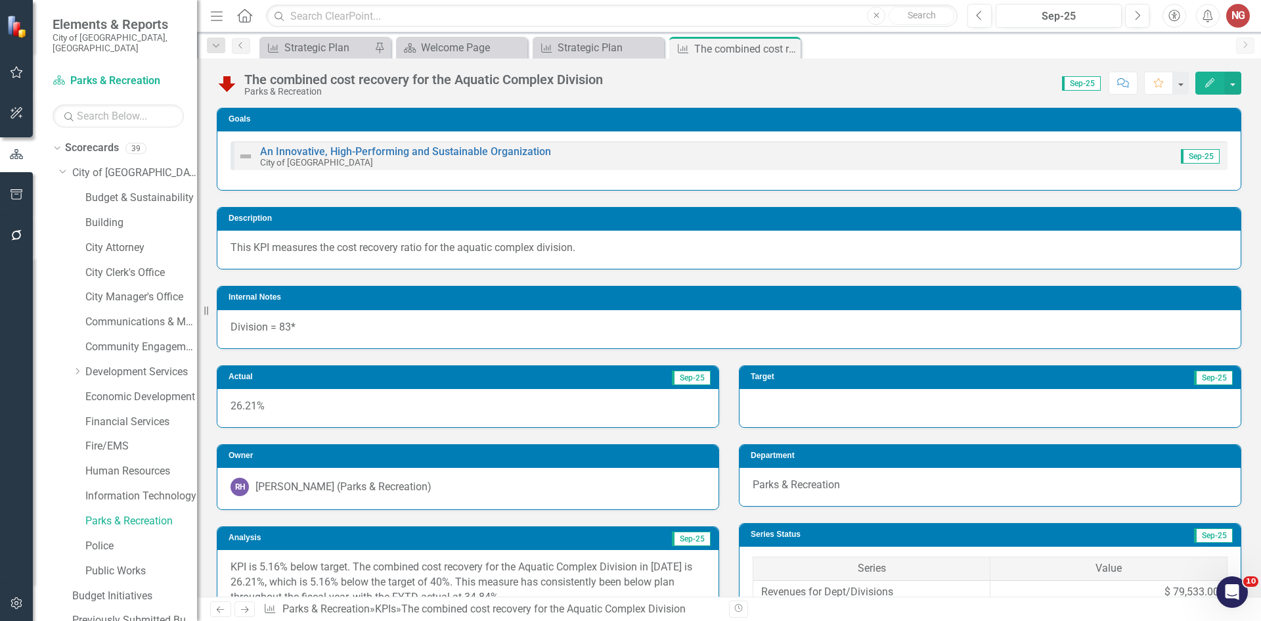
click at [16, 197] on icon "button" at bounding box center [17, 194] width 14 height 11
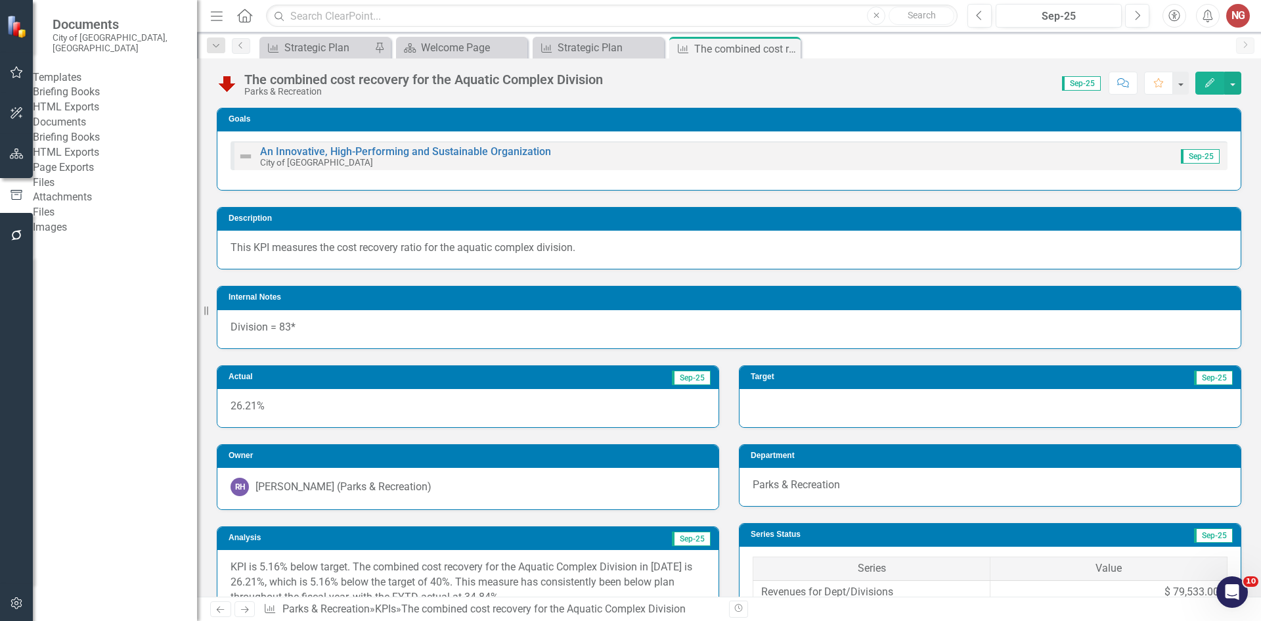
click at [87, 89] on link "Briefing Books" at bounding box center [115, 92] width 164 height 15
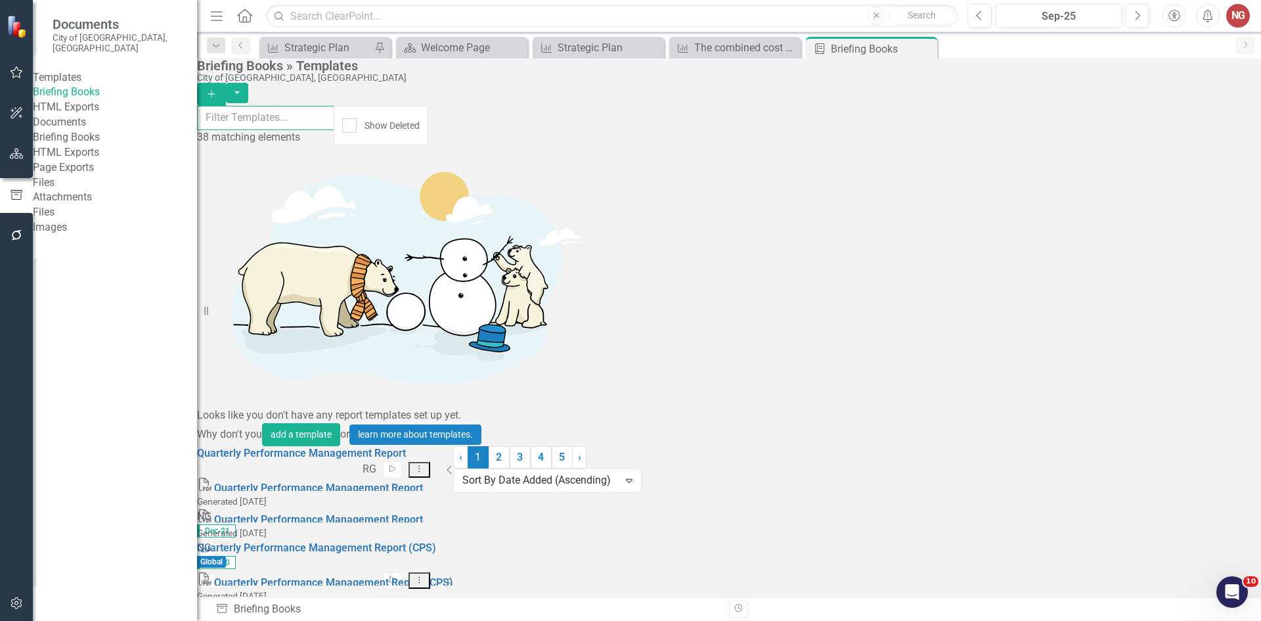
click at [334, 125] on input "text" at bounding box center [265, 118] width 137 height 24
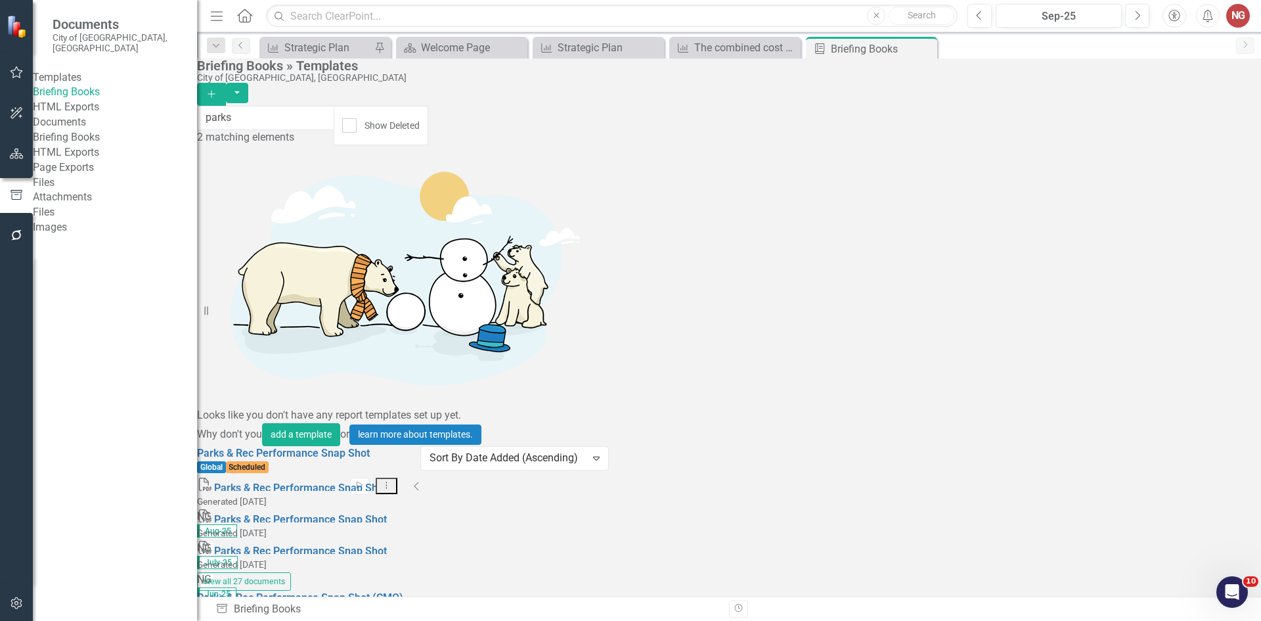
click at [364, 620] on icon "Start" at bounding box center [360, 630] width 10 height 8
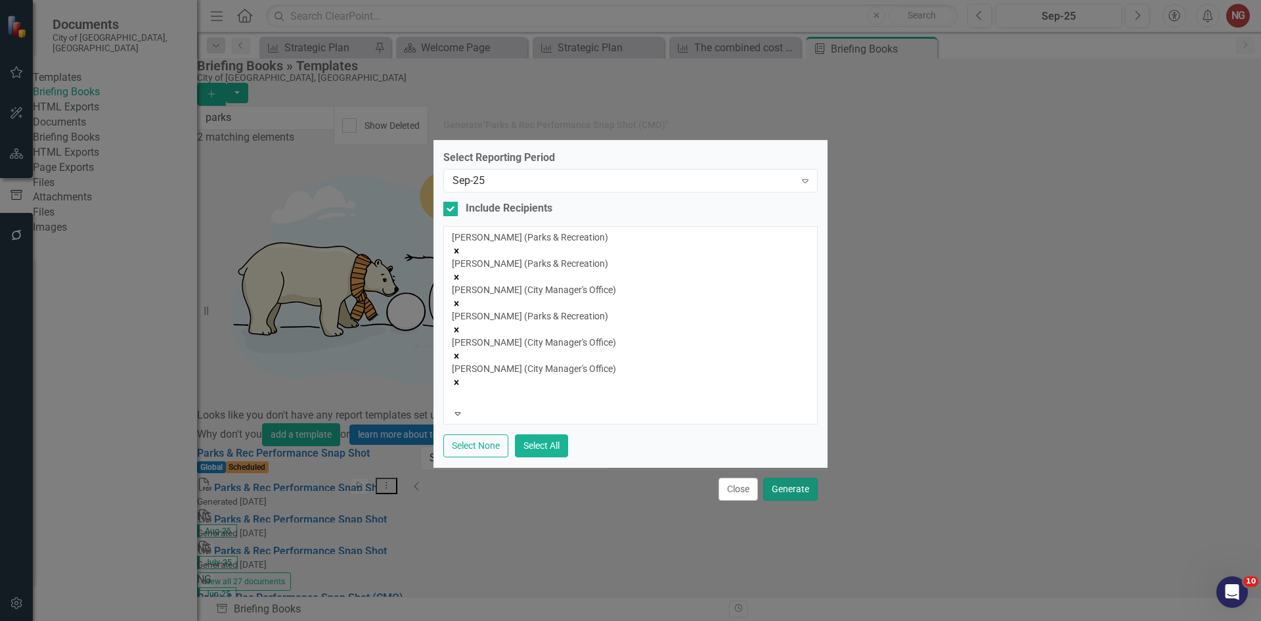
click at [798, 479] on button "Generate" at bounding box center [790, 488] width 55 height 23
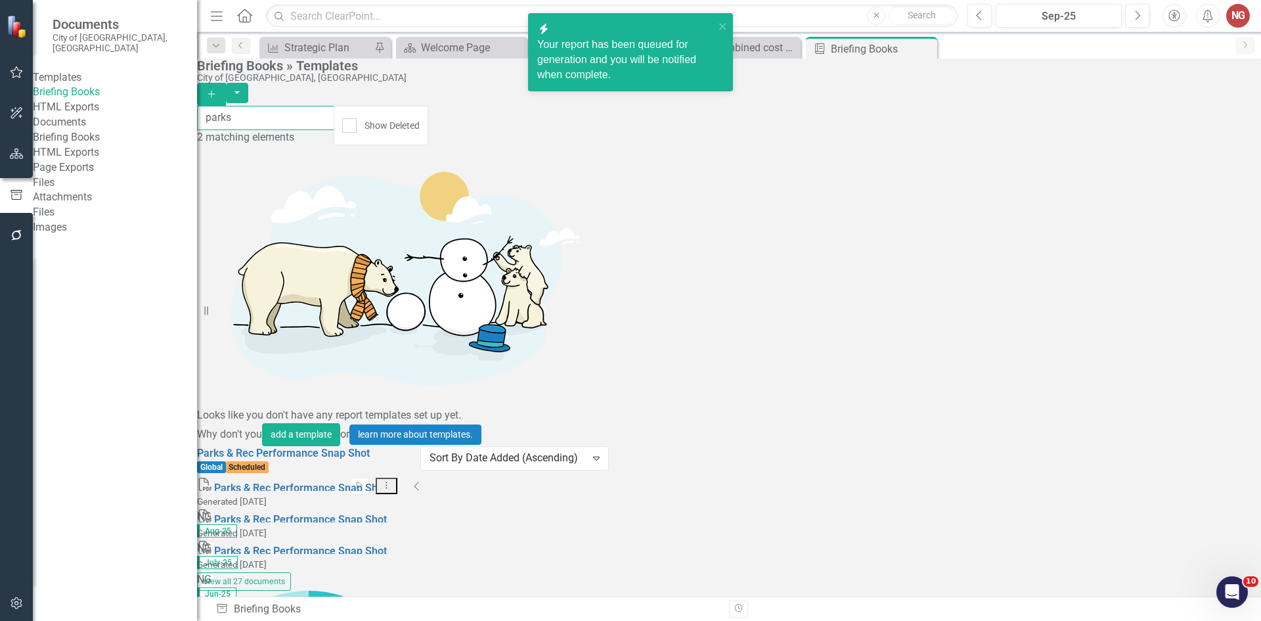
drag, startPoint x: 271, startPoint y: 122, endPoint x: -125, endPoint y: 67, distance: 399.8
click at [0, 67] on html "Accessibility Screen-Reader Guide, Feedback, and Issue Reporting | New window i…" at bounding box center [630, 310] width 1261 height 621
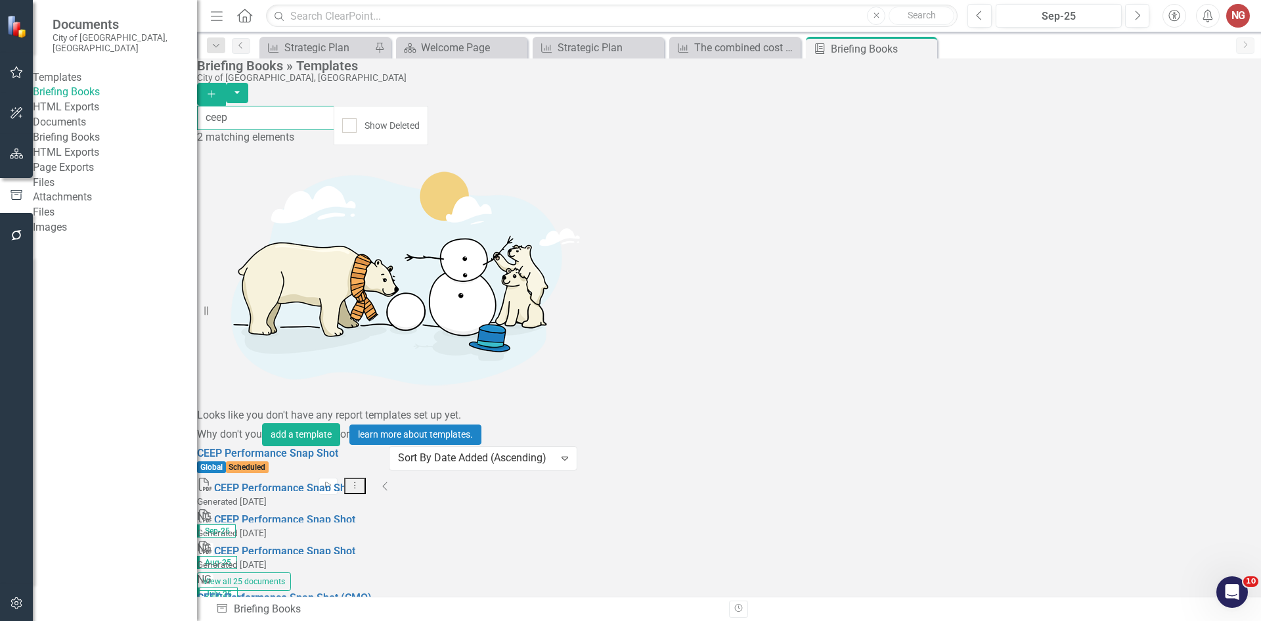
type input "ceep"
click at [338, 620] on button "Start" at bounding box center [327, 630] width 19 height 17
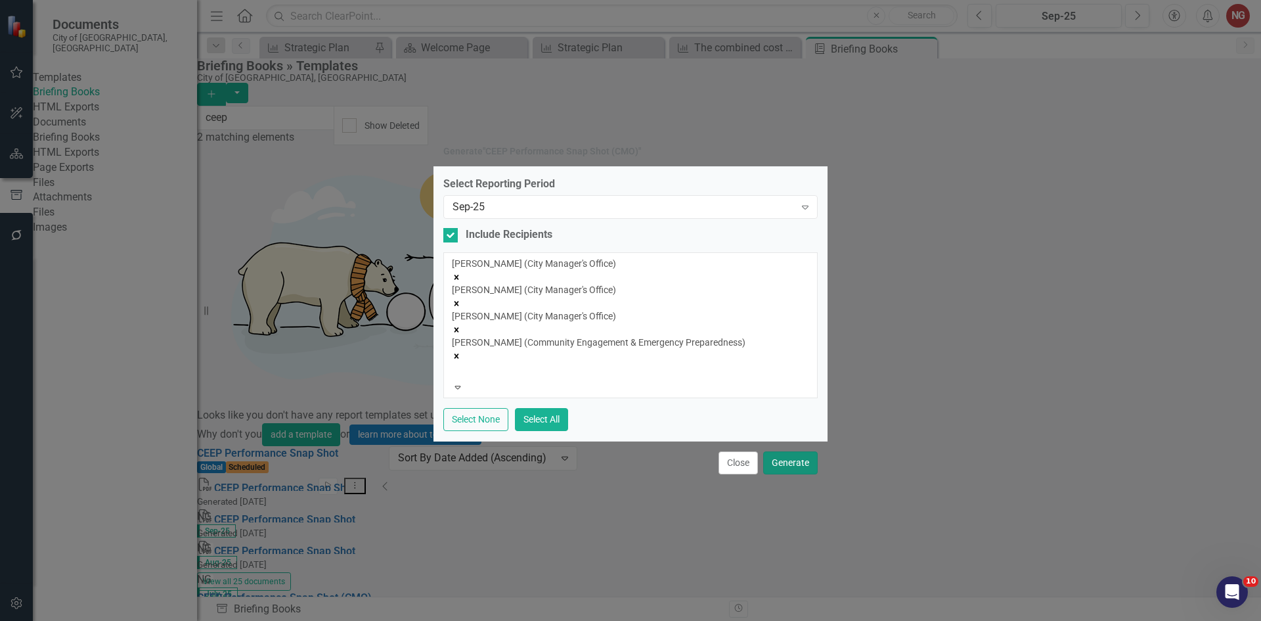
click at [788, 453] on button "Generate" at bounding box center [790, 462] width 55 height 23
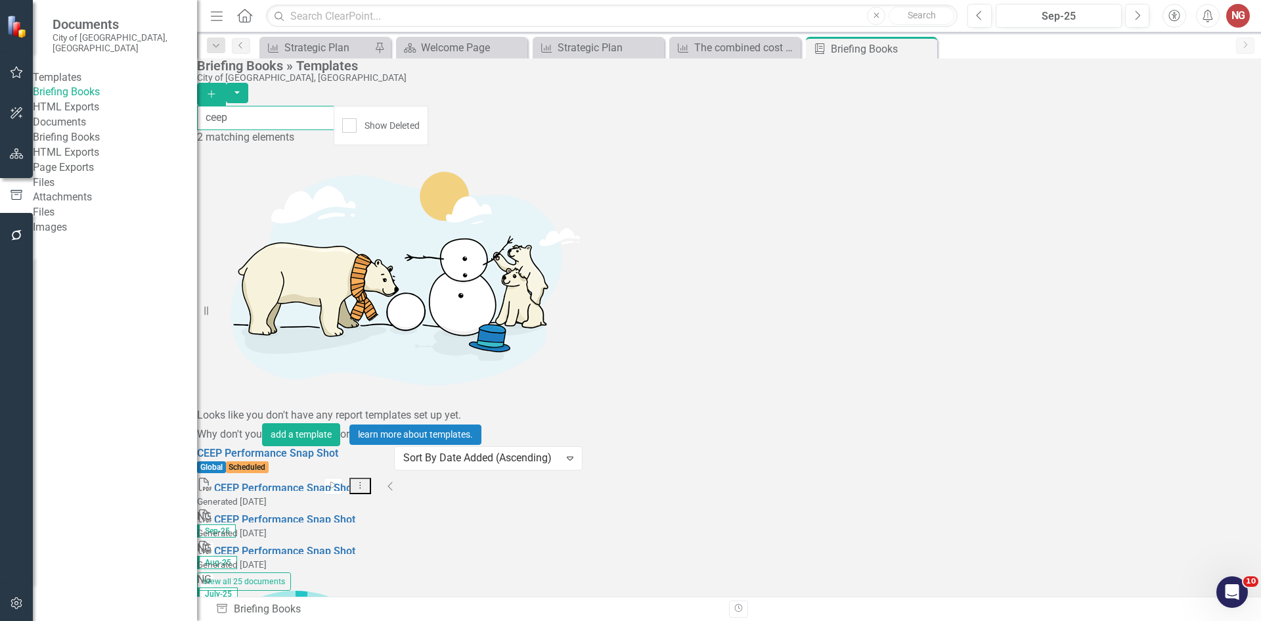
drag, startPoint x: 274, startPoint y: 119, endPoint x: 10, endPoint y: 83, distance: 267.0
click at [92, 95] on div "Documents City of [GEOGRAPHIC_DATA], [GEOGRAPHIC_DATA] Templates Briefing Books…" at bounding box center [630, 310] width 1261 height 621
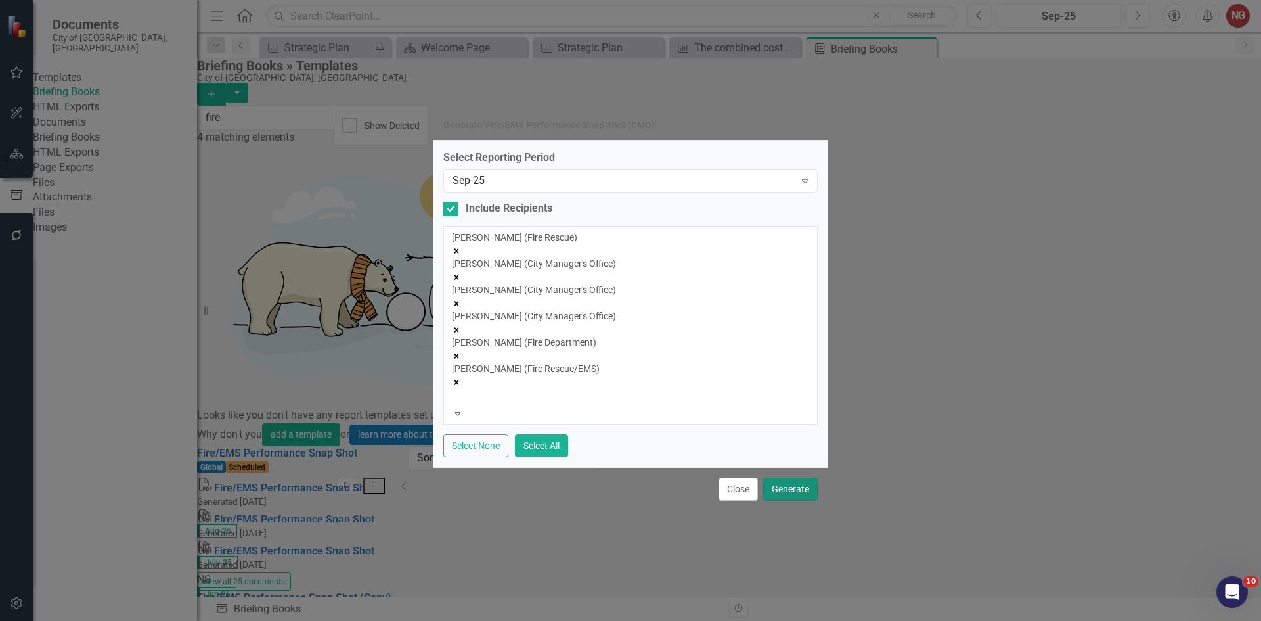
click at [790, 477] on button "Generate" at bounding box center [790, 488] width 55 height 23
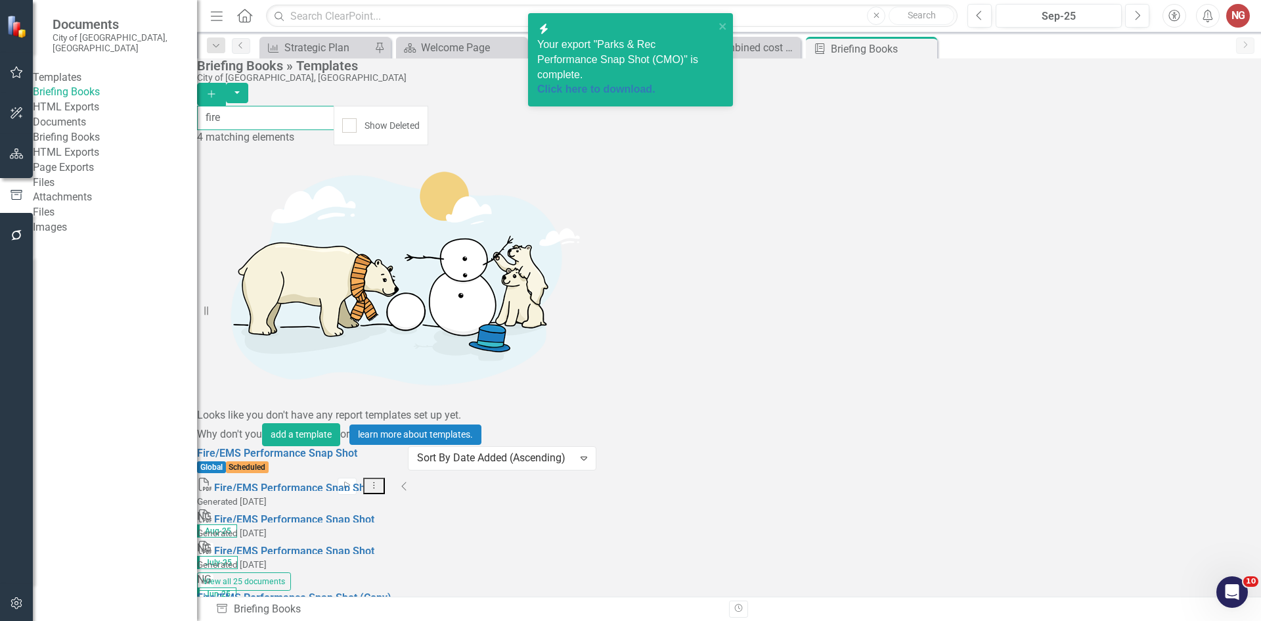
drag, startPoint x: 374, startPoint y: 116, endPoint x: 0, endPoint y: 51, distance: 379.9
click at [8, 55] on div "Documents City of [GEOGRAPHIC_DATA], [GEOGRAPHIC_DATA] Templates Briefing Books…" at bounding box center [630, 310] width 1261 height 621
type input "police"
click at [337, 620] on icon "Start" at bounding box center [332, 630] width 10 height 8
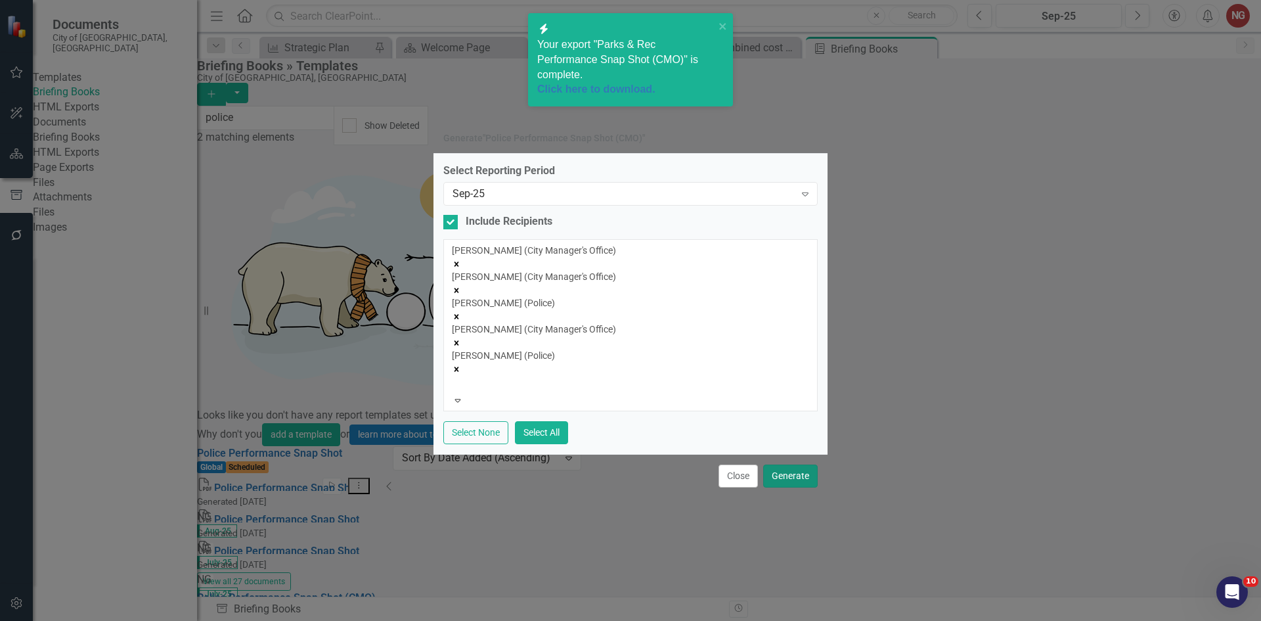
click at [798, 464] on button "Generate" at bounding box center [790, 475] width 55 height 23
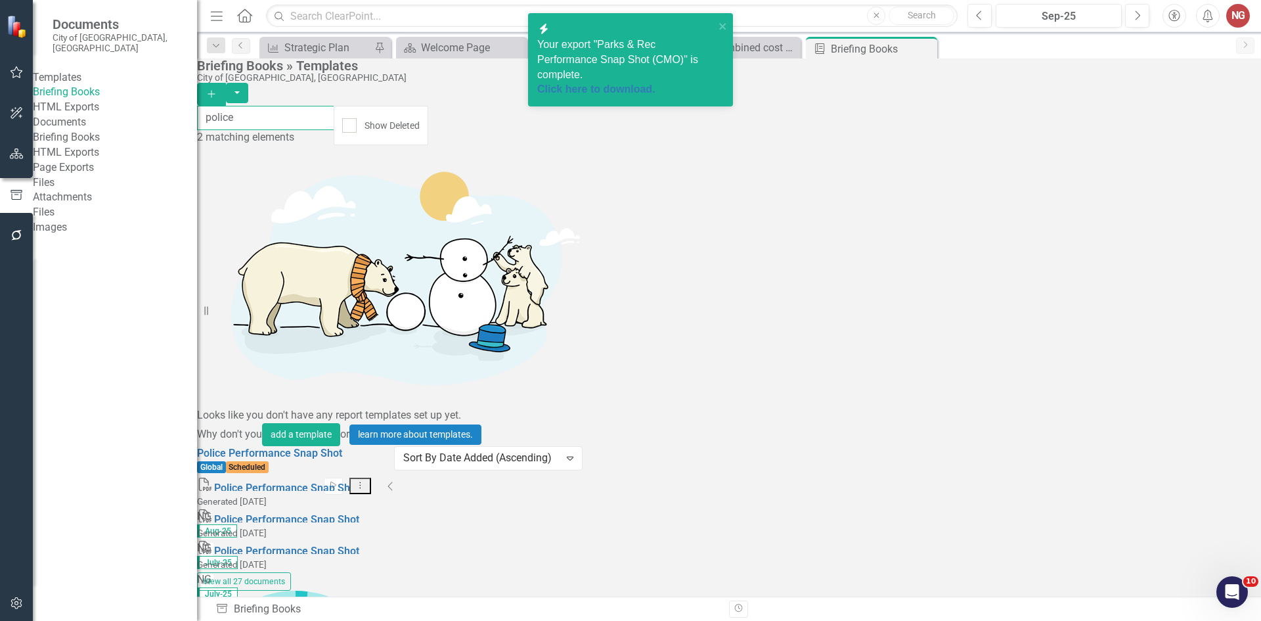
drag, startPoint x: 317, startPoint y: 116, endPoint x: 9, endPoint y: 40, distance: 317.1
click at [9, 40] on div "Documents City of [GEOGRAPHIC_DATA], [GEOGRAPHIC_DATA] Templates Briefing Books…" at bounding box center [630, 310] width 1261 height 621
type input "budget"
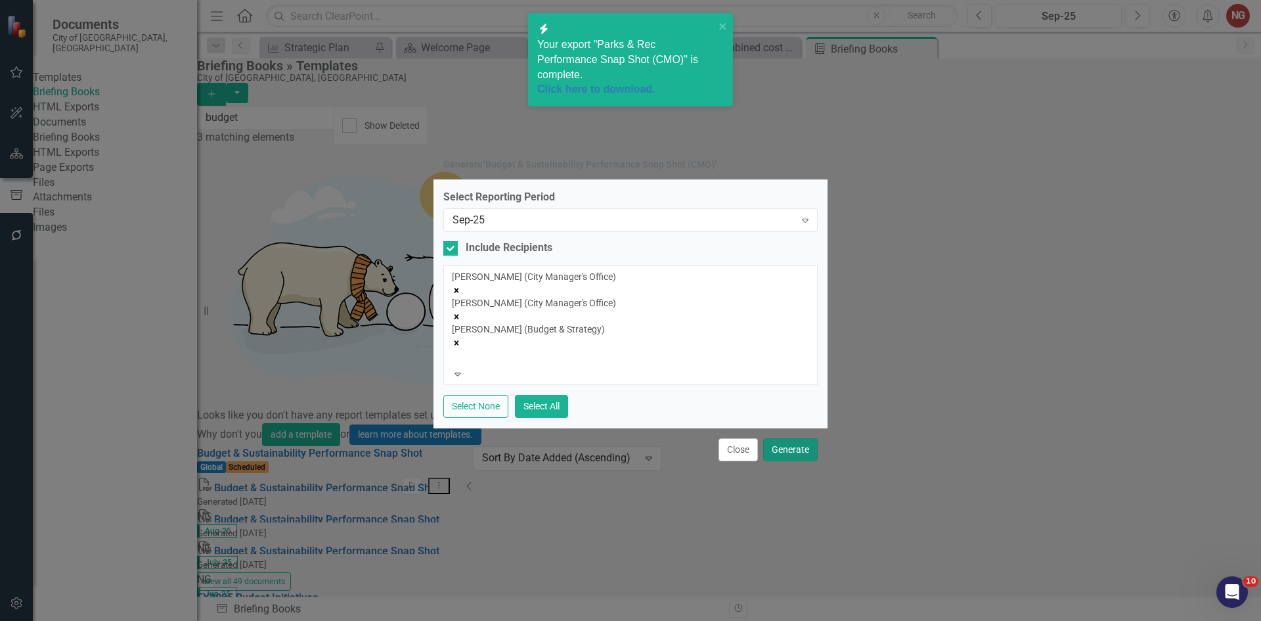
click at [777, 451] on button "Generate" at bounding box center [790, 449] width 55 height 23
